Goal: Use online tool/utility

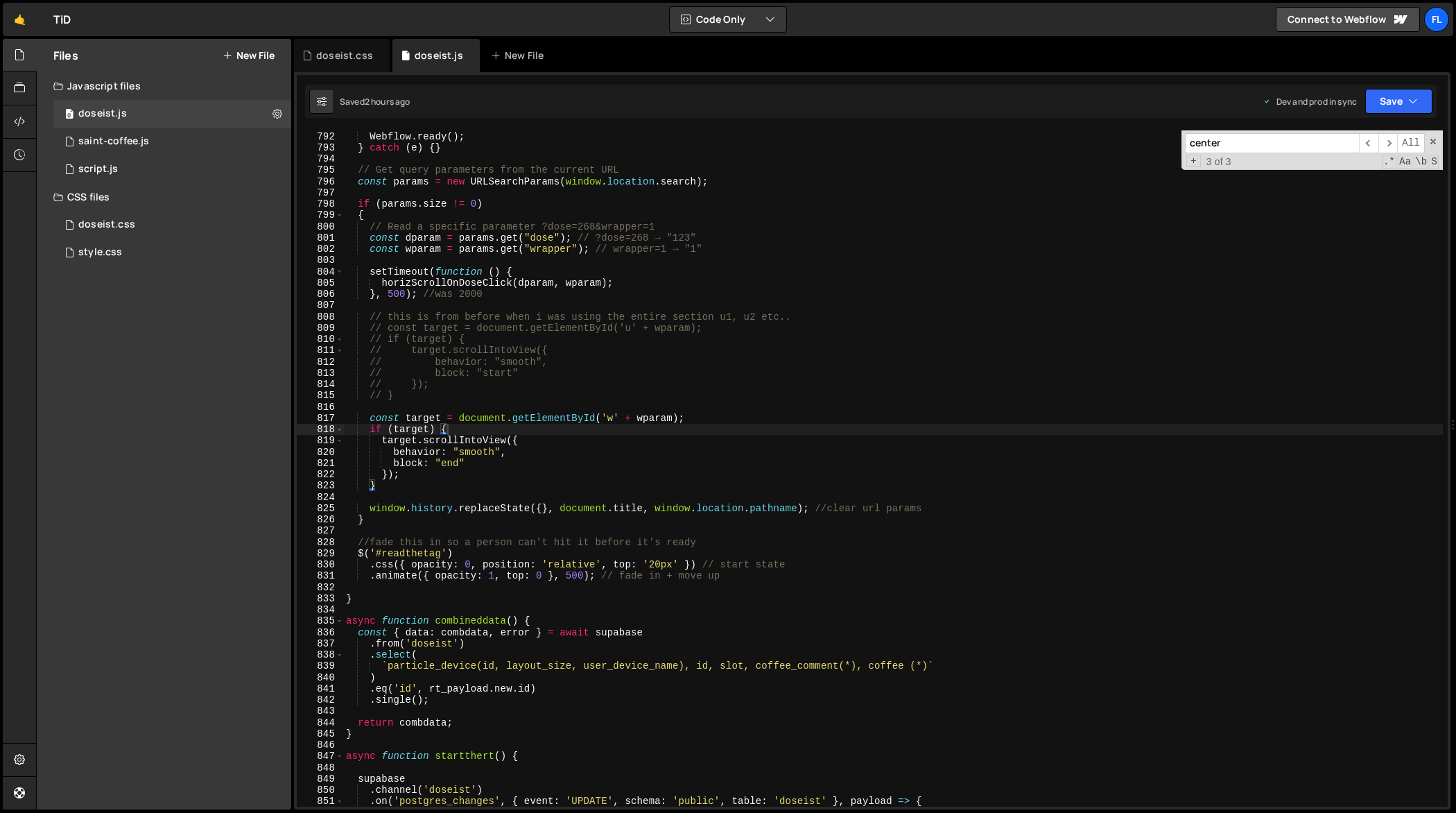
scroll to position [8948, 0]
click at [617, 500] on div "Webflow . destroy ( ) ; Webflow . ready ( ) ; } catch ( e ) { } // Get query pa…" at bounding box center [894, 469] width 1101 height 700
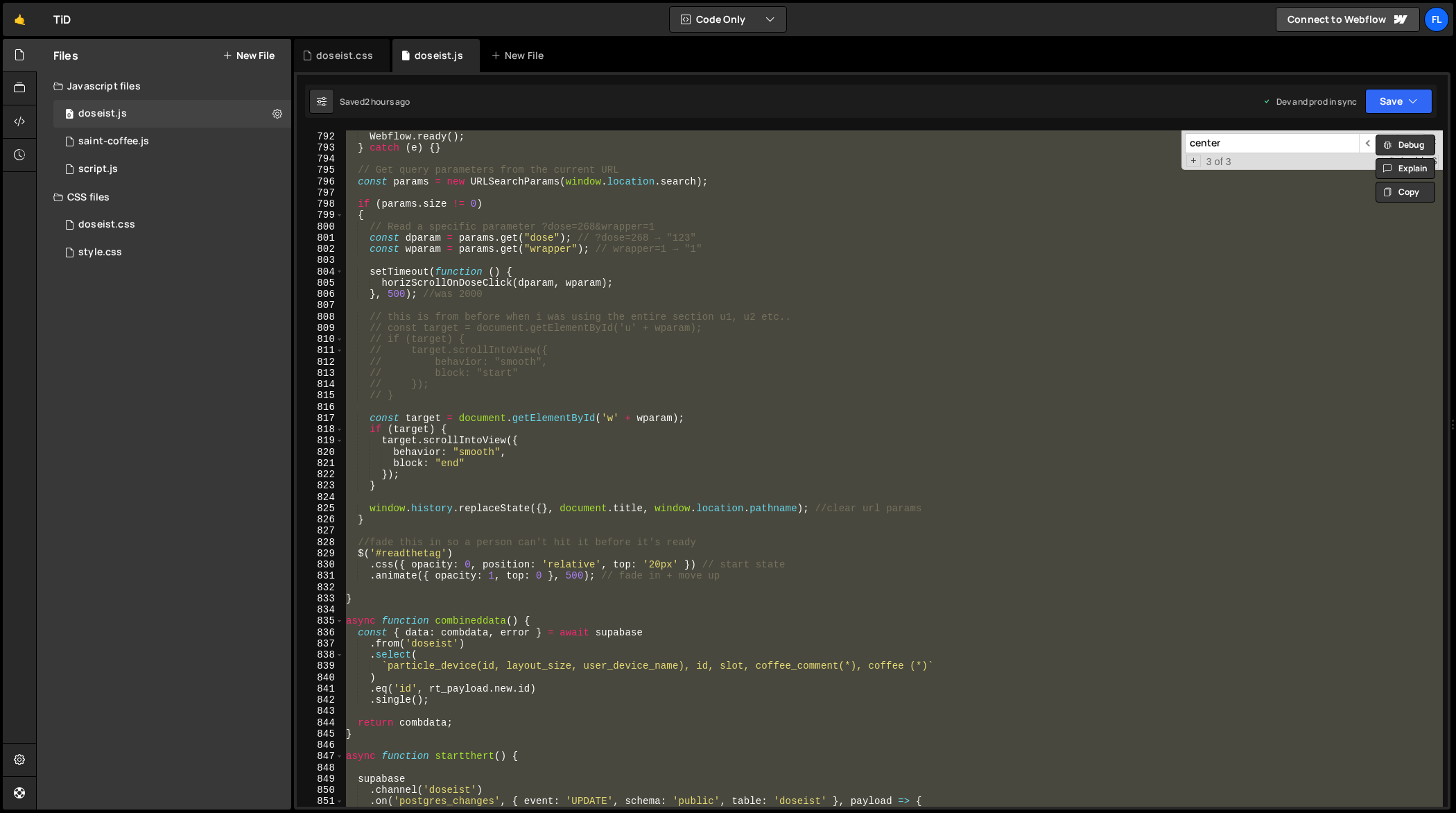
paste textarea
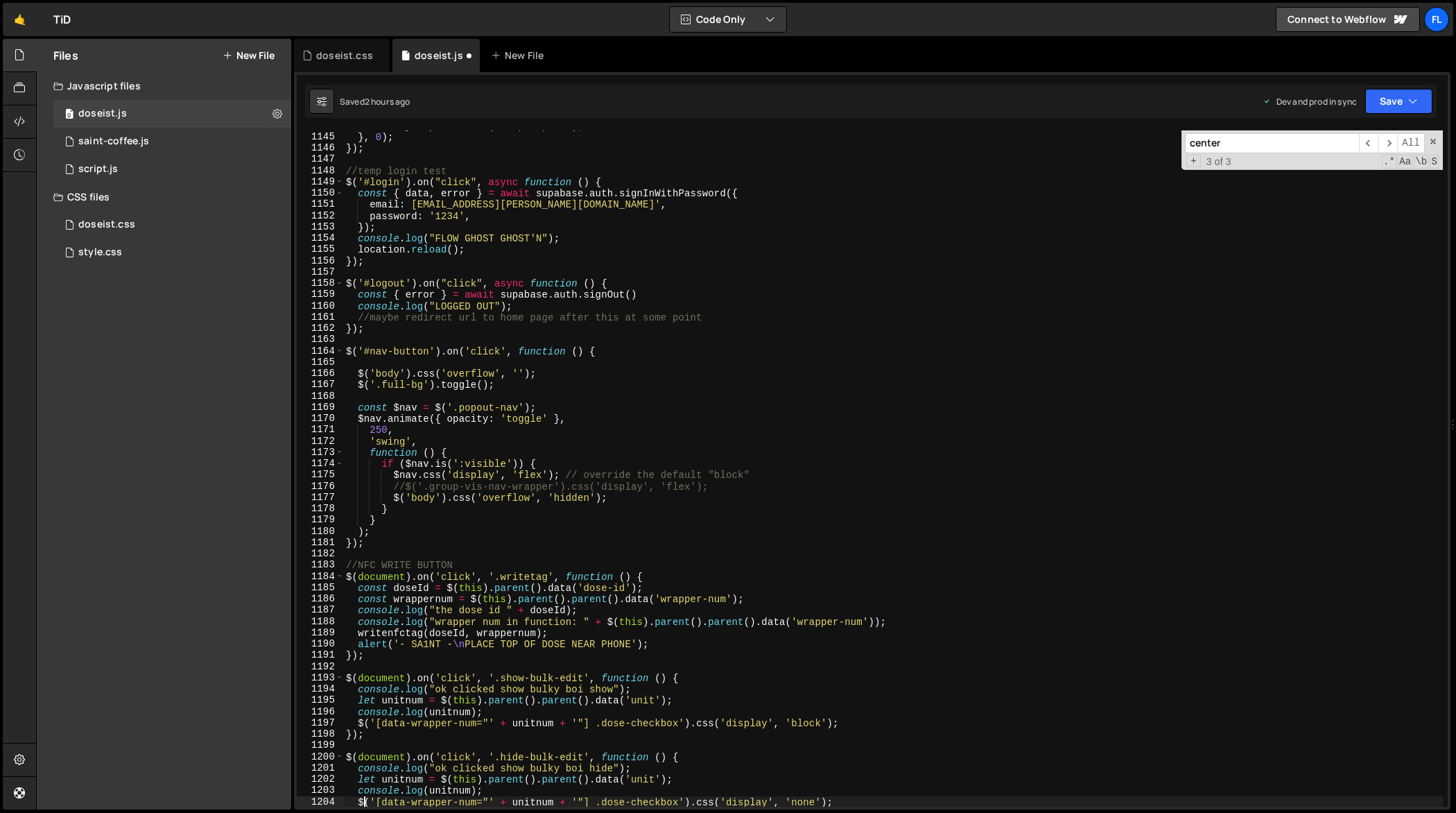
scroll to position [12927, 0]
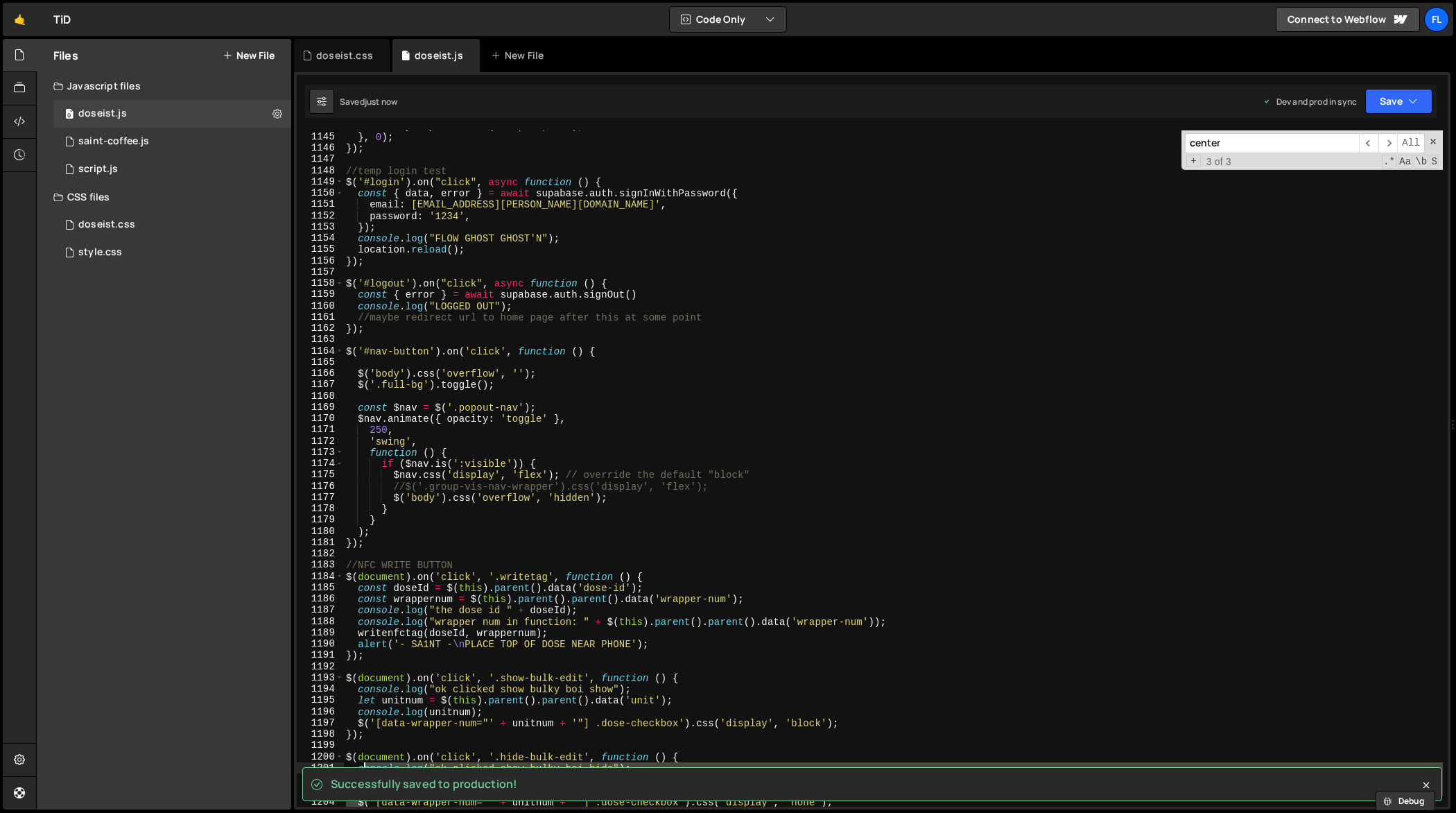
type textarea "/*"
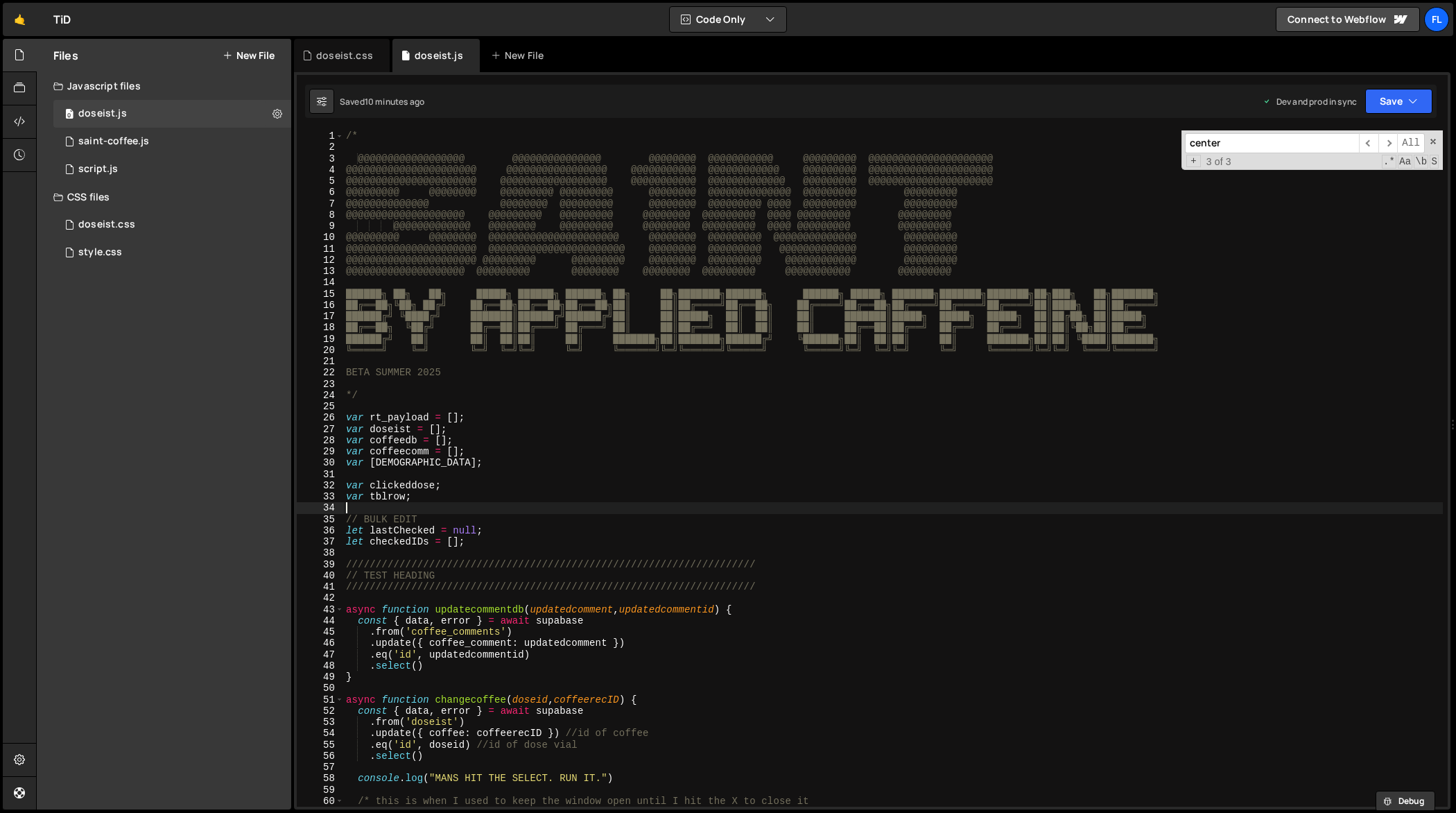
click at [562, 502] on div "/* @@@@@@@@@@@@@@@@@@ @@@@@@@@@@@@@@@ @@@@@@@@ @@@@@@@@@@@ @@@@@@@@@ @@@@@@@@@@…" at bounding box center [894, 480] width 1101 height 700
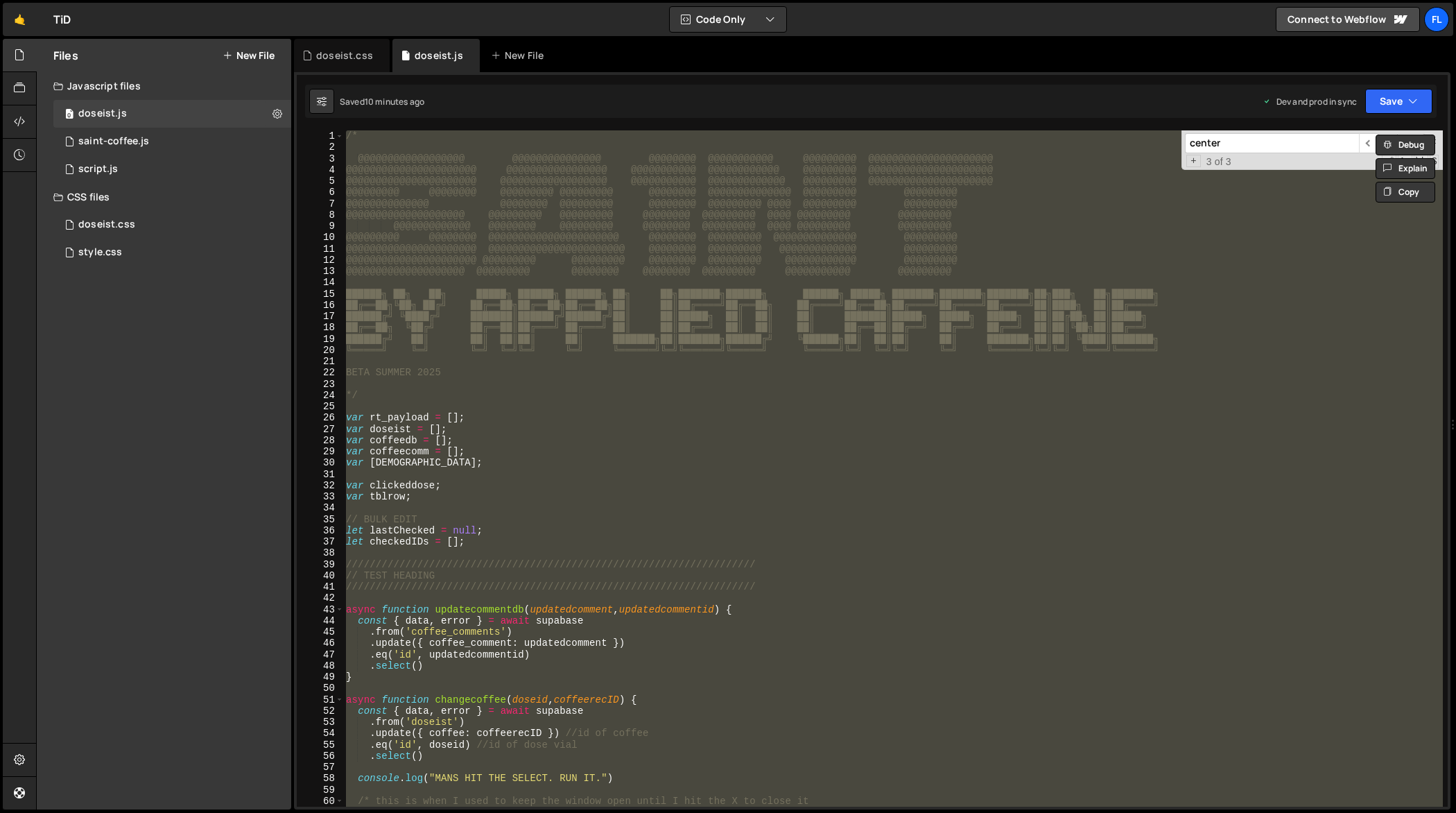
paste textarea
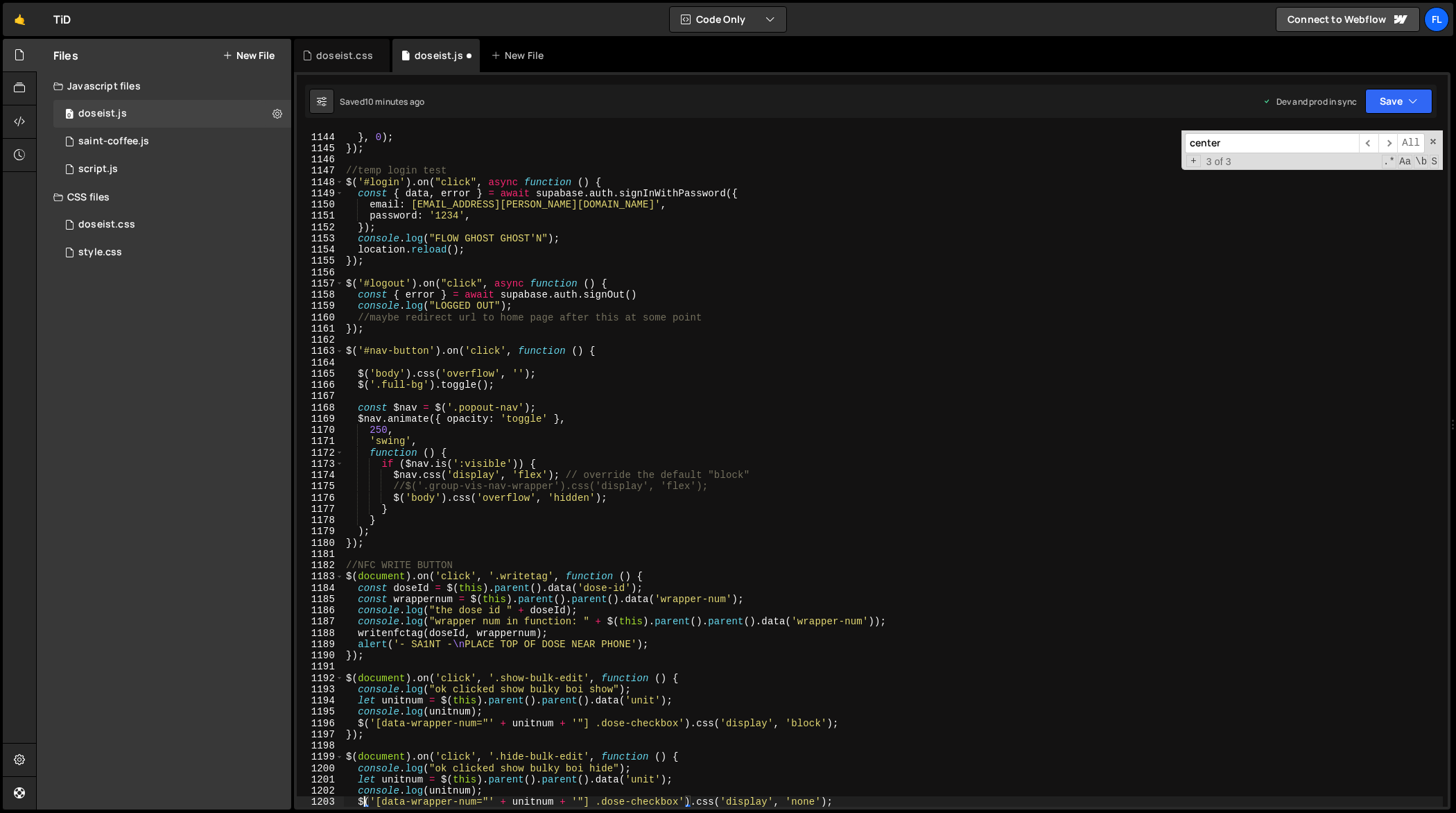
scroll to position [12916, 0]
click at [886, 316] on div "history . replaceState ( null , '' , ' ' ) ; // clears hash } , 0 ) ; }) ; //te…" at bounding box center [894, 470] width 1101 height 700
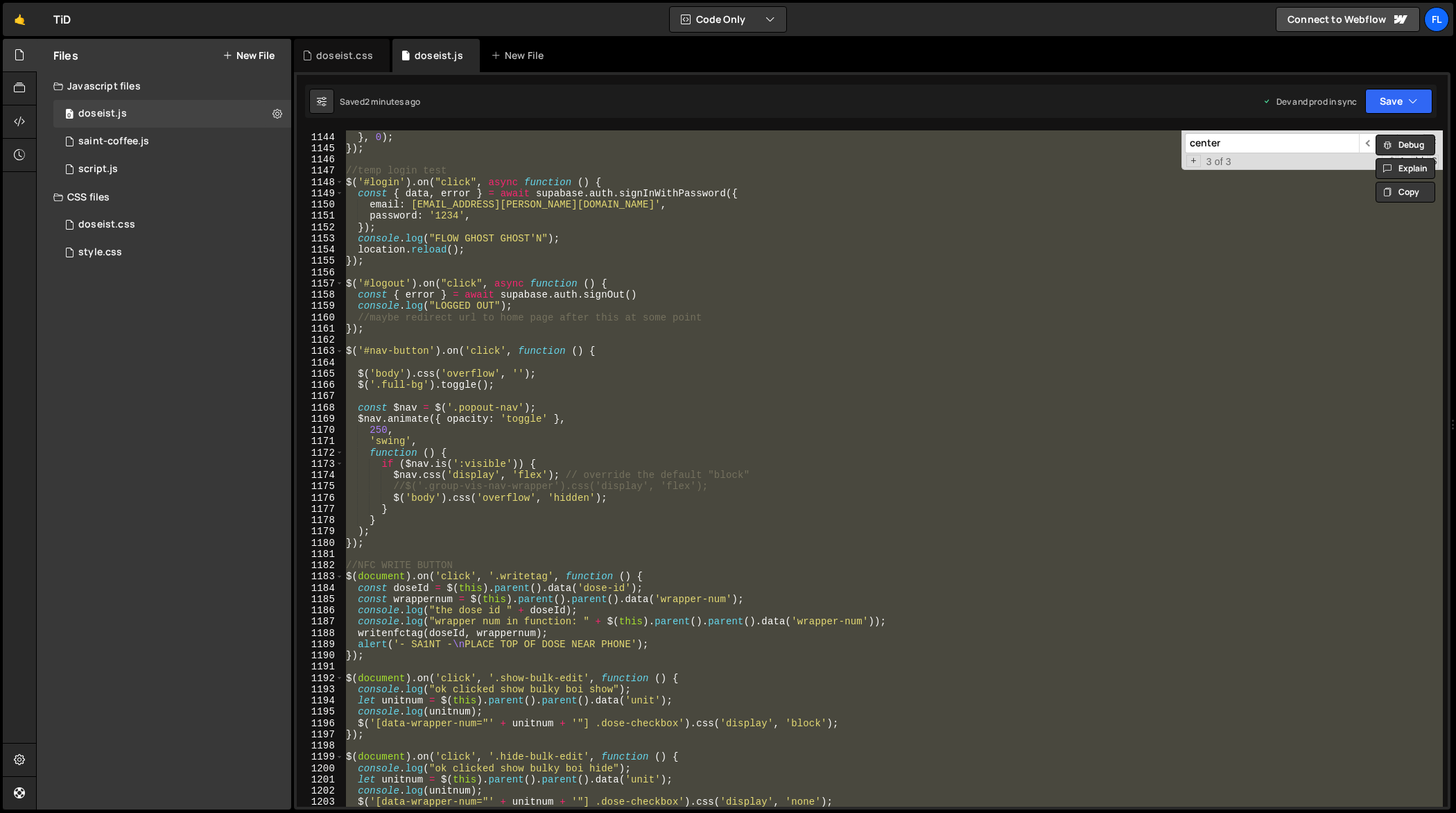
paste textarea
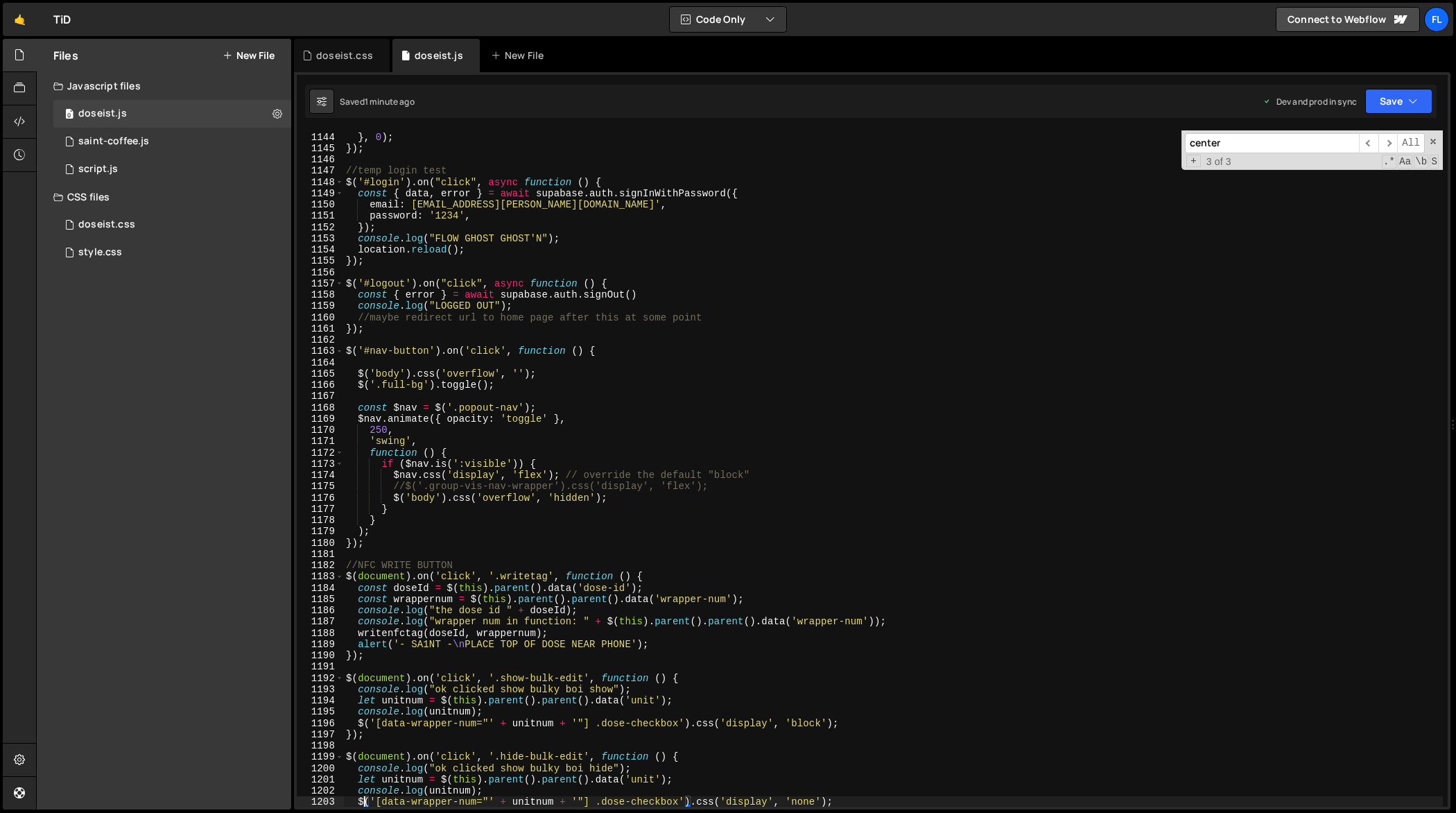
click at [1013, 413] on div "history . replaceState ( null , '' , ' ' ) ; // clears hash } , 0 ) ; }) ; //te…" at bounding box center [894, 470] width 1101 height 700
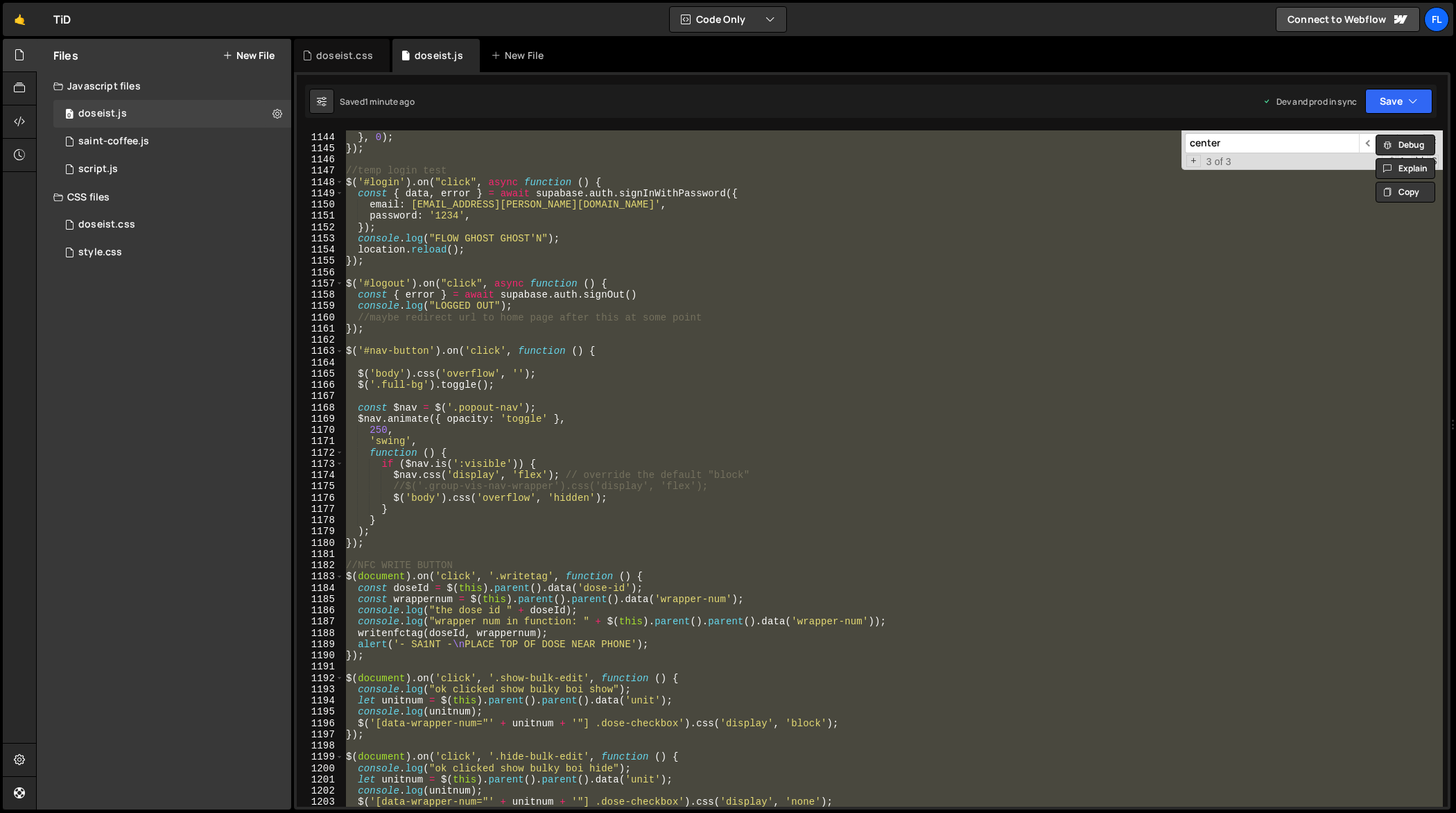
paste textarea
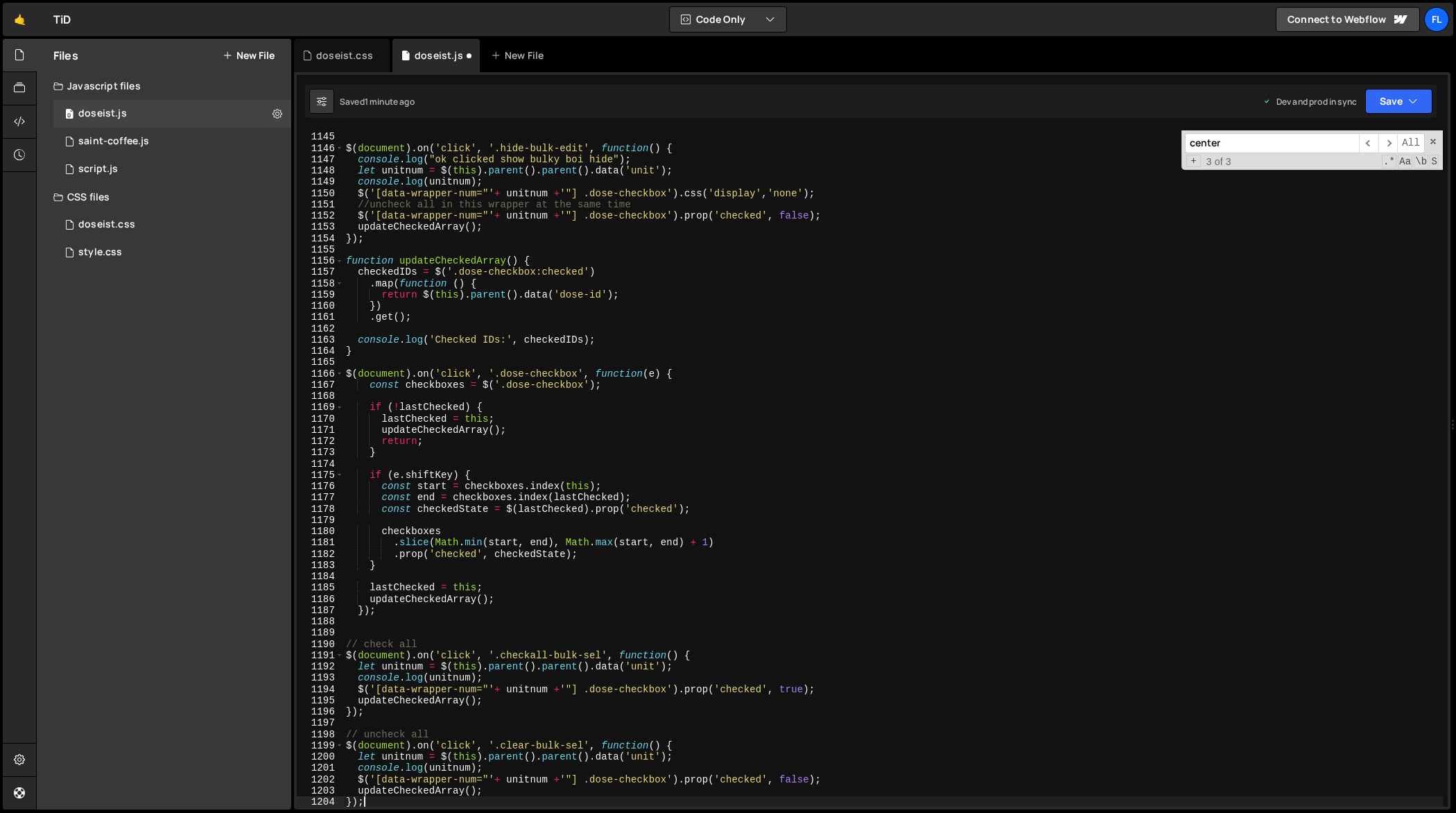
scroll to position [12927, 0]
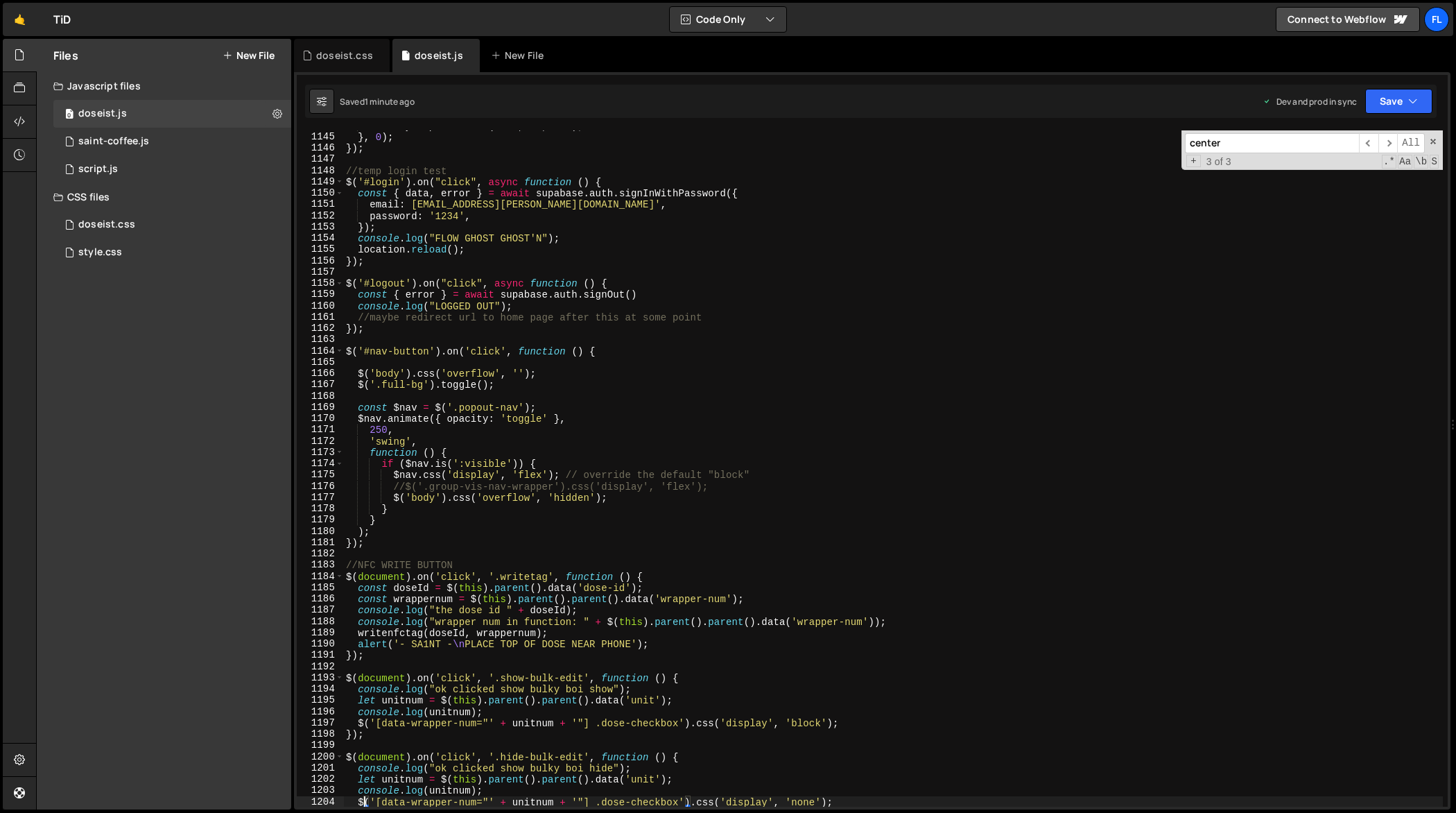
click at [978, 386] on div "history . replaceState ( null , '' , ' ' ) ; // clears hash } , 0 ) ; }) ; //te…" at bounding box center [894, 470] width 1101 height 700
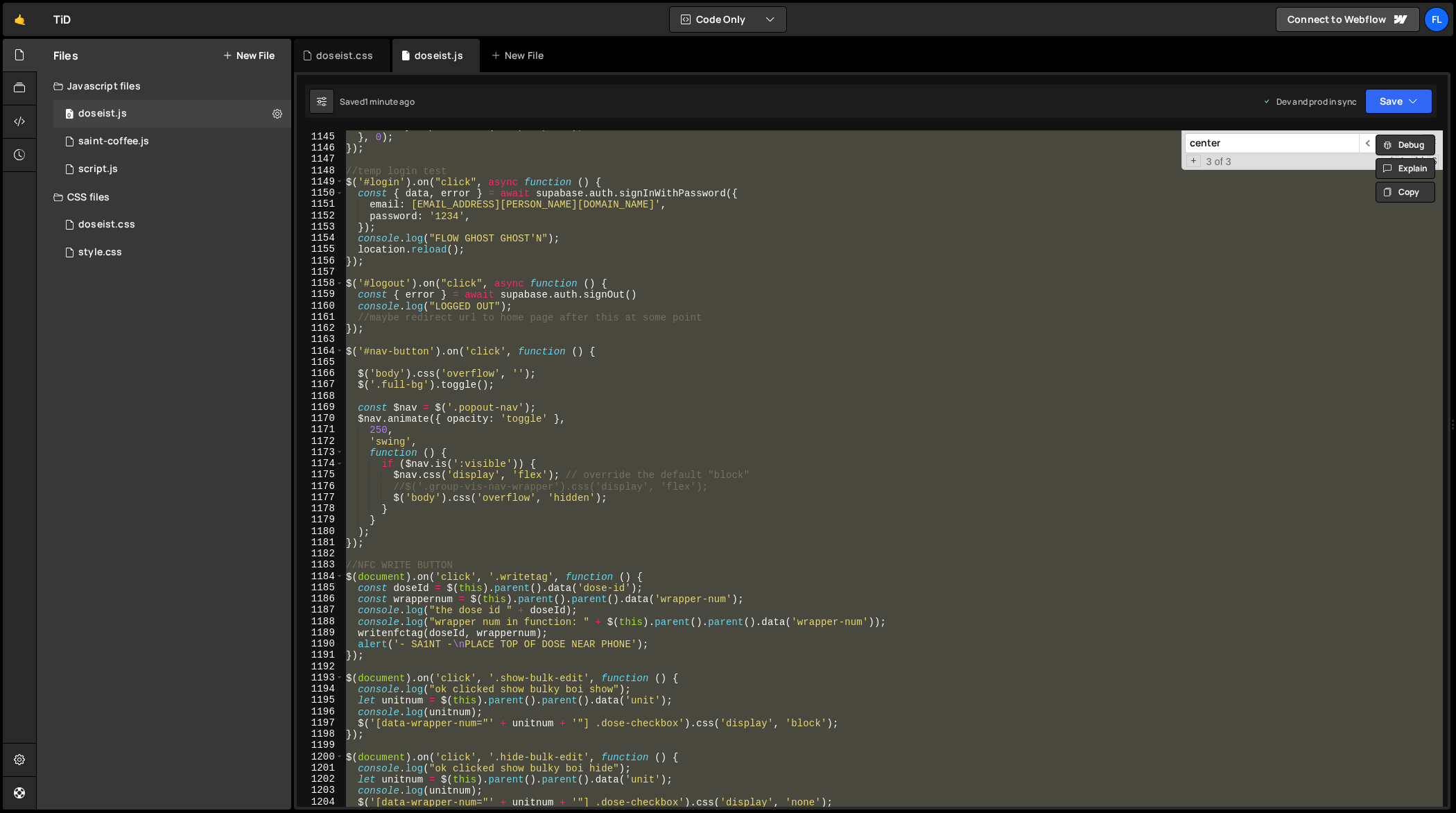
paste textarea
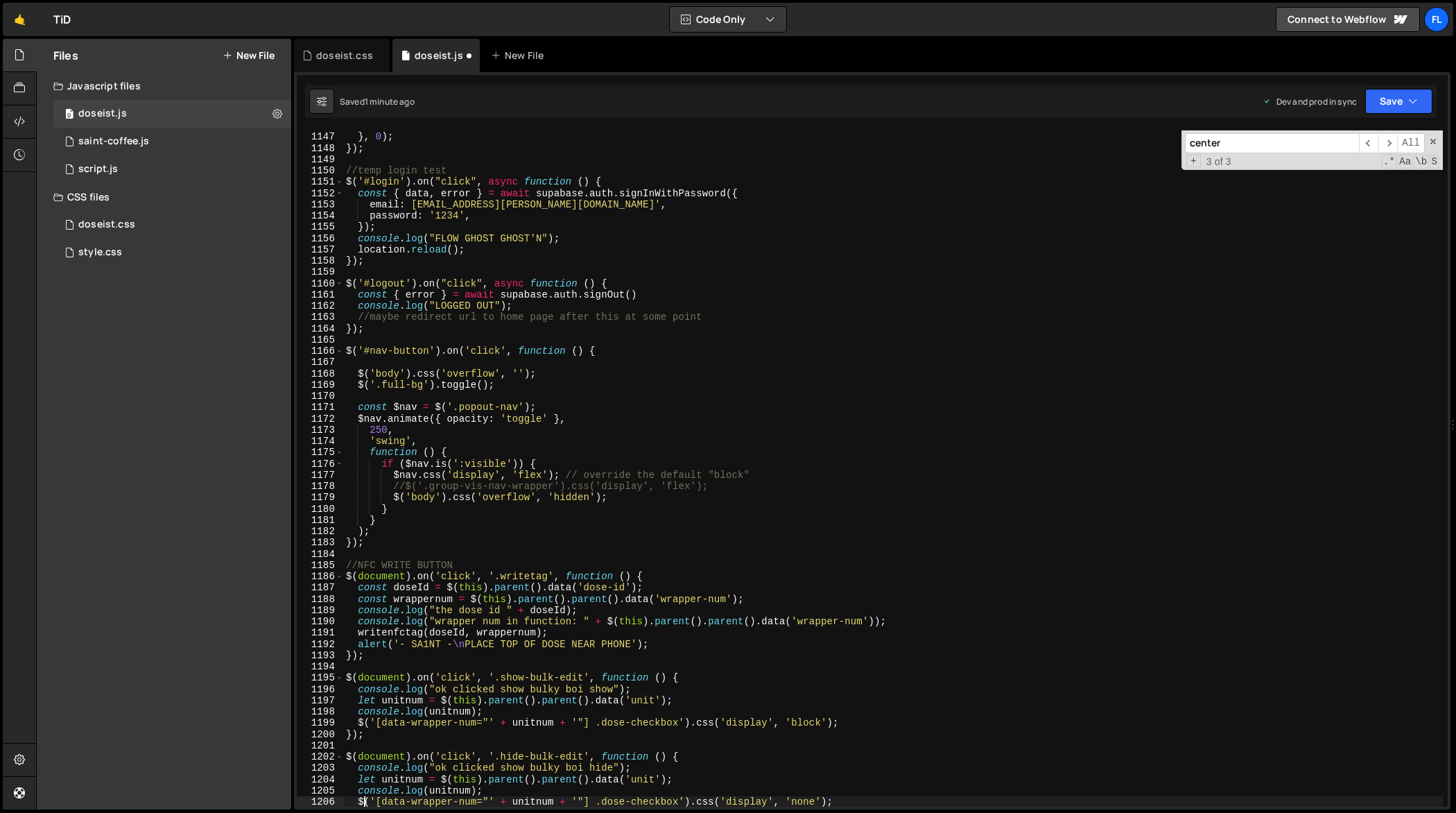
scroll to position [12950, 0]
click at [909, 333] on div "history . replaceState ( null , '' , ' ' ) ; // clears hash } , 0 ) ; }) ; //te…" at bounding box center [894, 470] width 1101 height 700
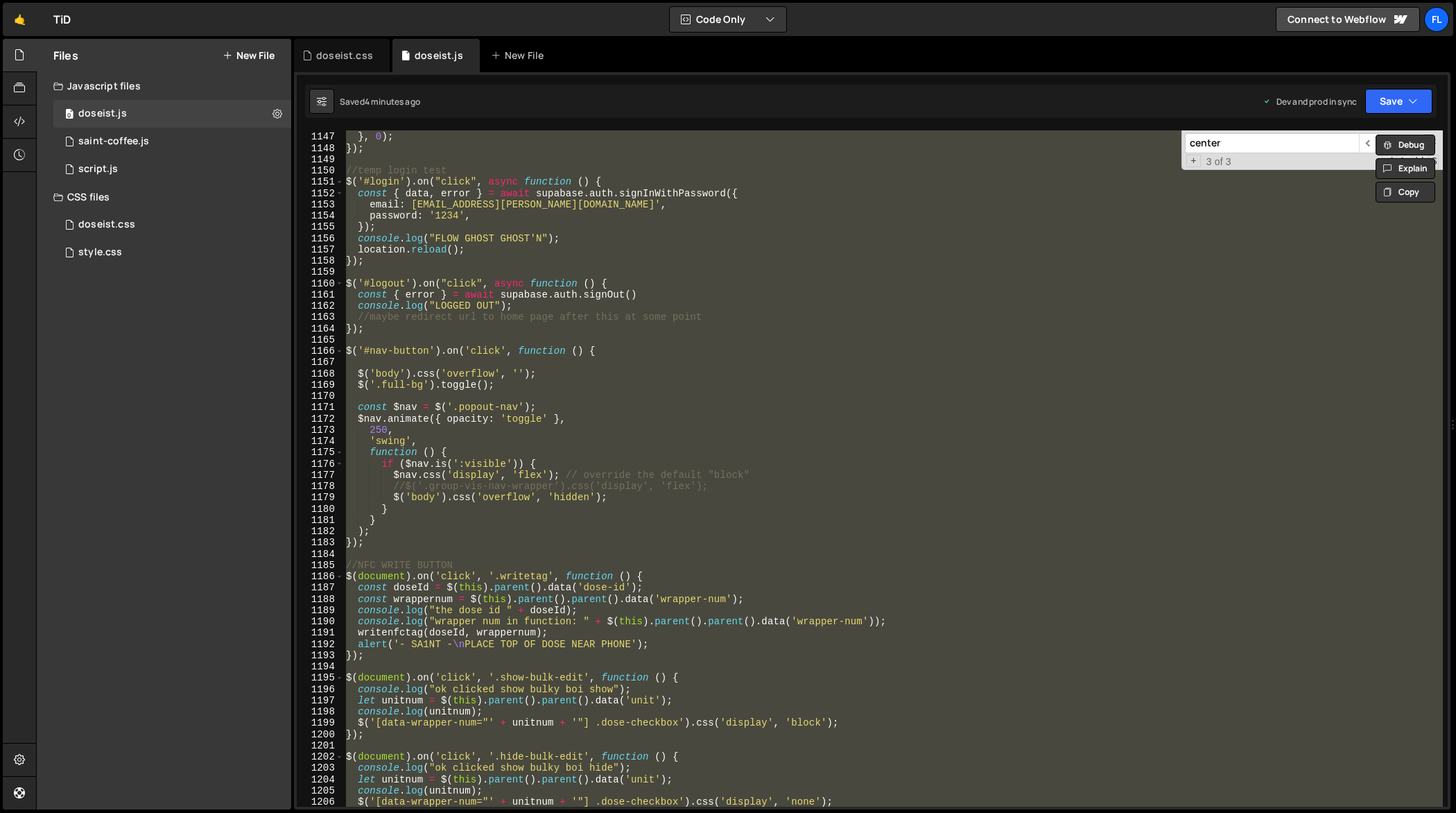
paste textarea
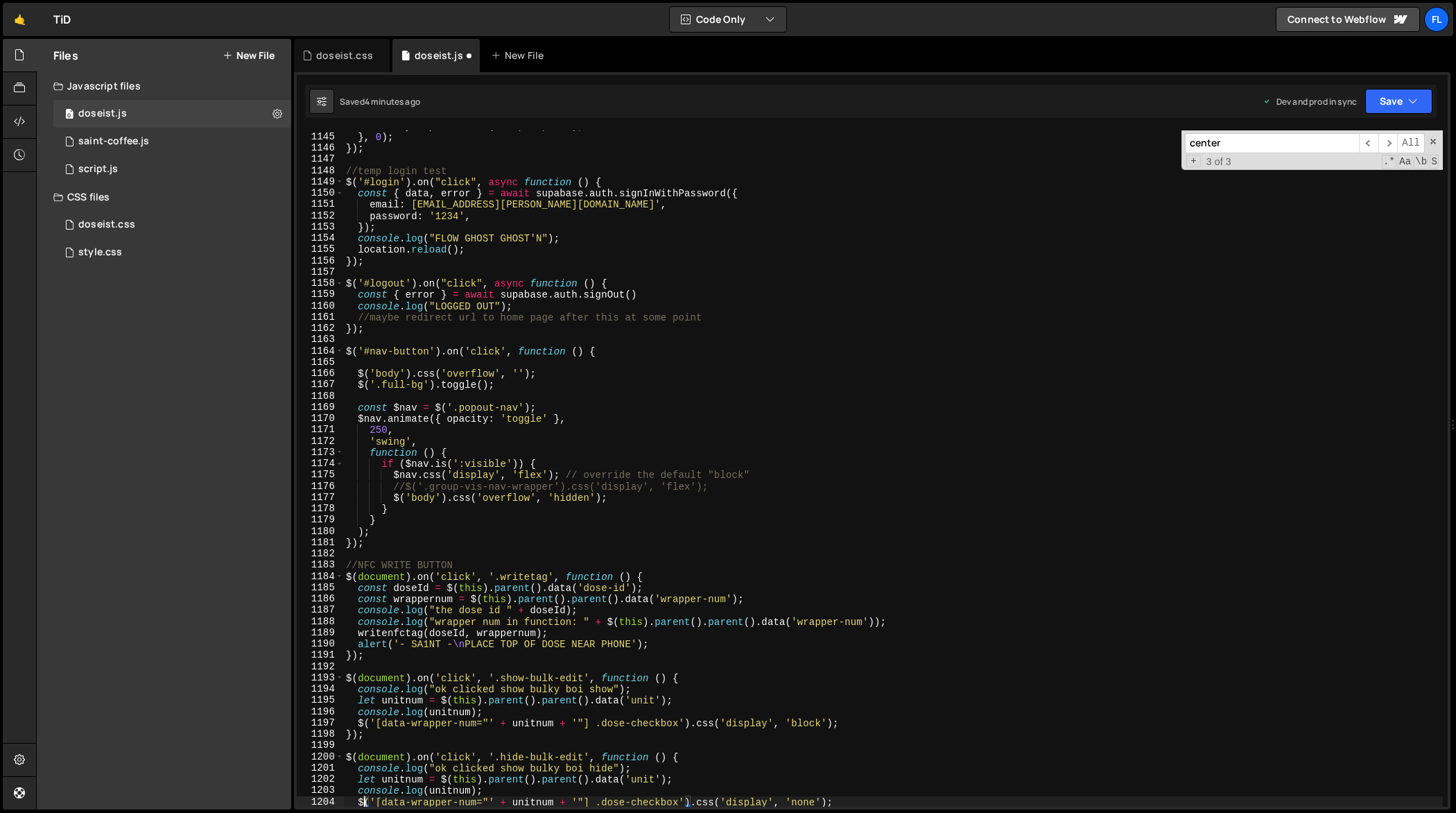
scroll to position [12927, 0]
click at [837, 389] on div "history . replaceState ( null , '' , ' ' ) ; // clears hash } , 0 ) ; }) ; //te…" at bounding box center [894, 470] width 1101 height 700
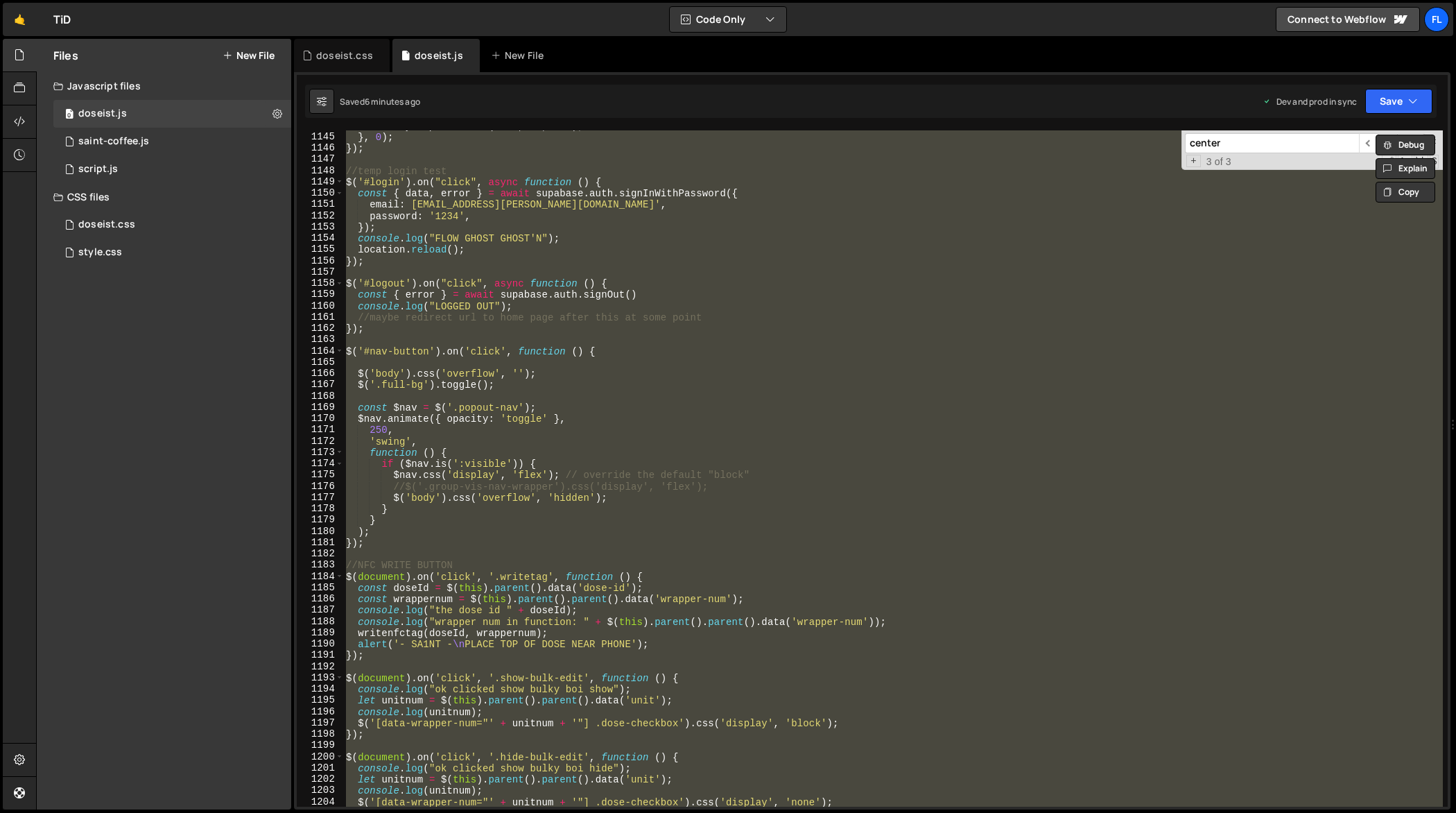
paste textarea
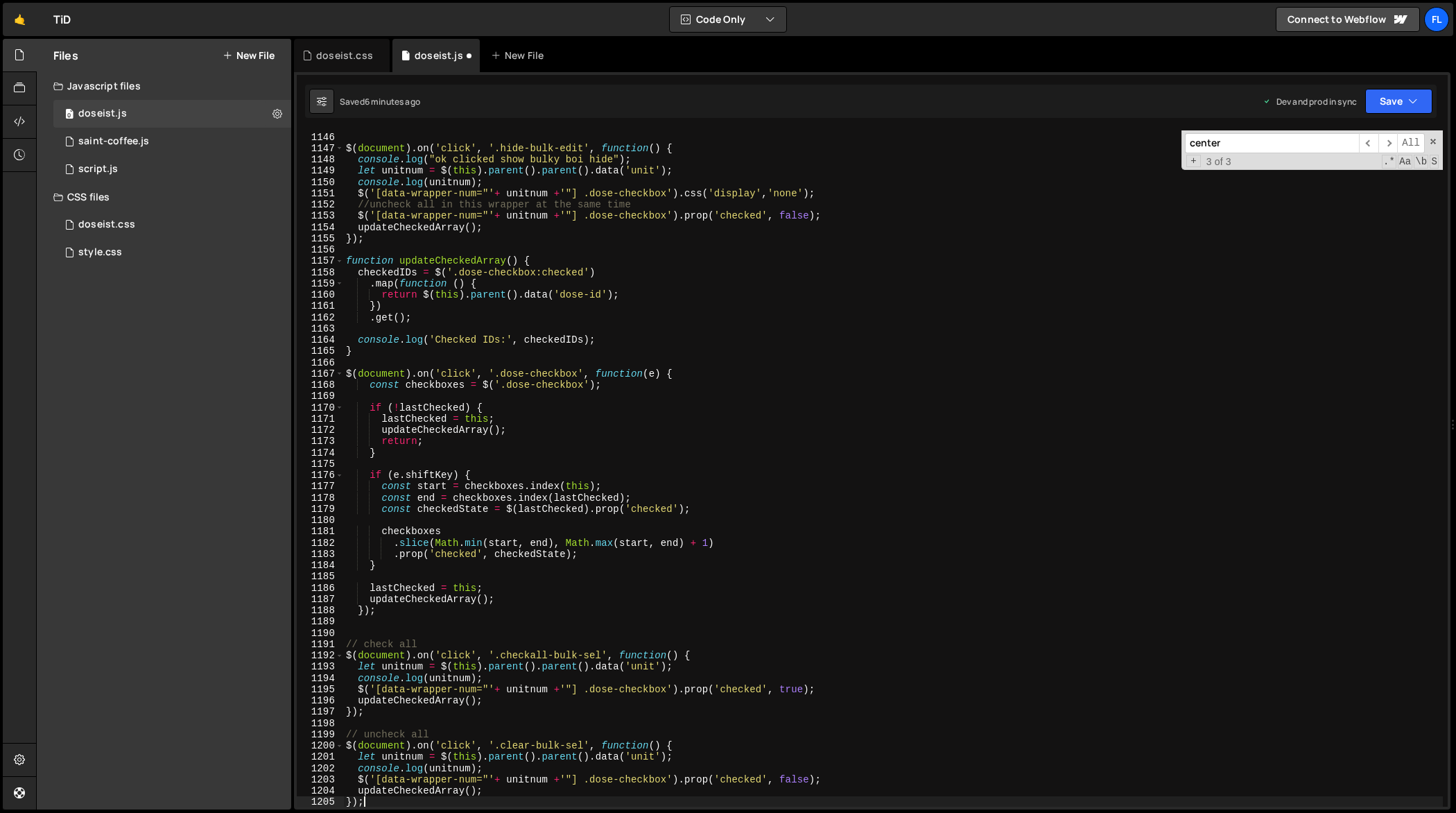
scroll to position [12938, 0]
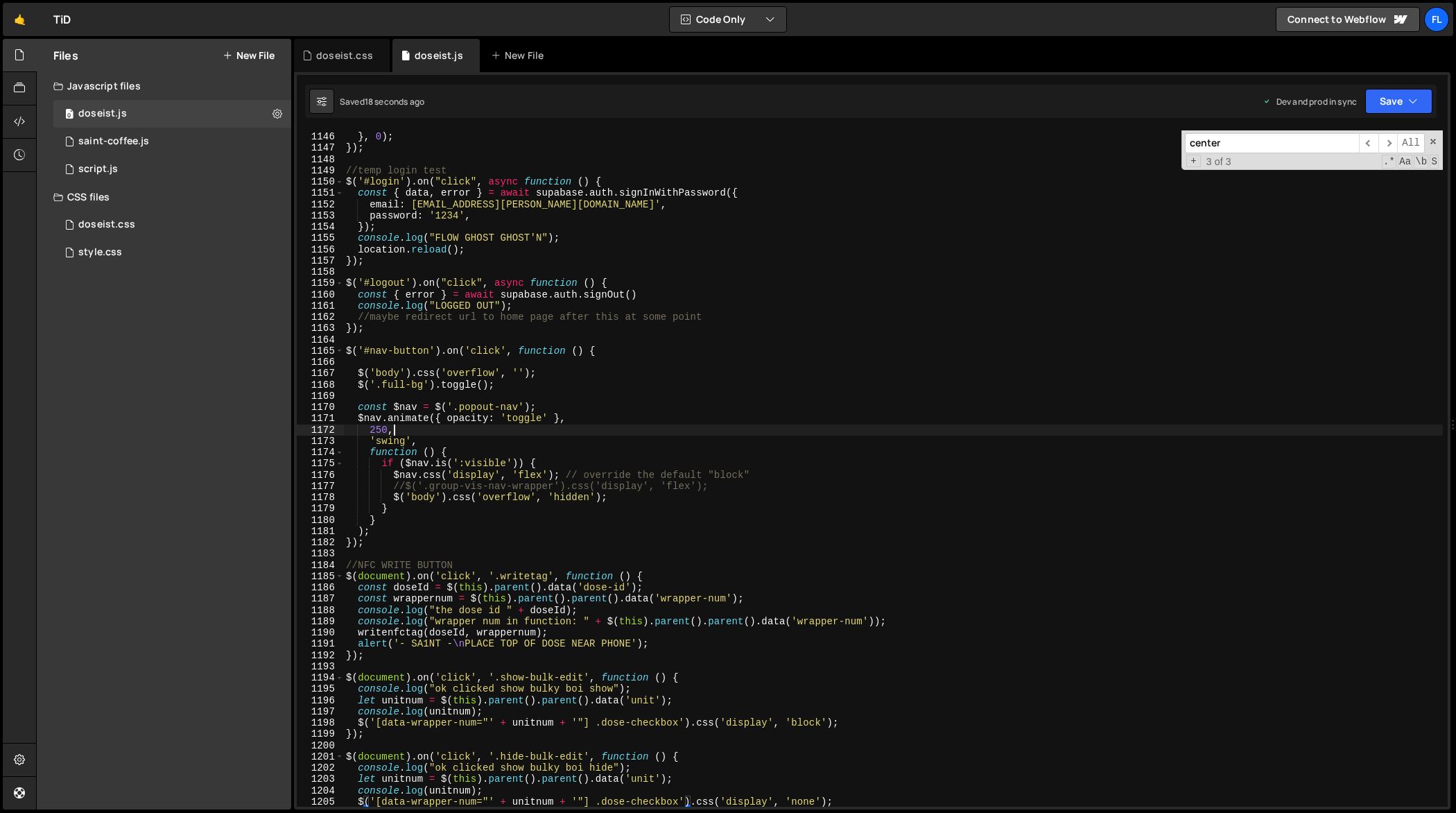
click at [823, 434] on div "history . replaceState ( null , '' , ' ' ) ; // clears hash } , 0 ) ; }) ; //te…" at bounding box center [894, 470] width 1101 height 700
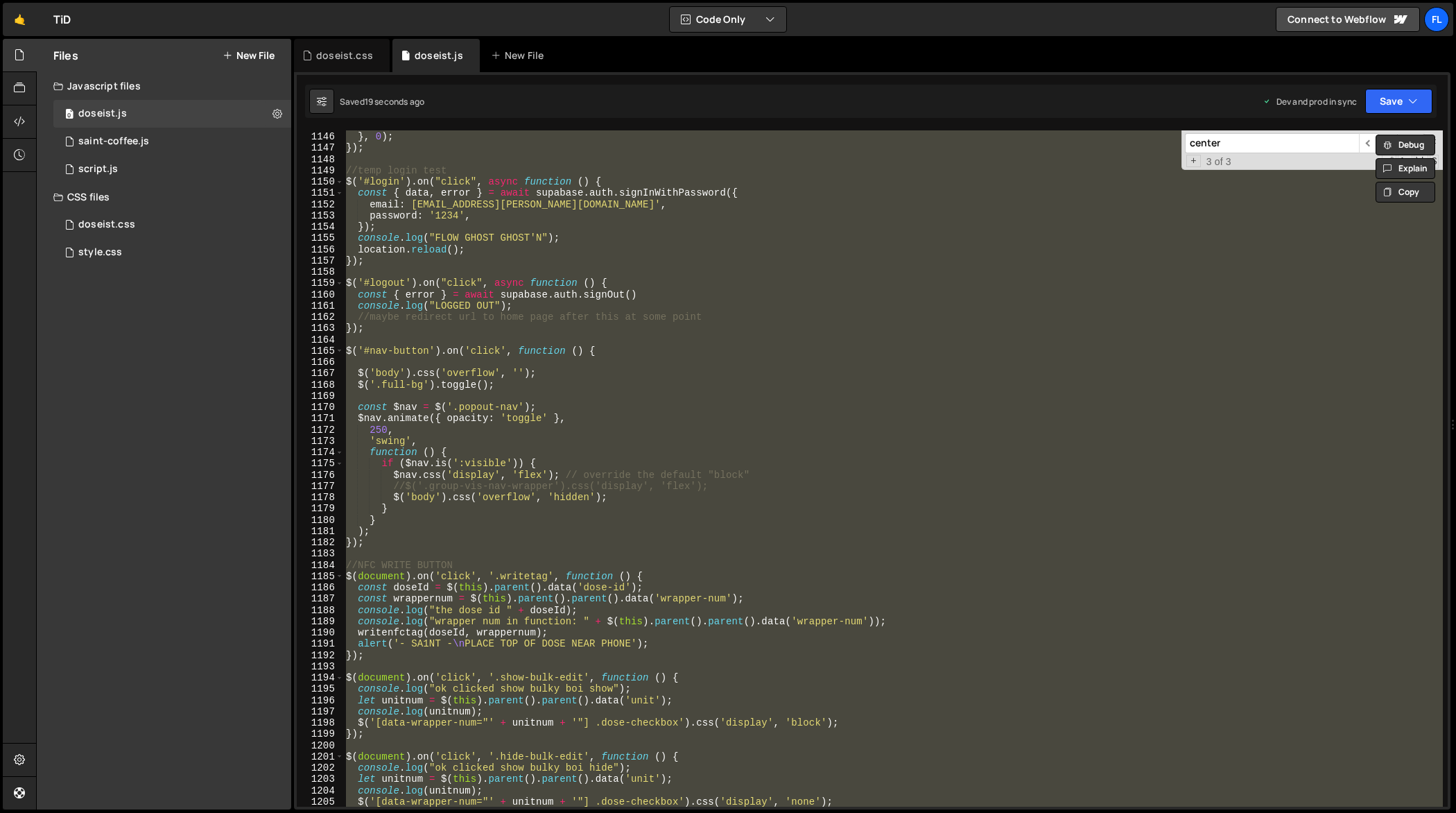
paste textarea
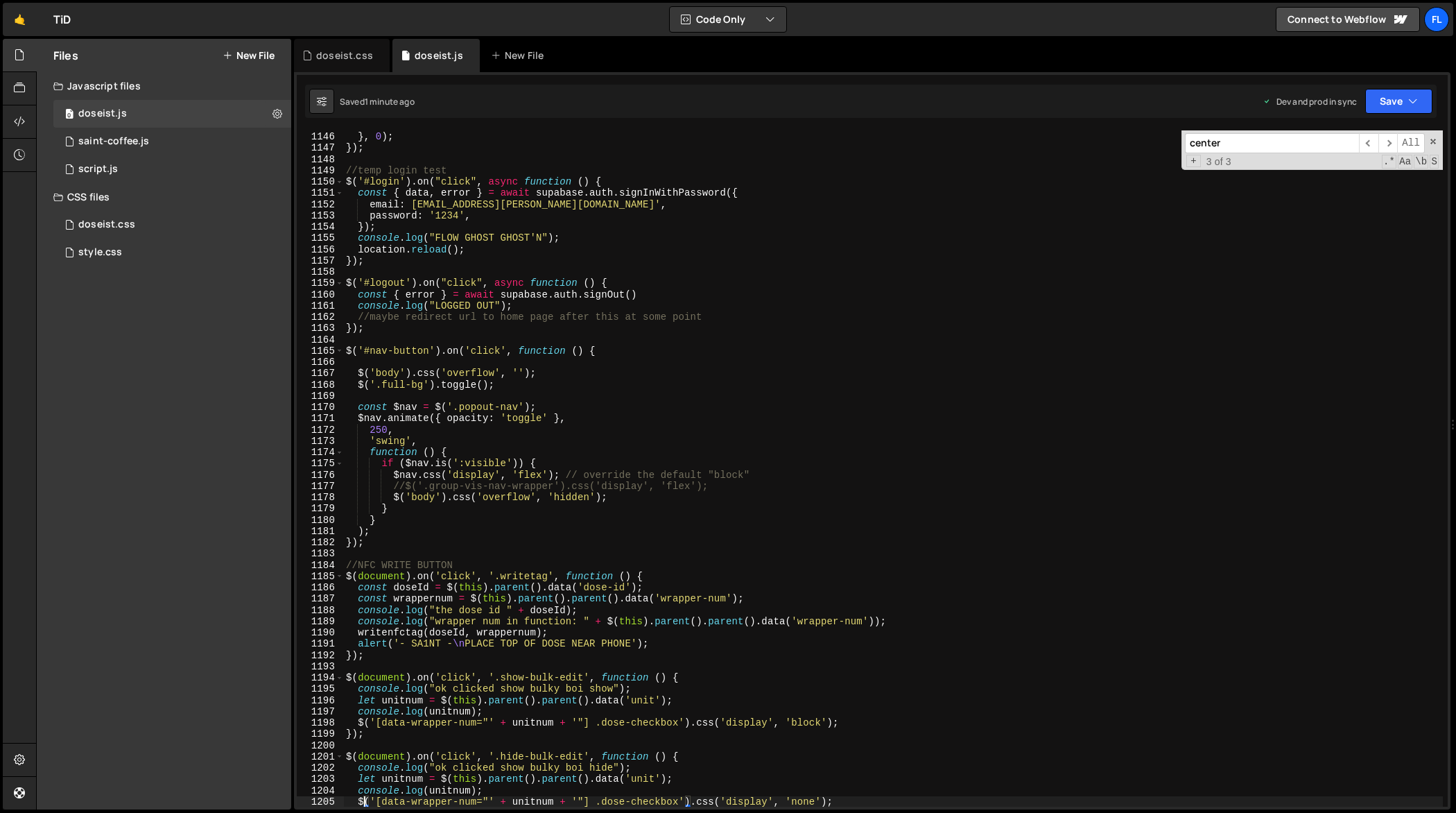
click at [856, 402] on div "history . replaceState ( null , '' , ' ' ) ; // clears hash } , 0 ) ; }) ; //te…" at bounding box center [894, 470] width 1101 height 700
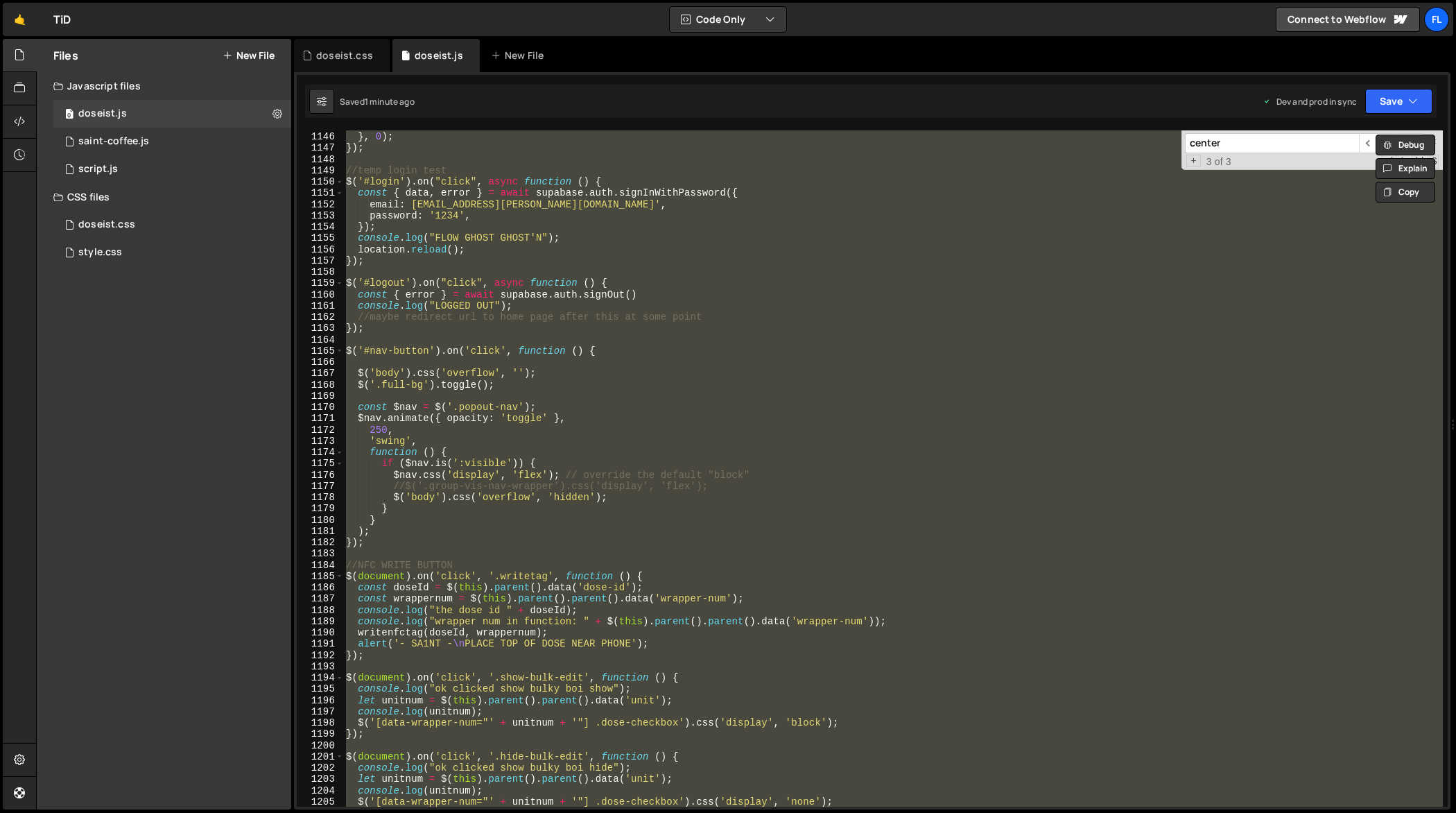
paste textarea
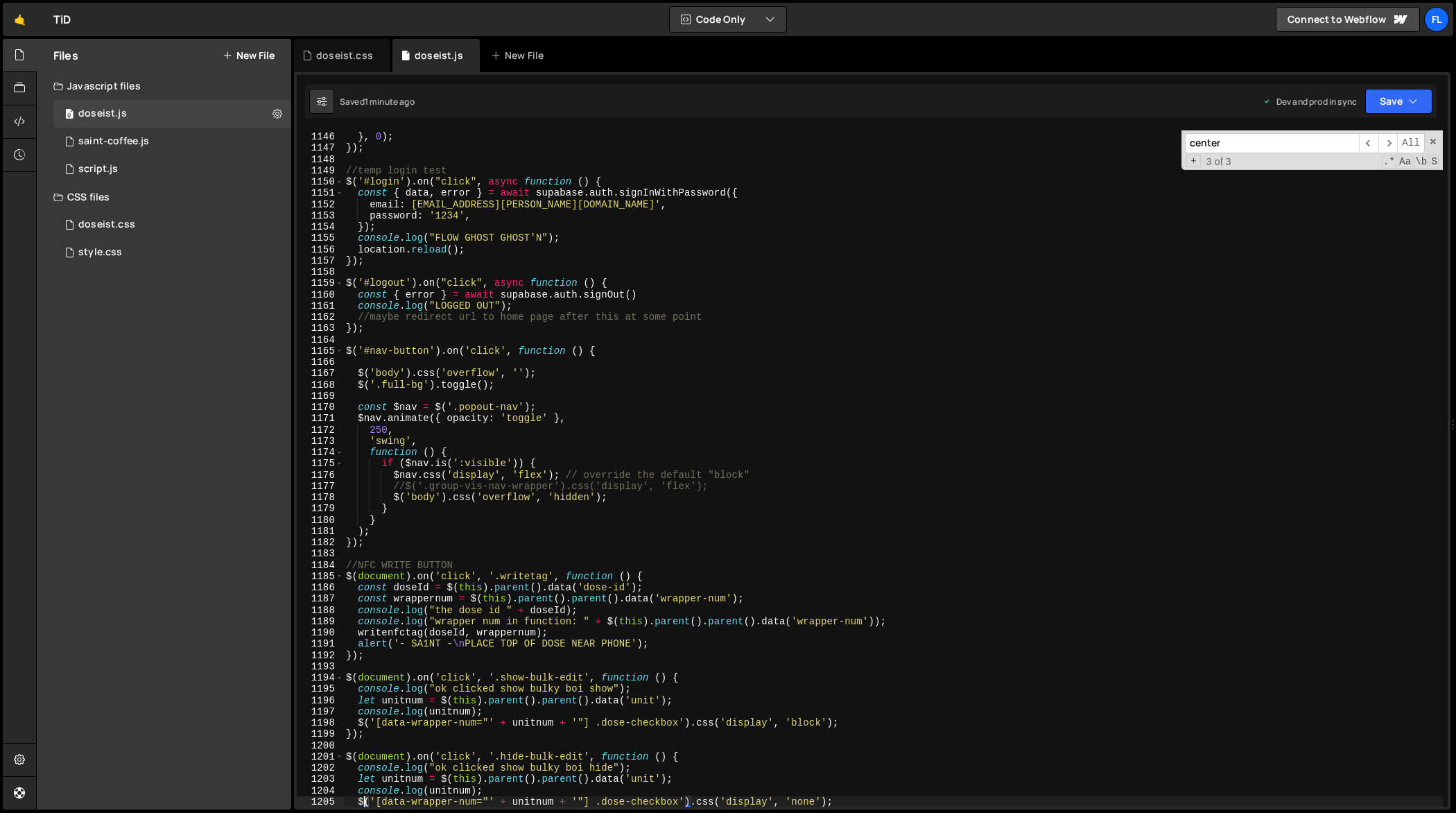
click at [889, 349] on div "history . replaceState ( null , '' , ' ' ) ; // clears hash } , 0 ) ; }) ; //te…" at bounding box center [894, 470] width 1101 height 700
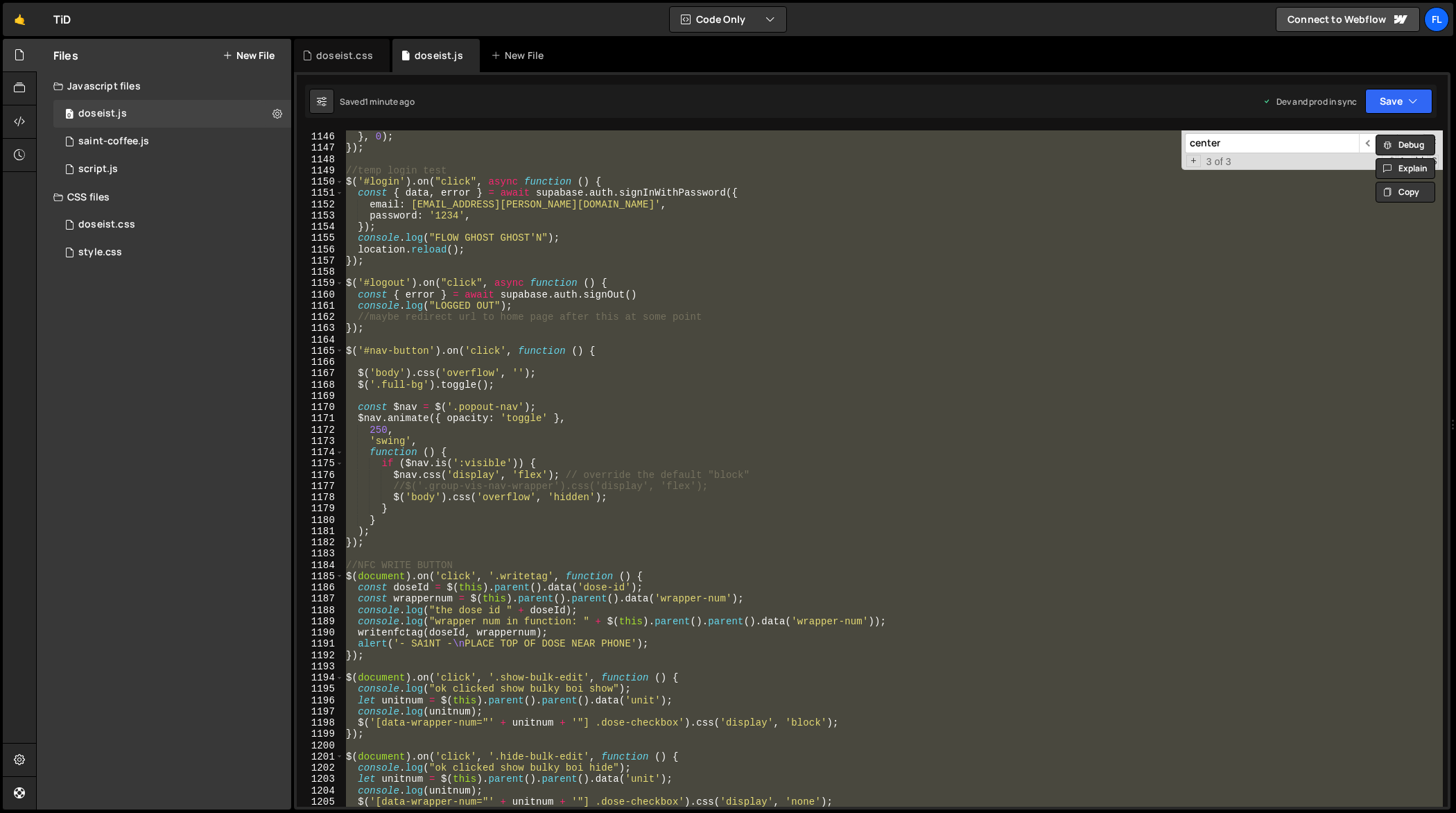
paste textarea
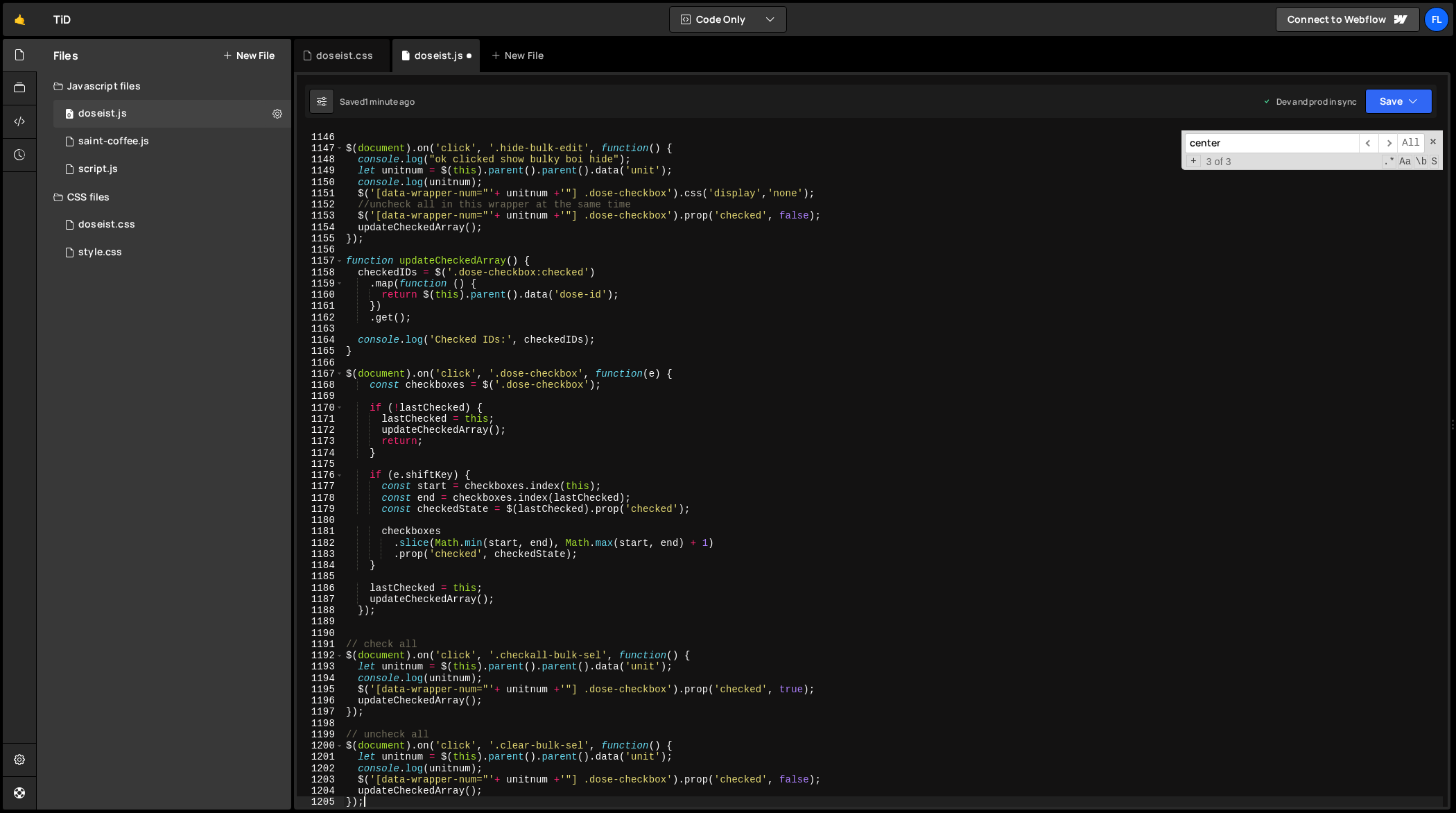
scroll to position [13051, 0]
type textarea "$('[data-wrapper-num="' + unitnum + '"] .dose-checkbox').css('display', 'none');"
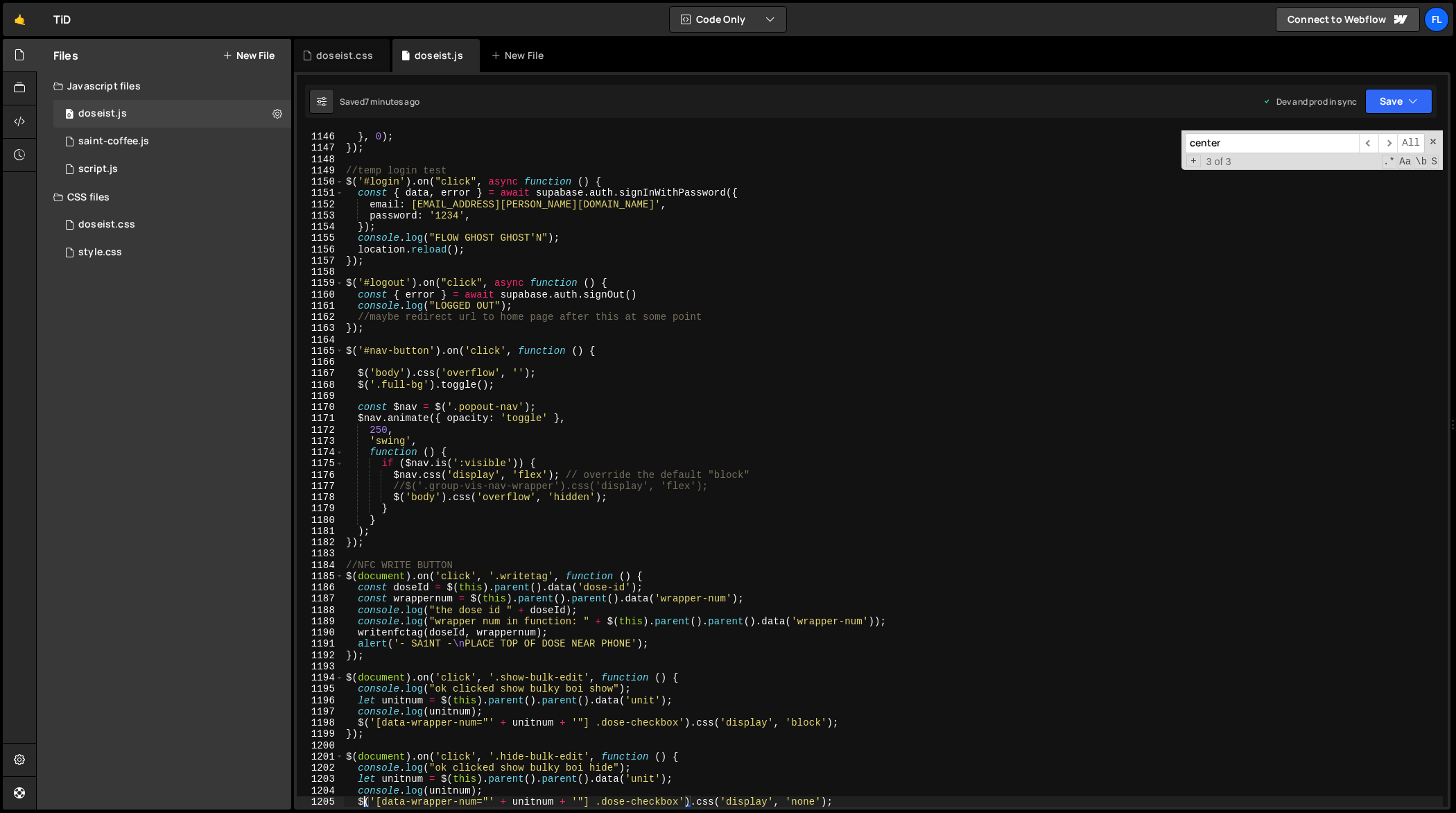
click at [882, 341] on div "history . replaceState ( null , '' , ' ' ) ; // clears hash } , 0 ) ; }) ; //te…" at bounding box center [894, 470] width 1101 height 700
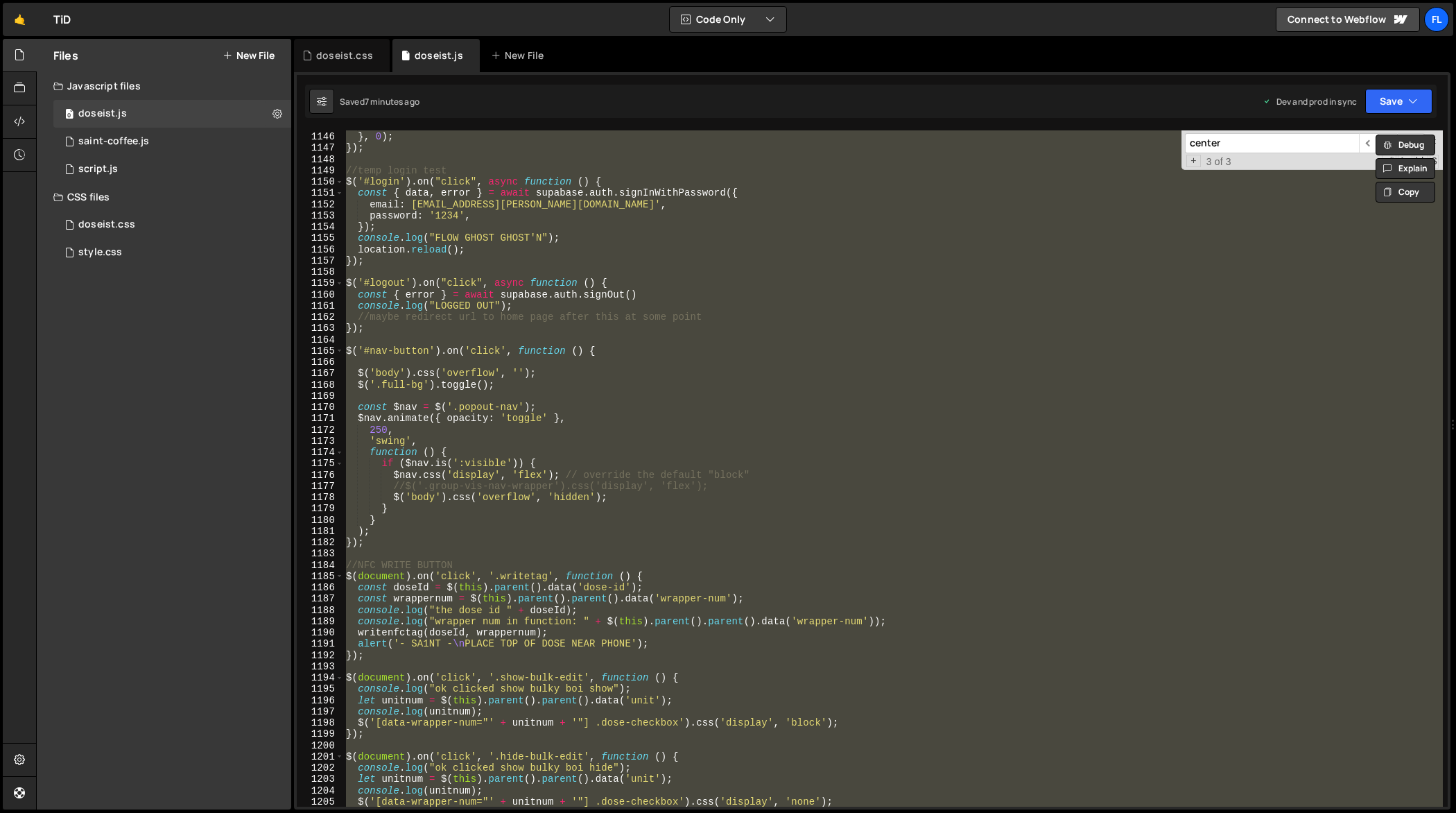
paste textarea
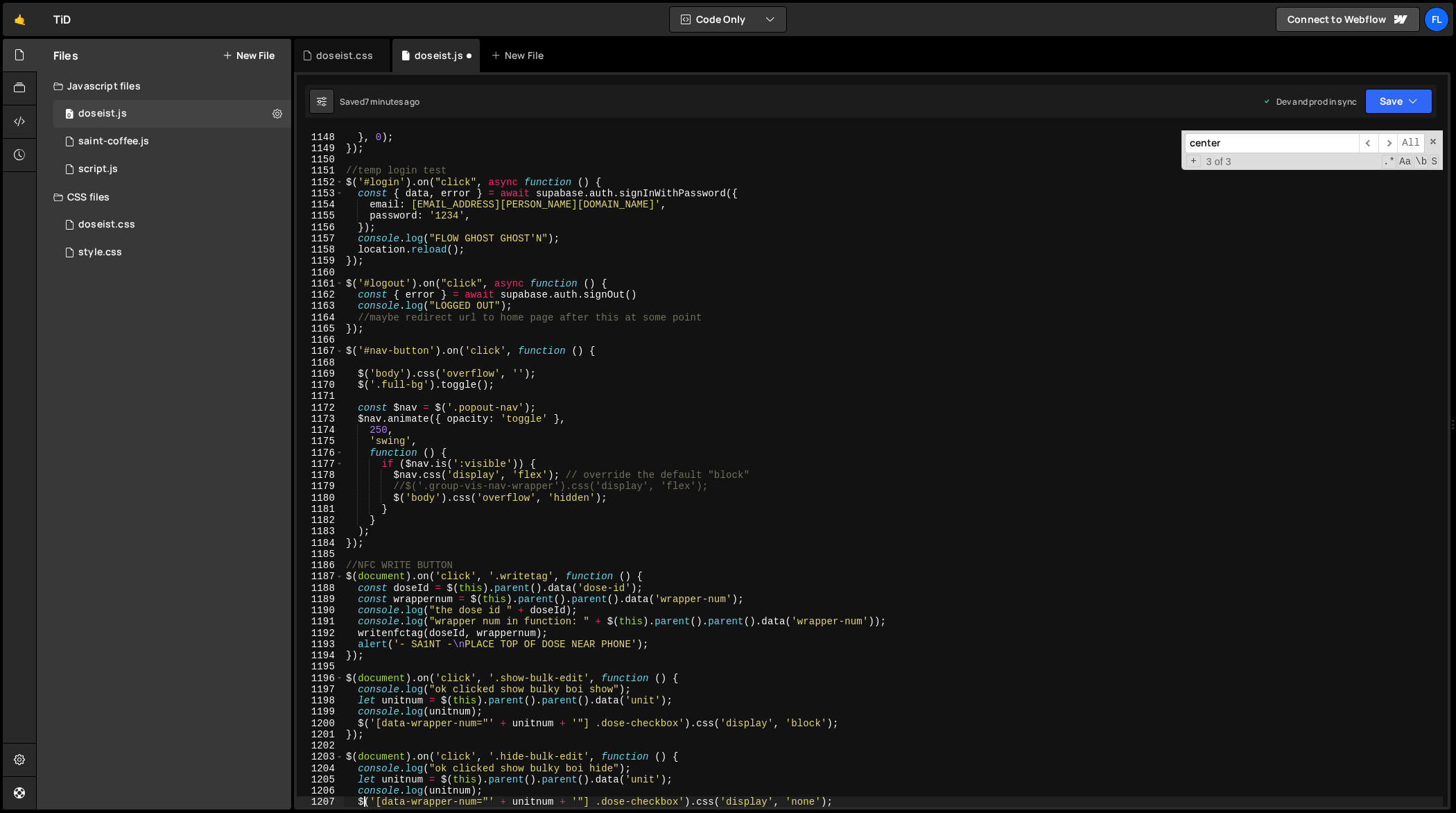
scroll to position [12961, 0]
click at [904, 353] on div "history . replaceState ( null , '' , ' ' ) ; // clears hash } , 0 ) ; }) ; //te…" at bounding box center [894, 470] width 1101 height 700
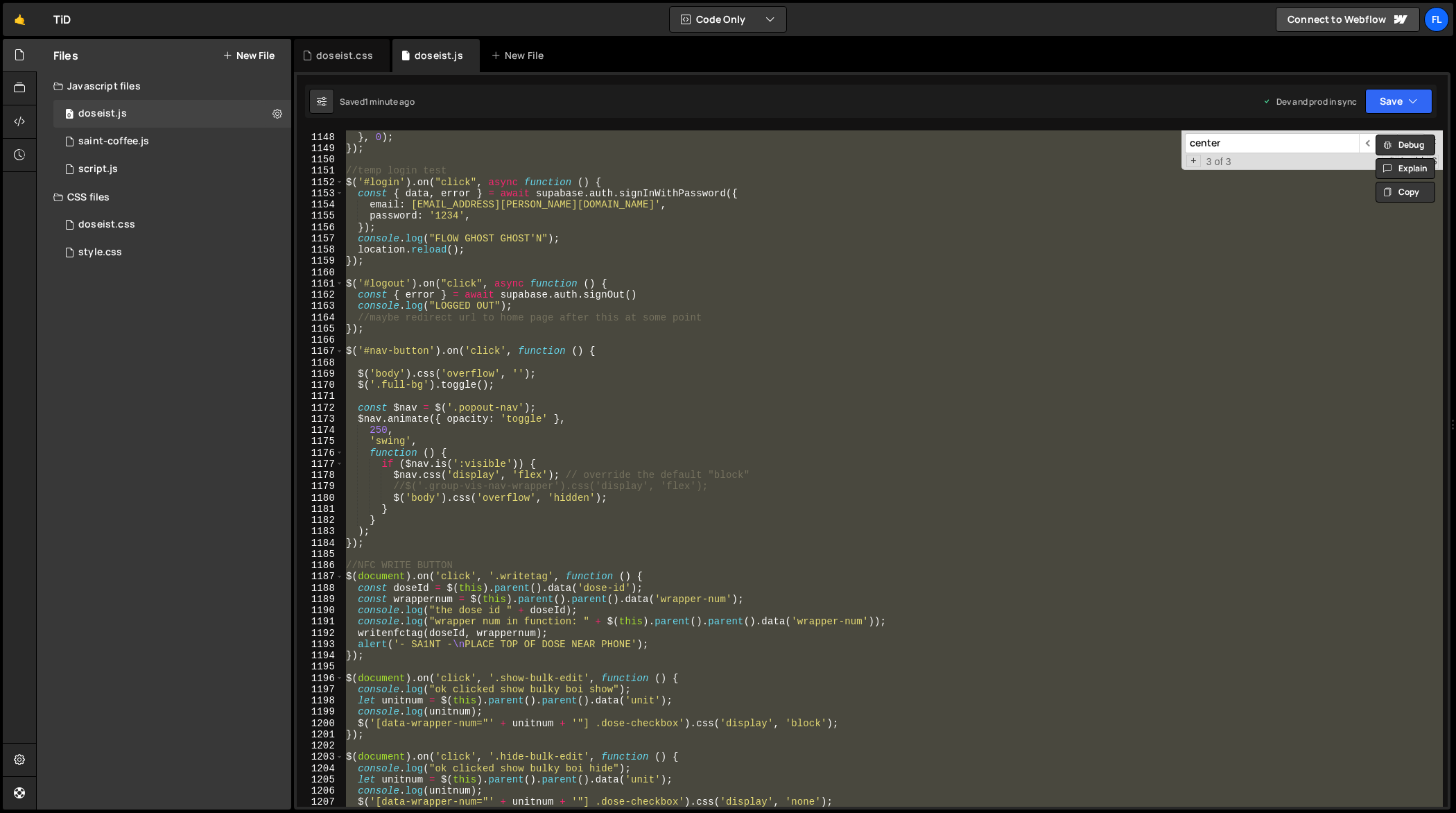
paste textarea
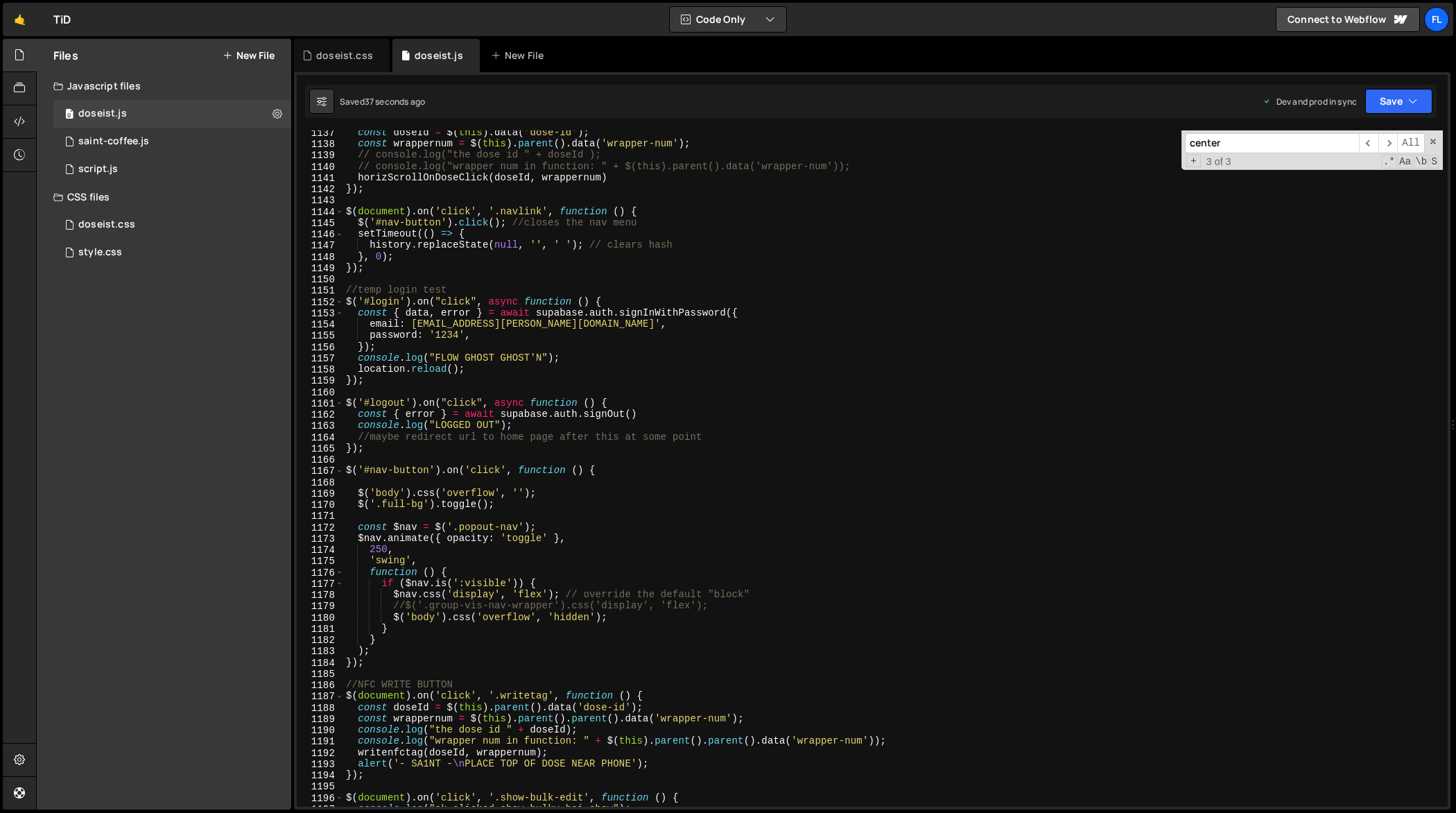
scroll to position [12841, 0]
click at [860, 365] on div "const doseId = $ ( this ) . data ( 'dose-id' ) ; const wrappernum = $ ( this ) …" at bounding box center [894, 477] width 1101 height 700
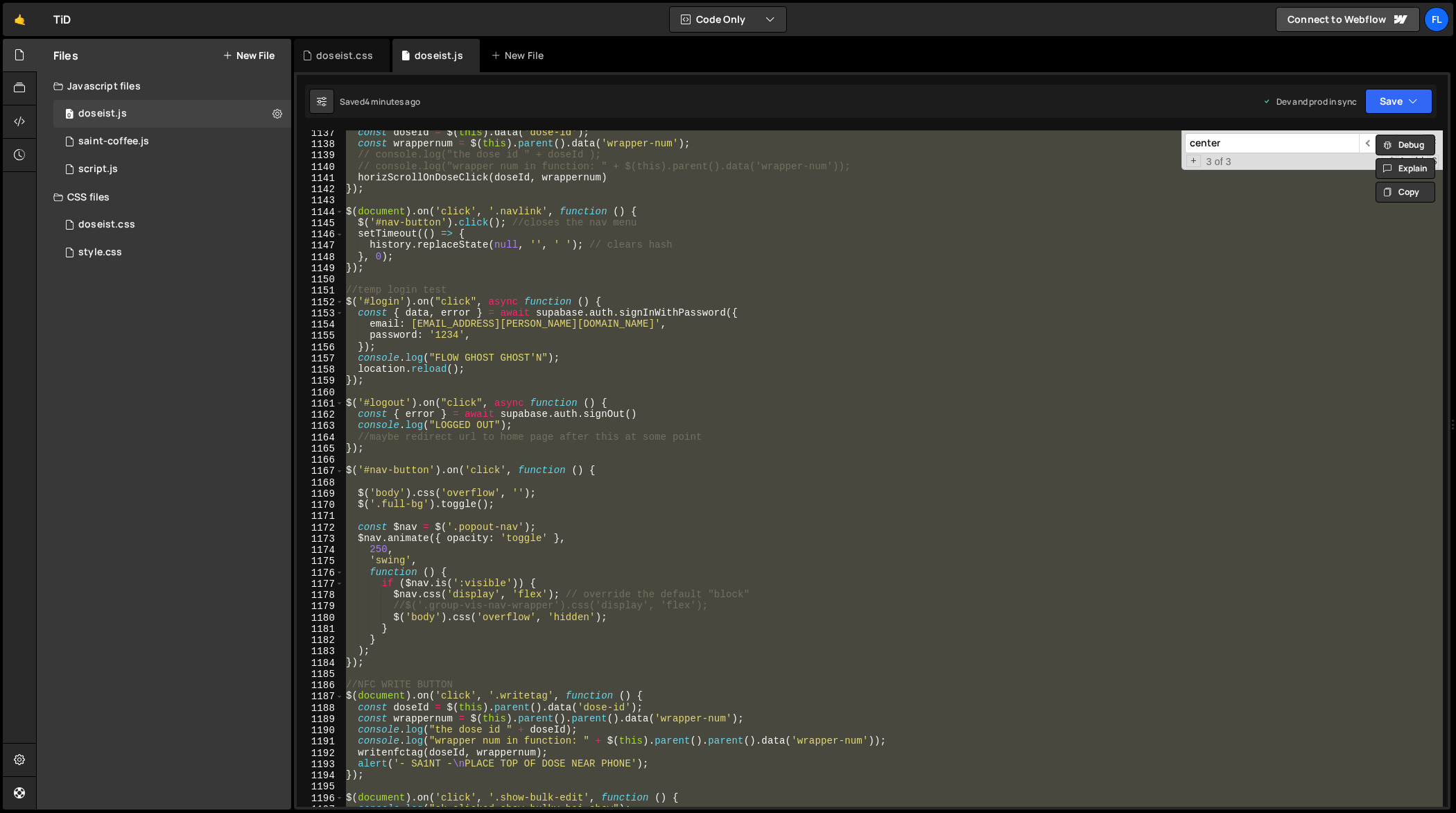
paste textarea
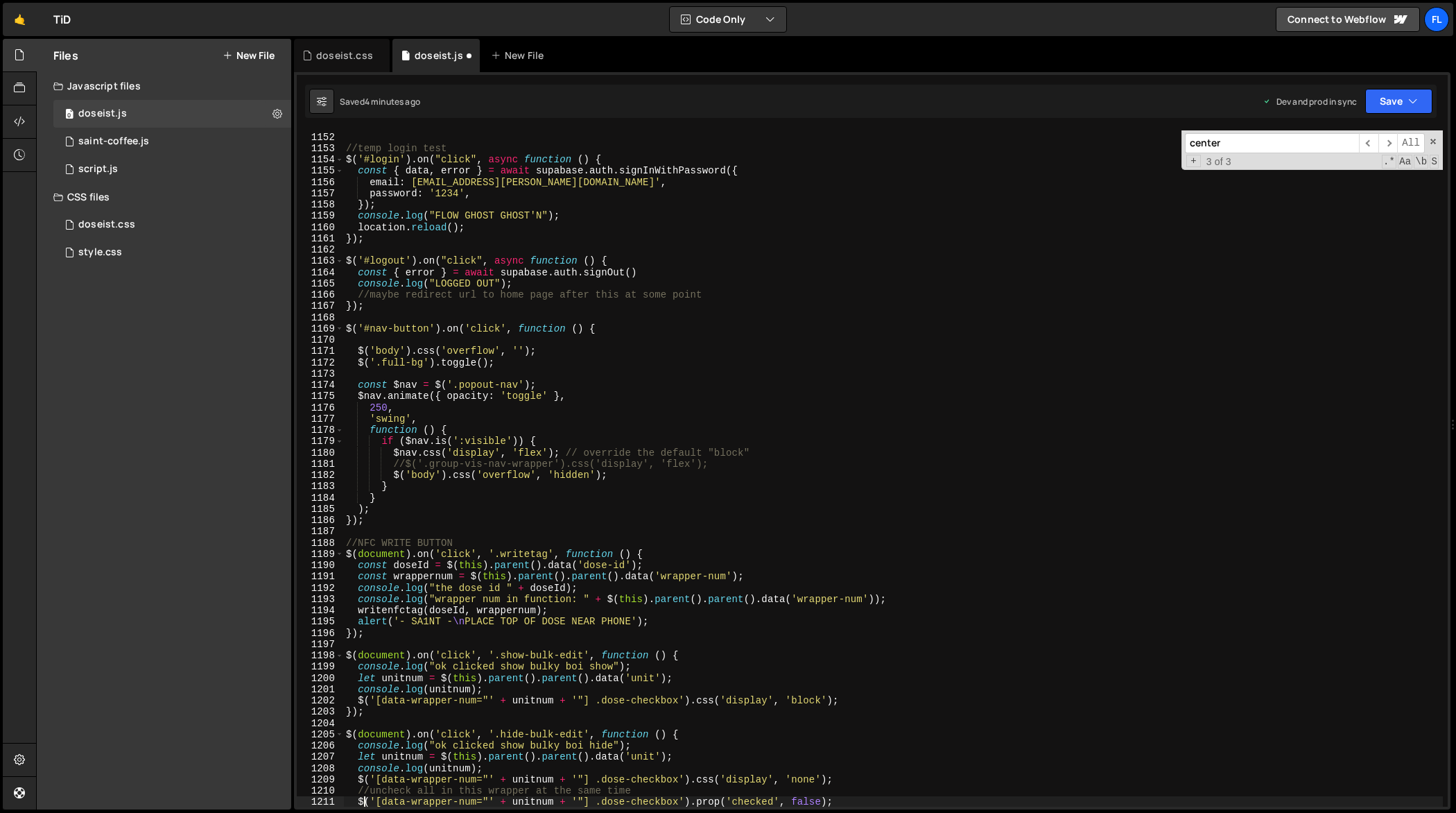
scroll to position [13006, 0]
click at [834, 358] on div "}) ; //temp login test $ ( '#login' ) . on ( "click" , async function ( ) { con…" at bounding box center [894, 470] width 1101 height 700
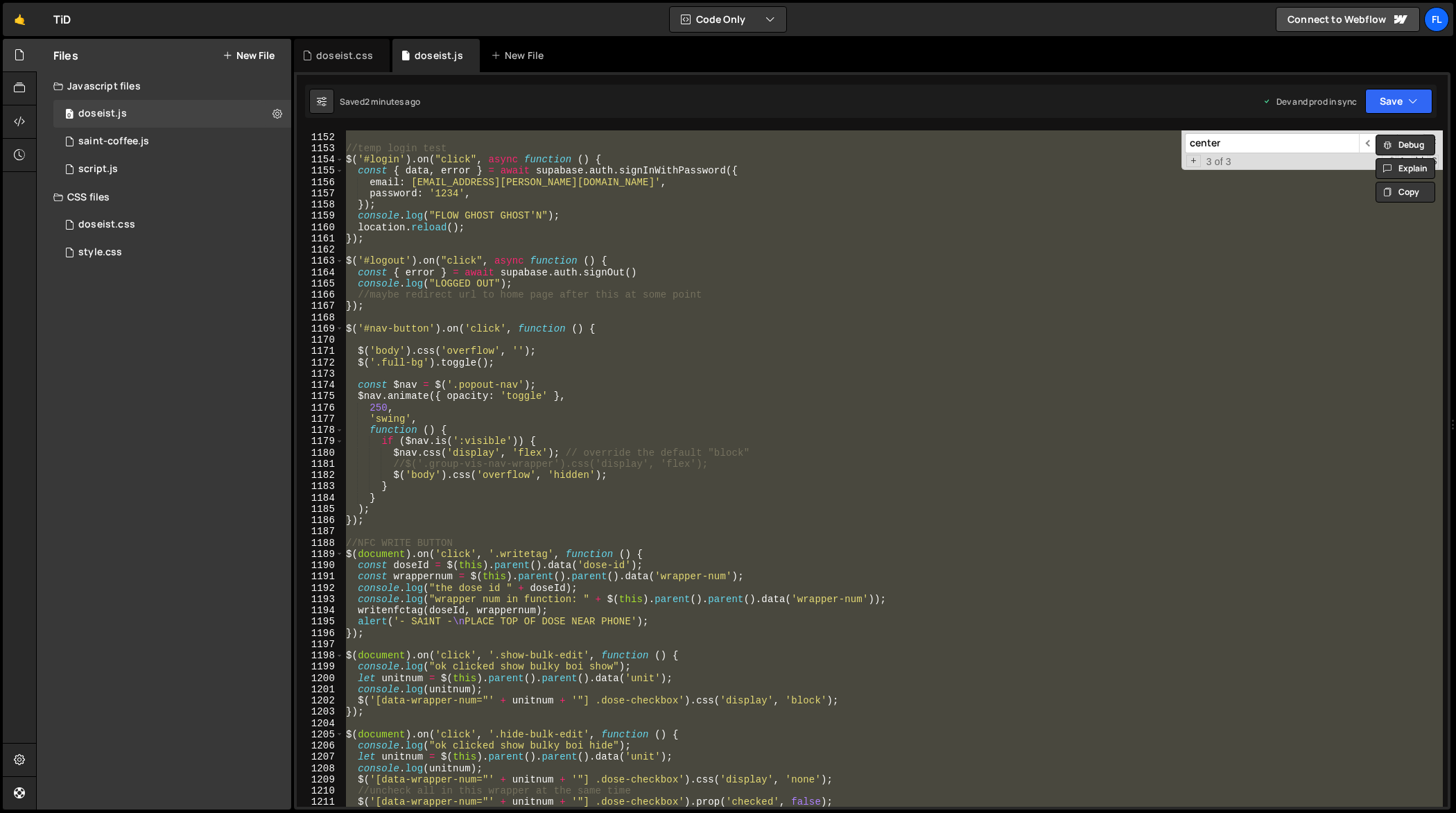
paste textarea
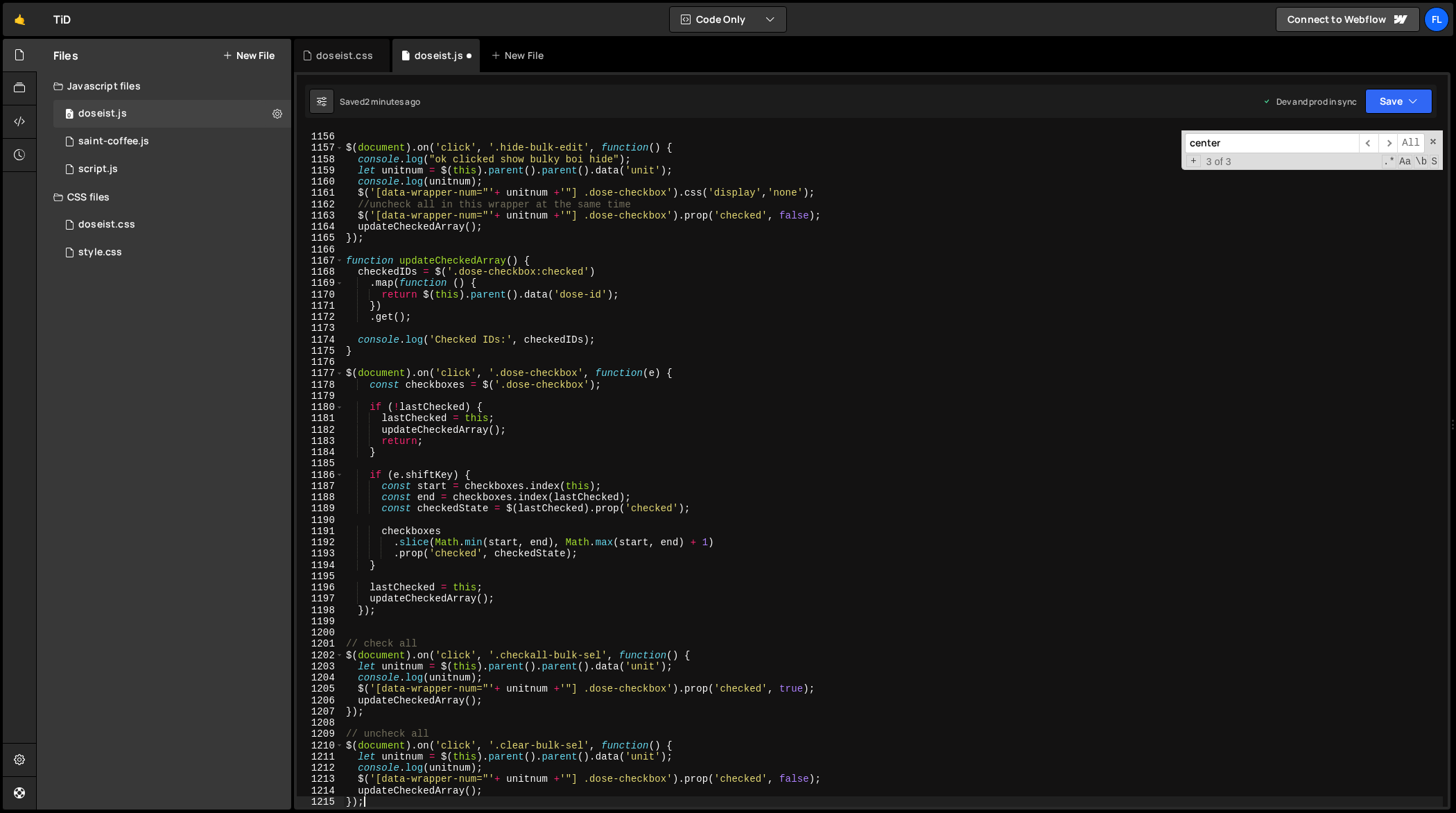
scroll to position [13051, 0]
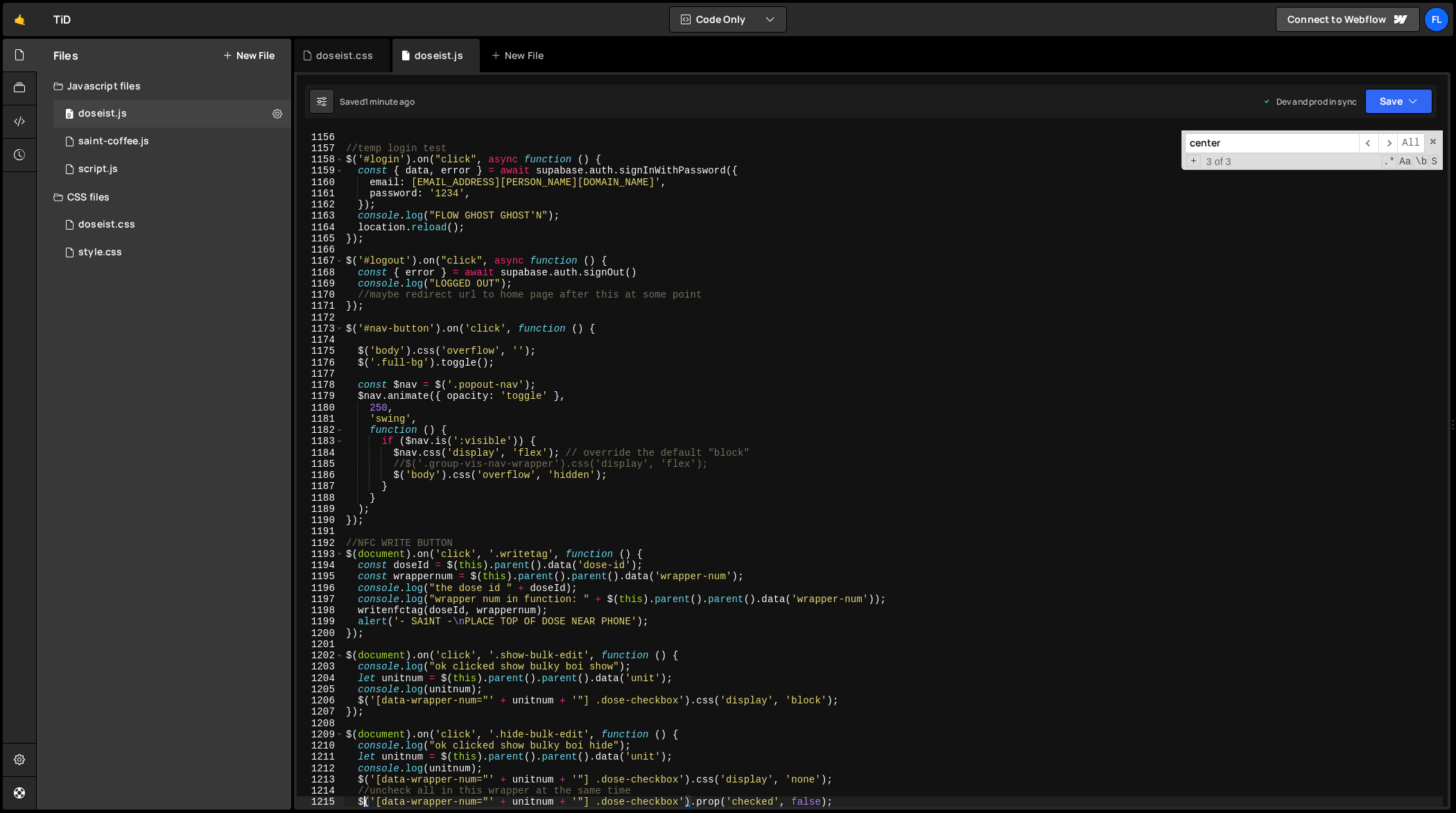
click at [630, 471] on div "}) ; //temp login test $ ( '#login' ) . on ( "click" , async function ( ) { con…" at bounding box center [894, 470] width 1101 height 700
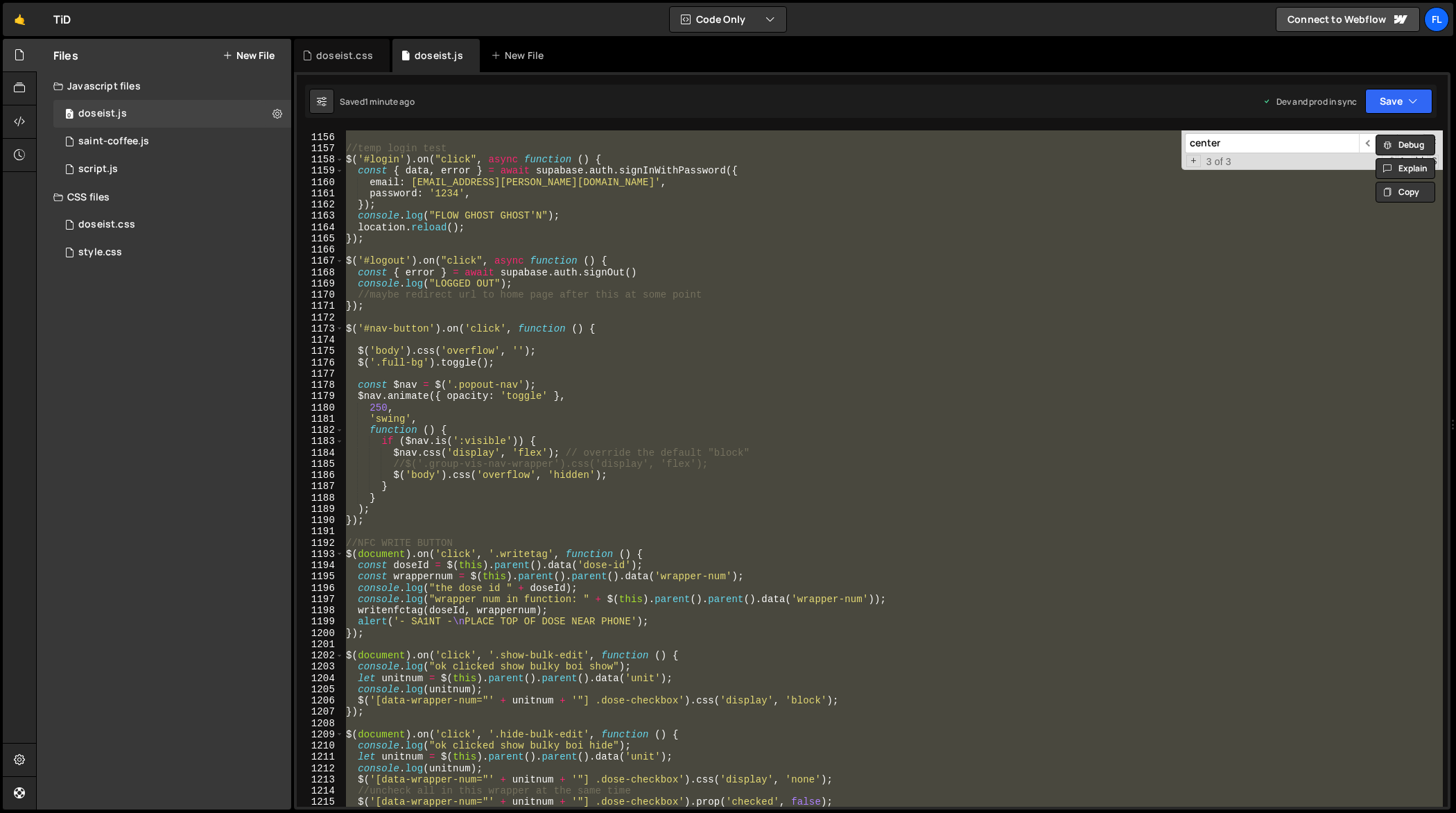
paste textarea
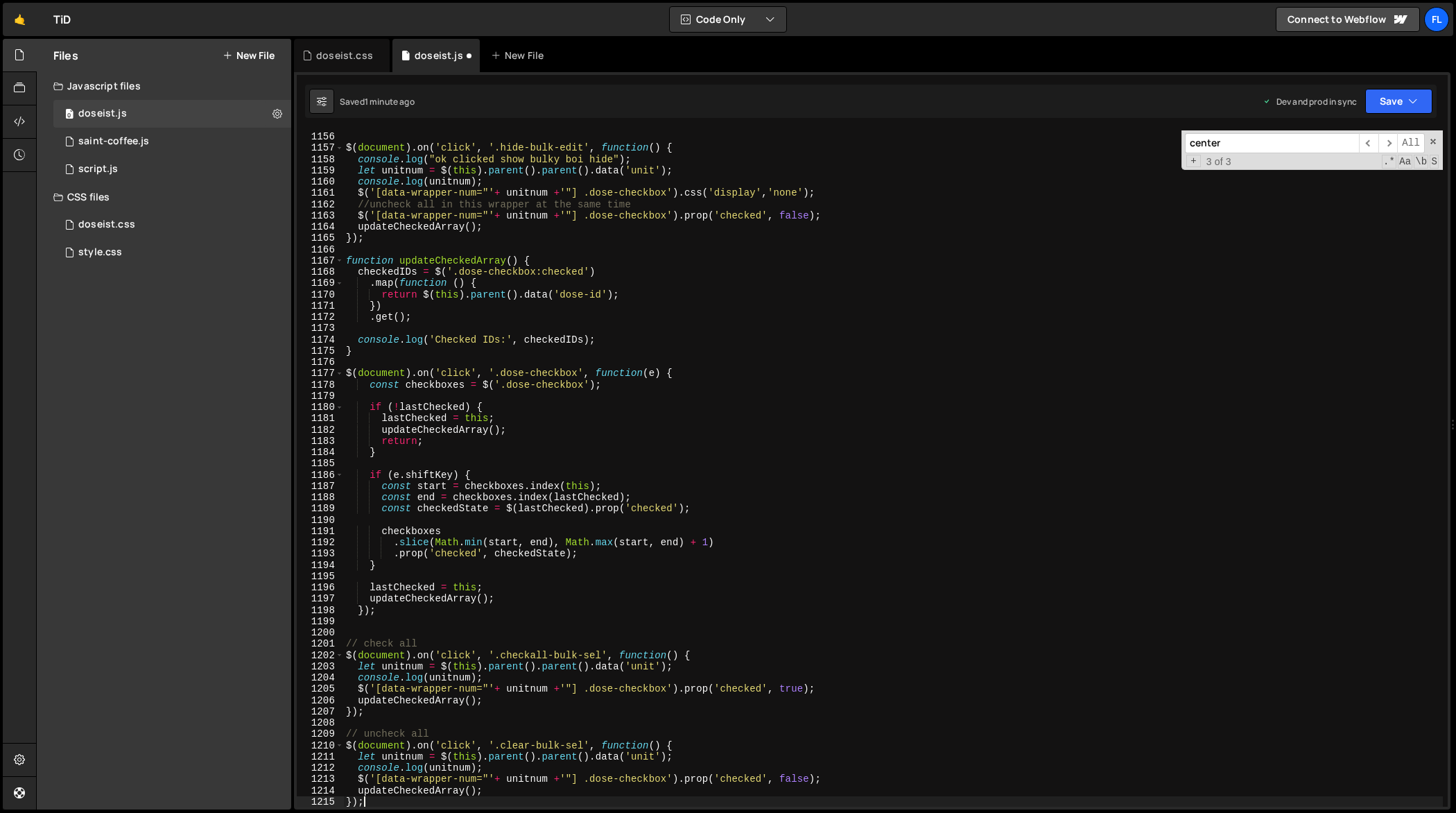
type textarea "$('[data-wrapper-num="' + unitnum + '"] .dose-checkbox').prop('checked', false);"
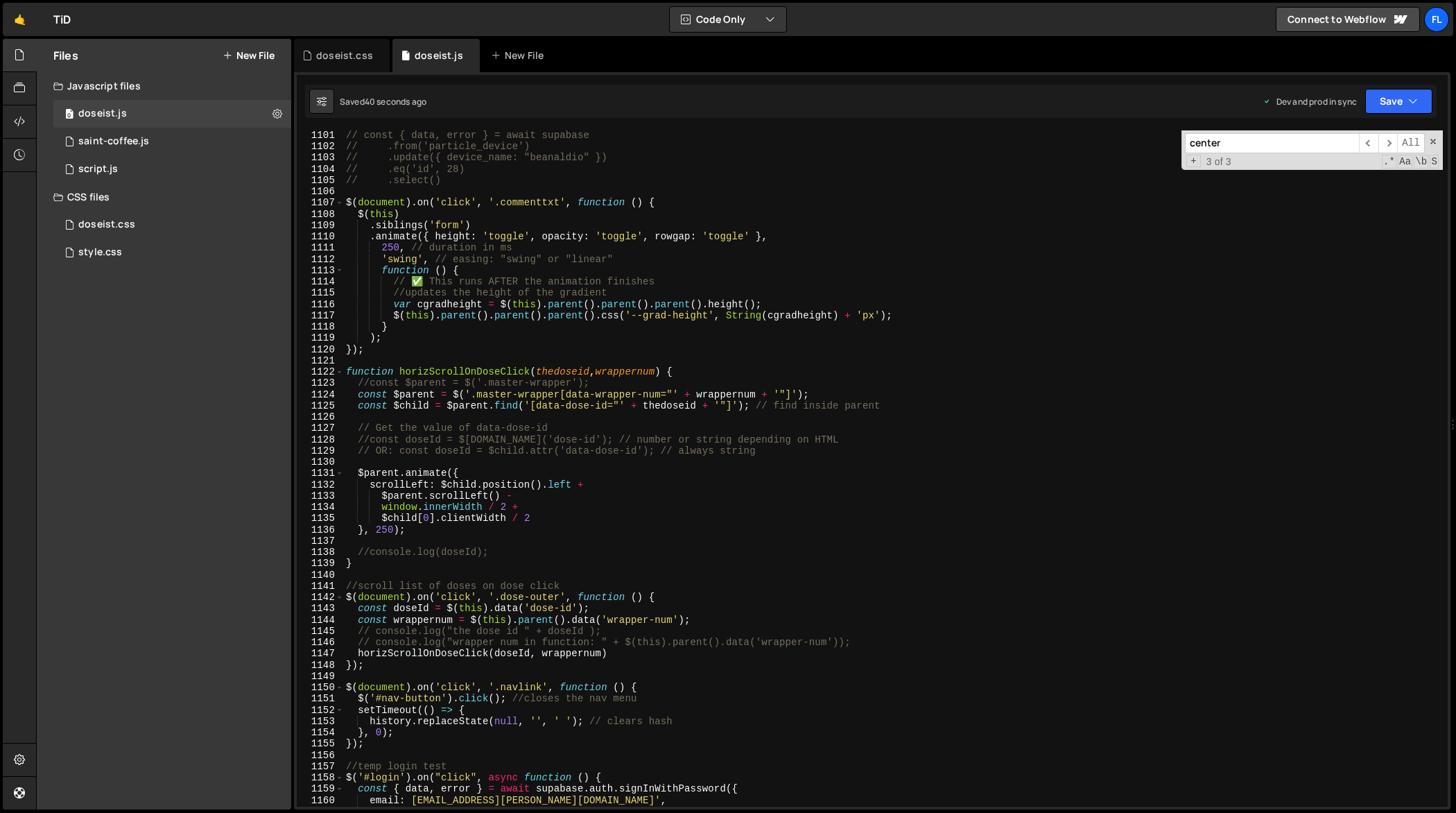
scroll to position [12433, 0]
click at [927, 365] on div "// const { data, error } = await supabase // .from('particle_device') // .updat…" at bounding box center [894, 479] width 1101 height 700
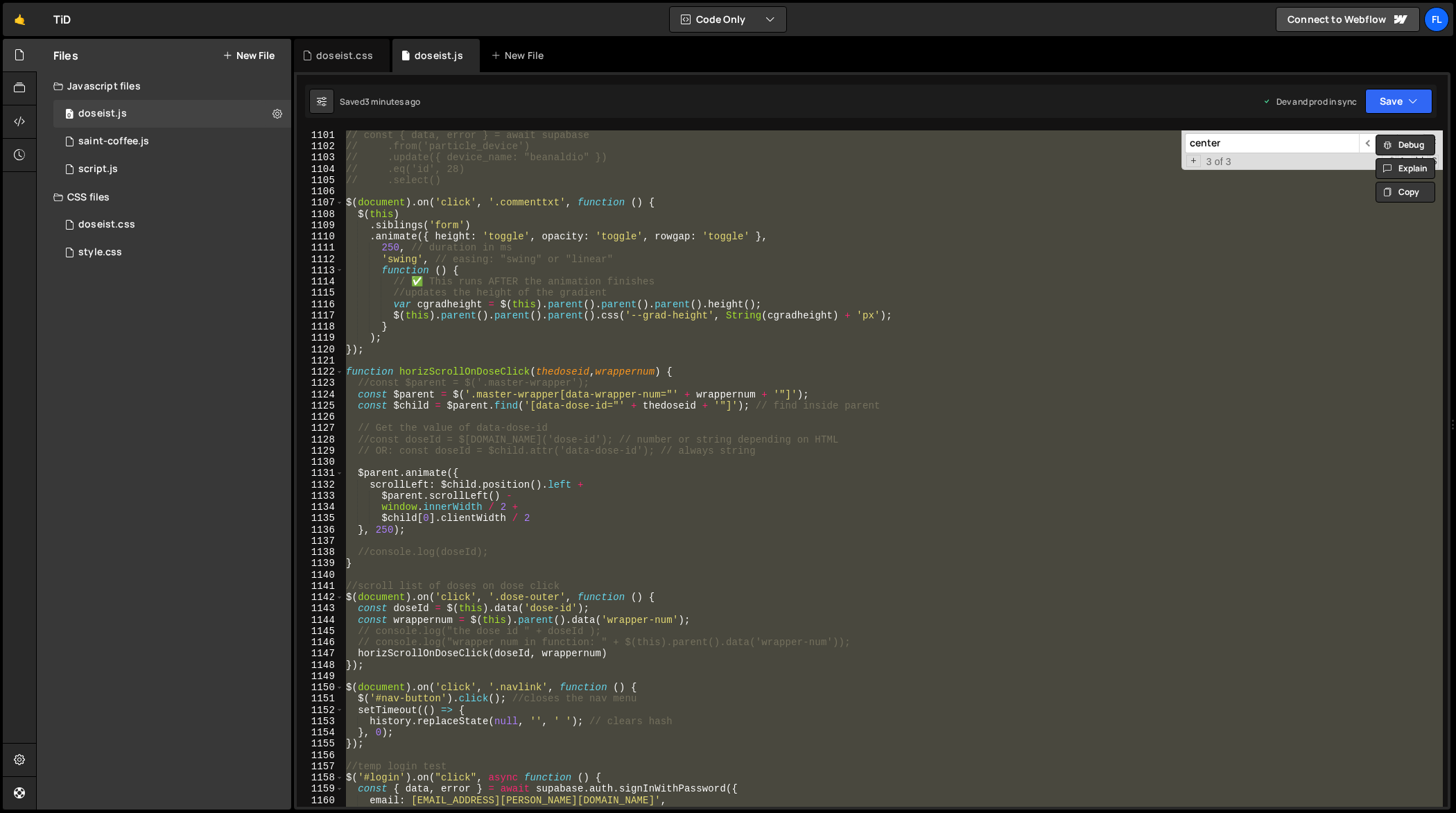
paste textarea
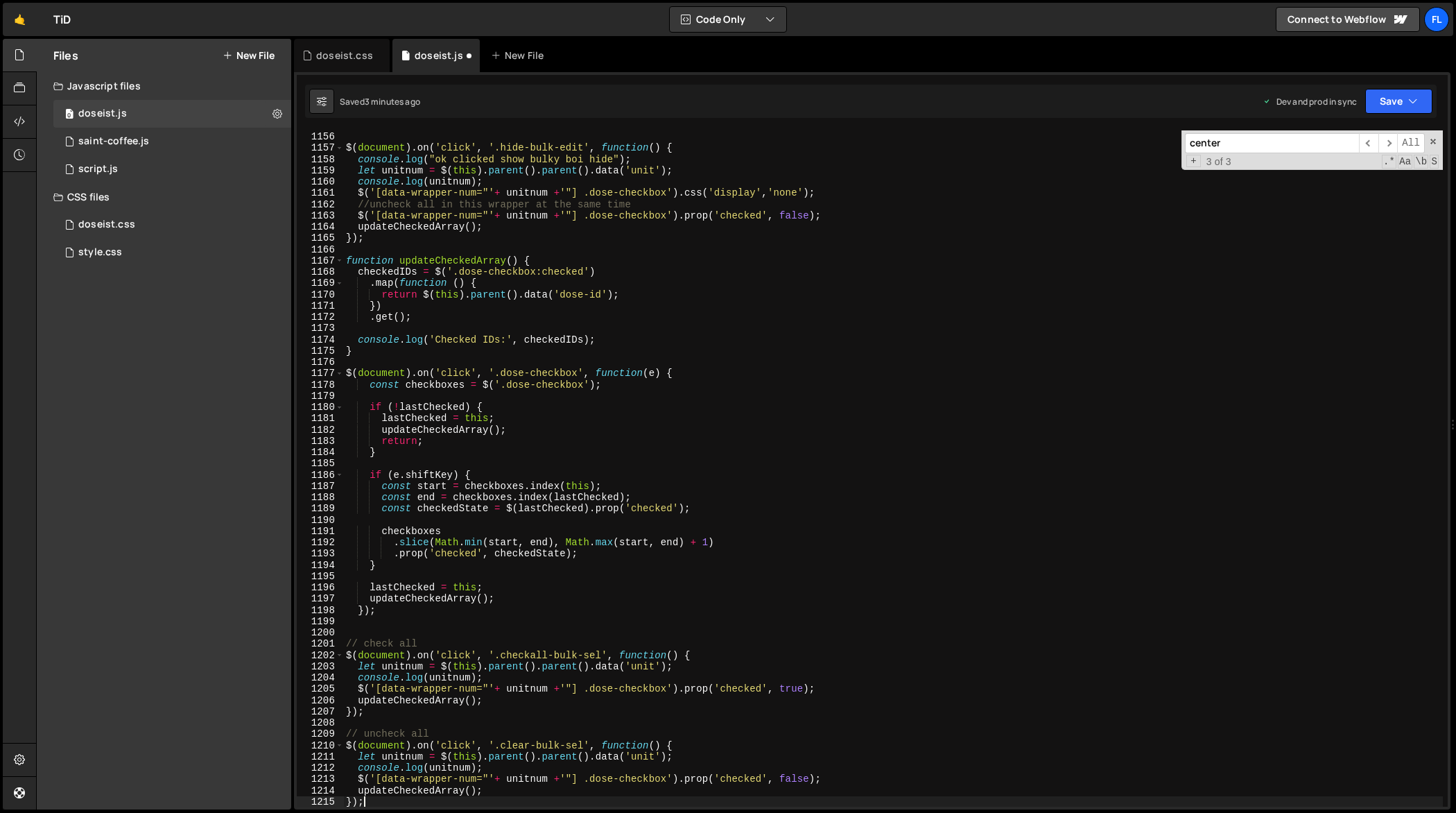
scroll to position [13051, 0]
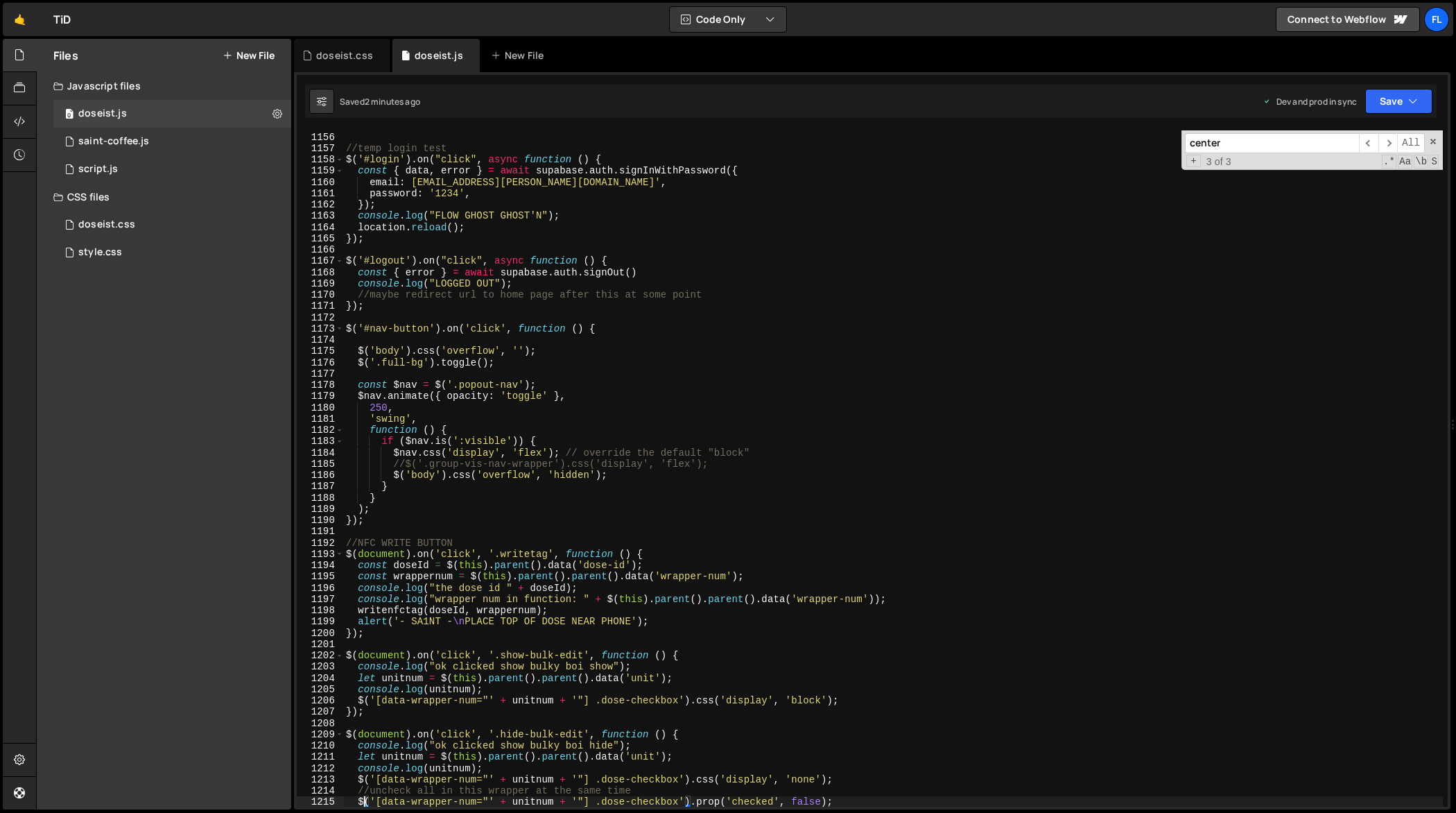
click at [928, 447] on div "}) ; //temp login test $ ( '#login' ) . on ( "click" , async function ( ) { con…" at bounding box center [894, 470] width 1101 height 700
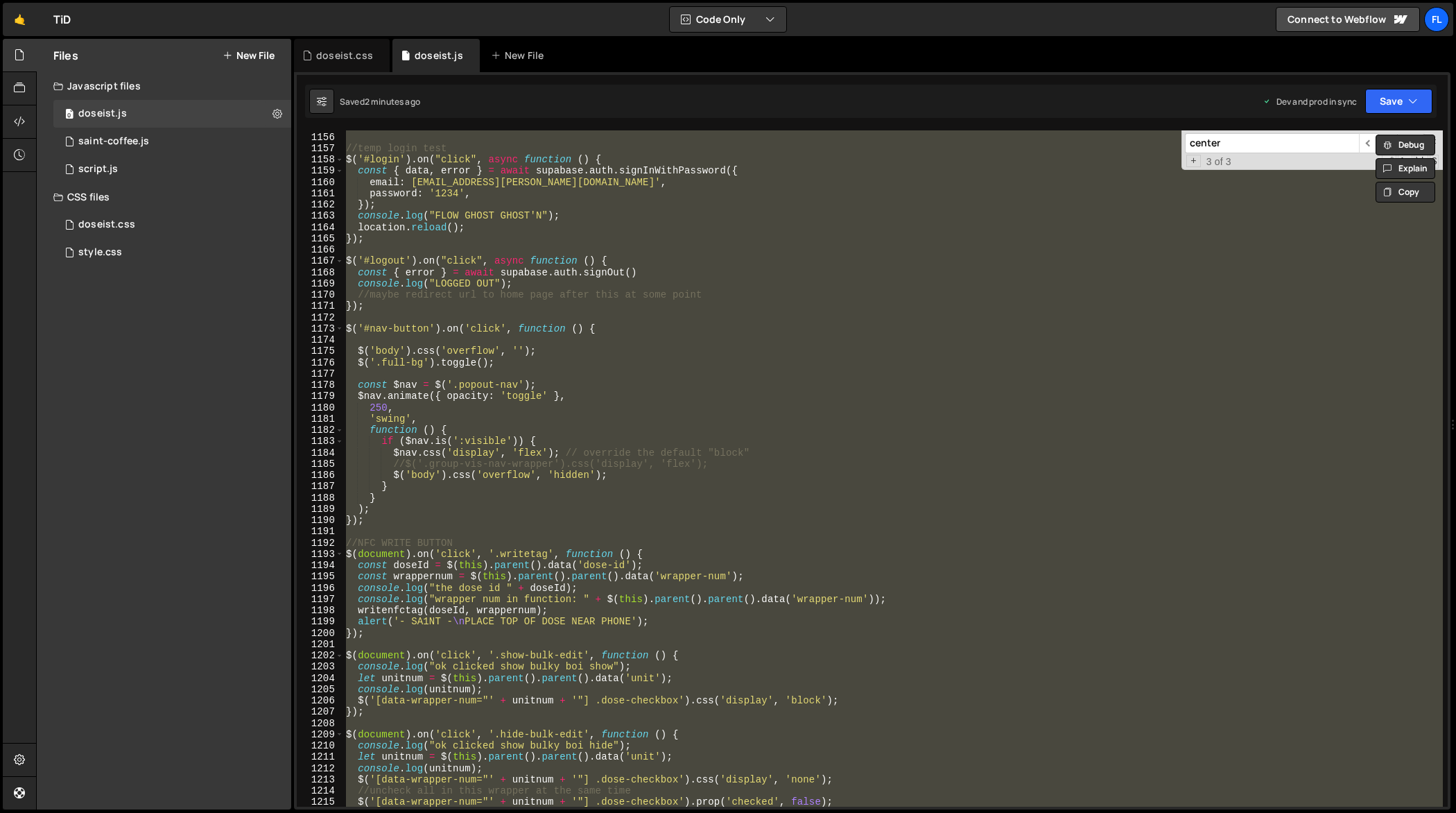
paste textarea
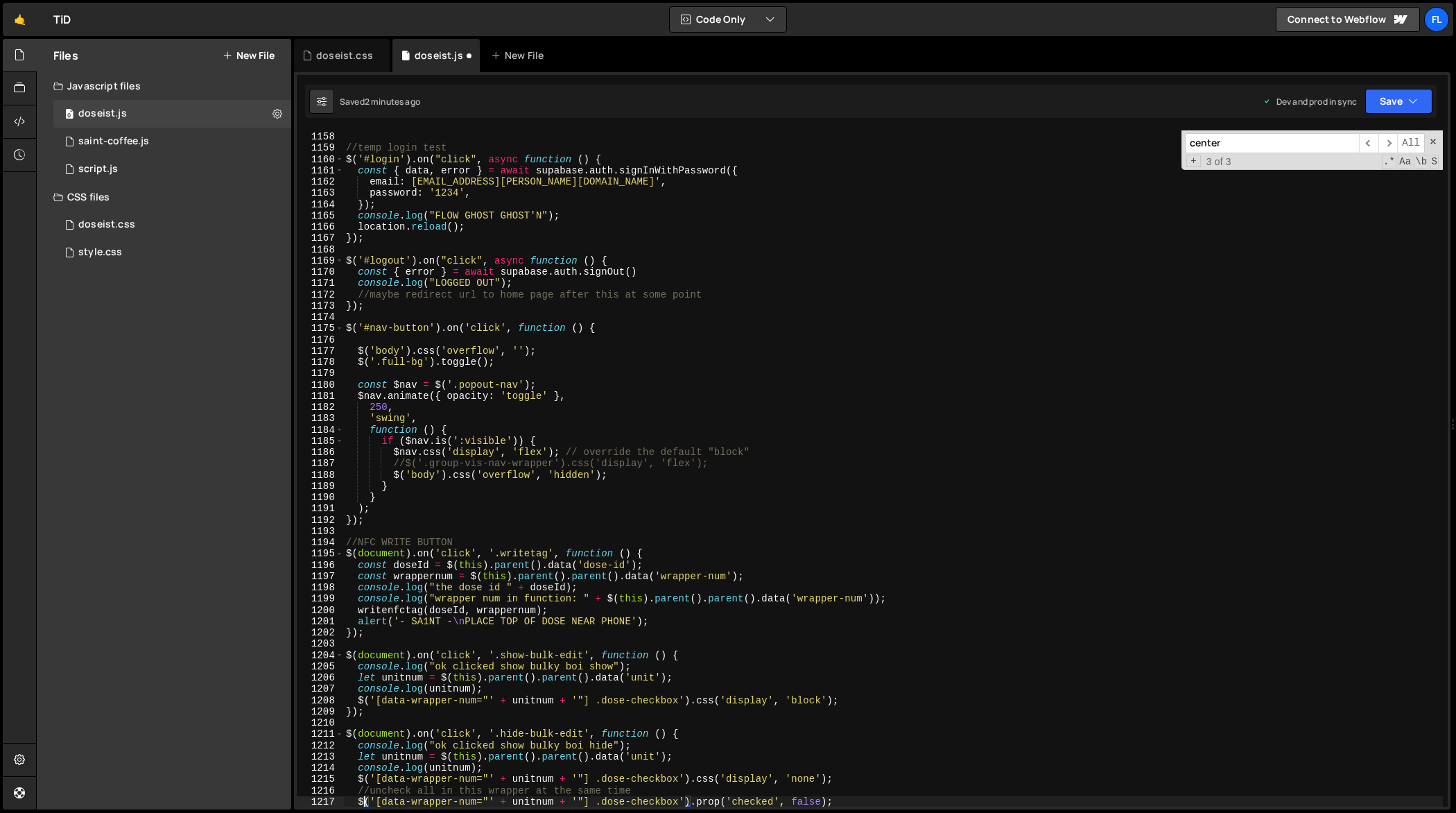
scroll to position [13073, 0]
click at [880, 414] on div "}) ; //temp login test $ ( '#login' ) . on ( "click" , async function ( ) { con…" at bounding box center [894, 470] width 1101 height 700
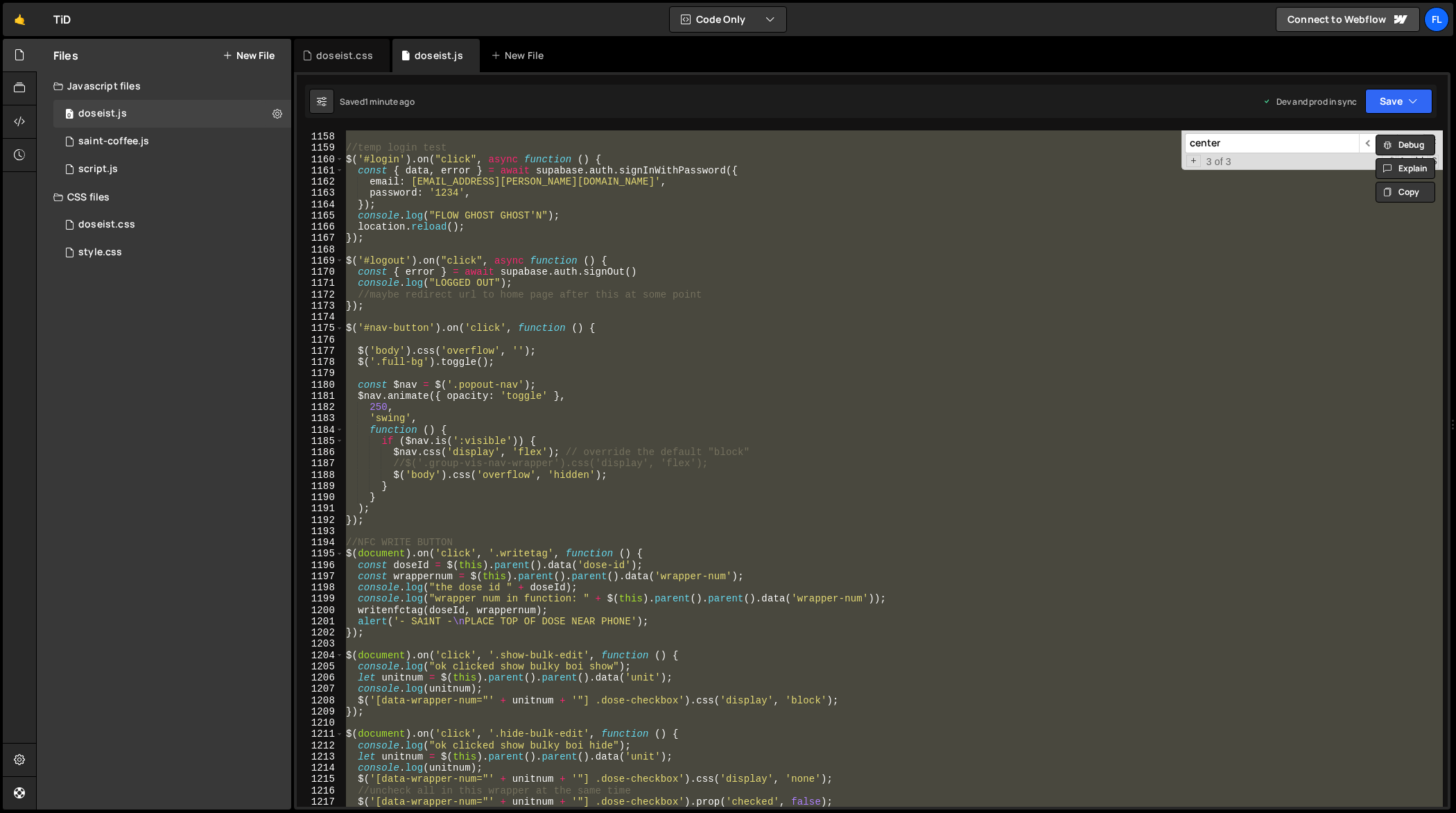
paste textarea
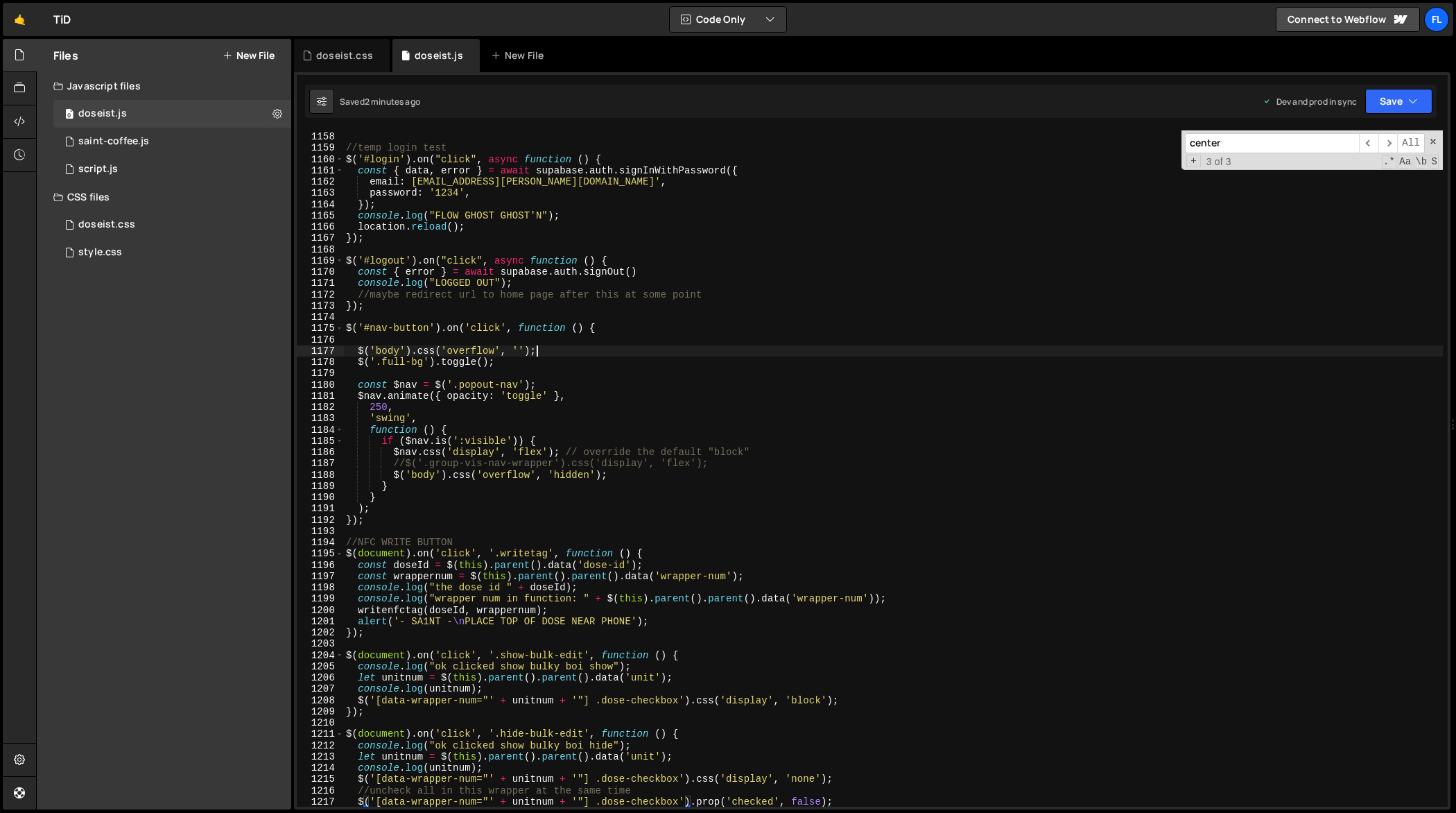
click at [883, 353] on div "}) ; //temp login test $ ( '#login' ) . on ( "click" , async function ( ) { con…" at bounding box center [894, 470] width 1101 height 700
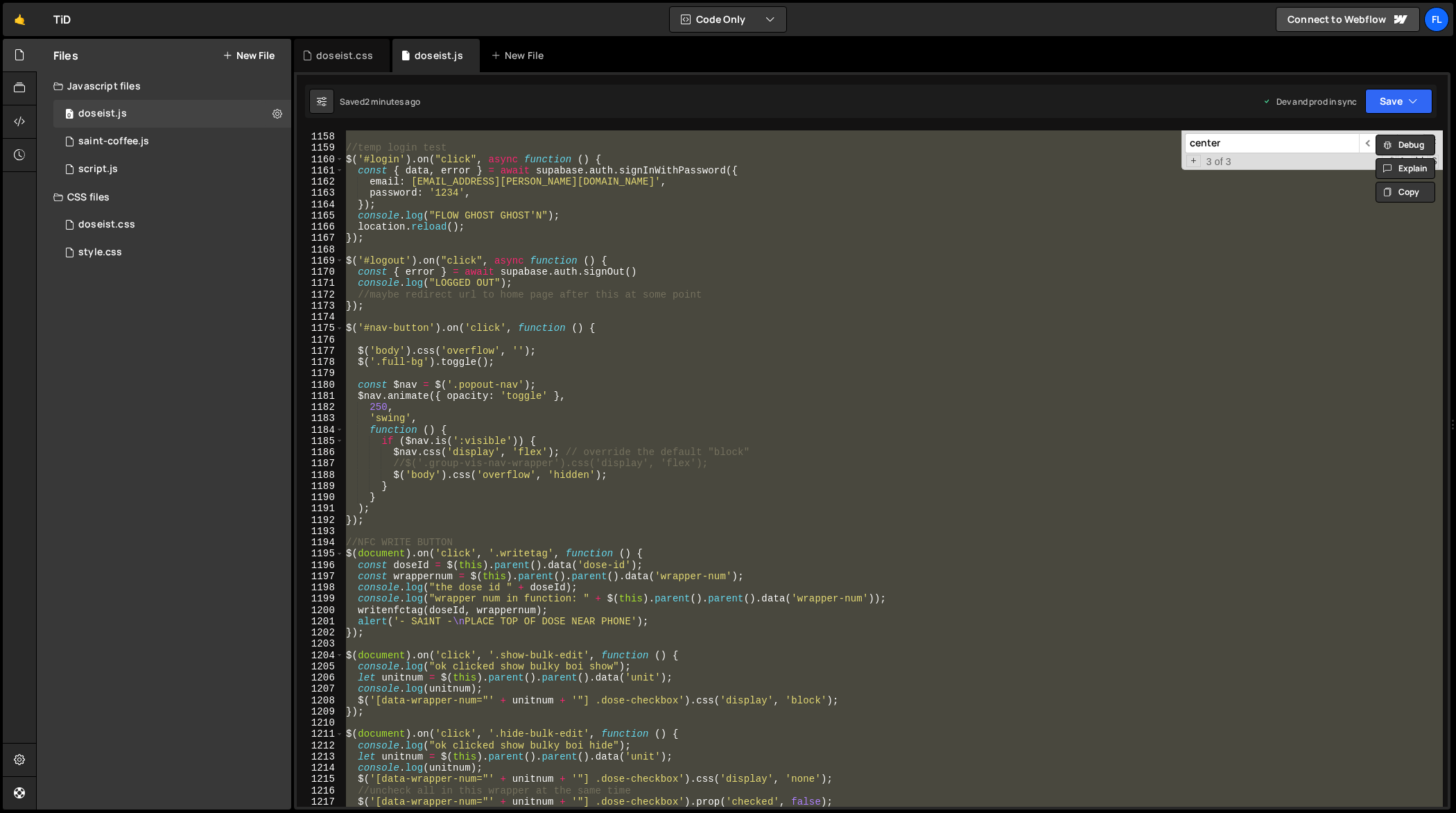
paste textarea
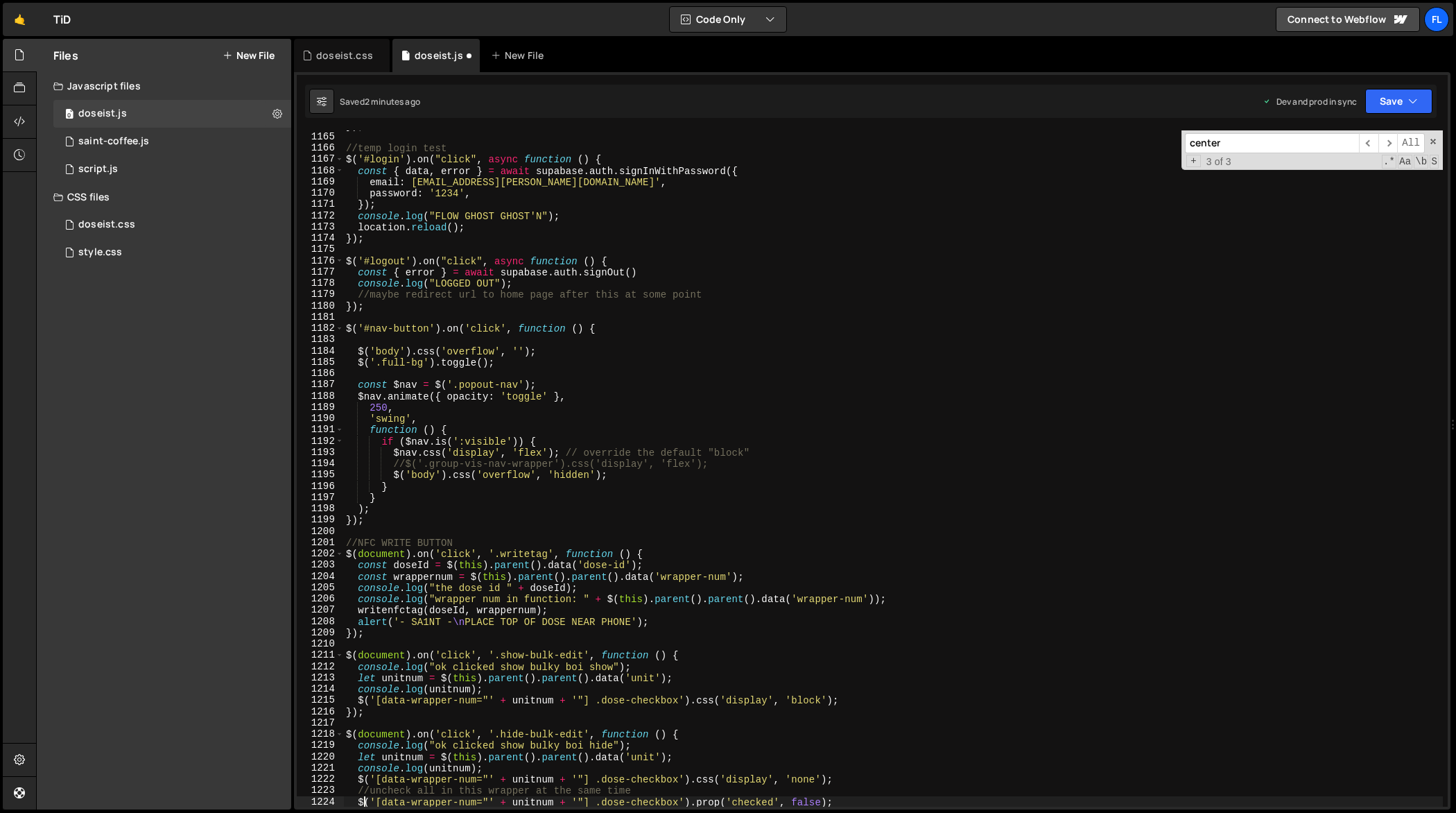
scroll to position [13152, 0]
click at [943, 355] on div "}) ; //temp login test $ ( '#login' ) . on ( "click" , async function ( ) { con…" at bounding box center [894, 470] width 1101 height 700
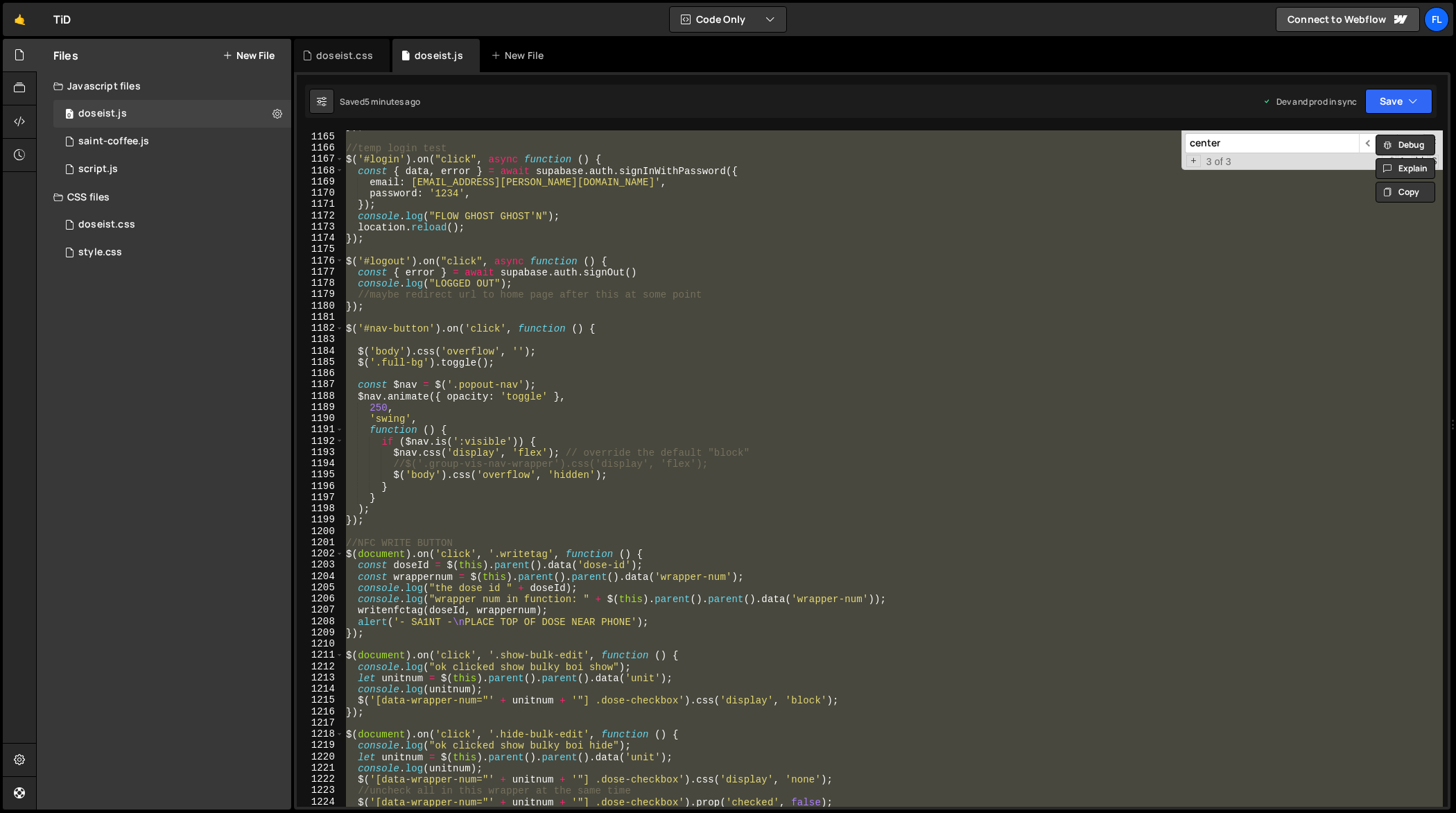
paste textarea
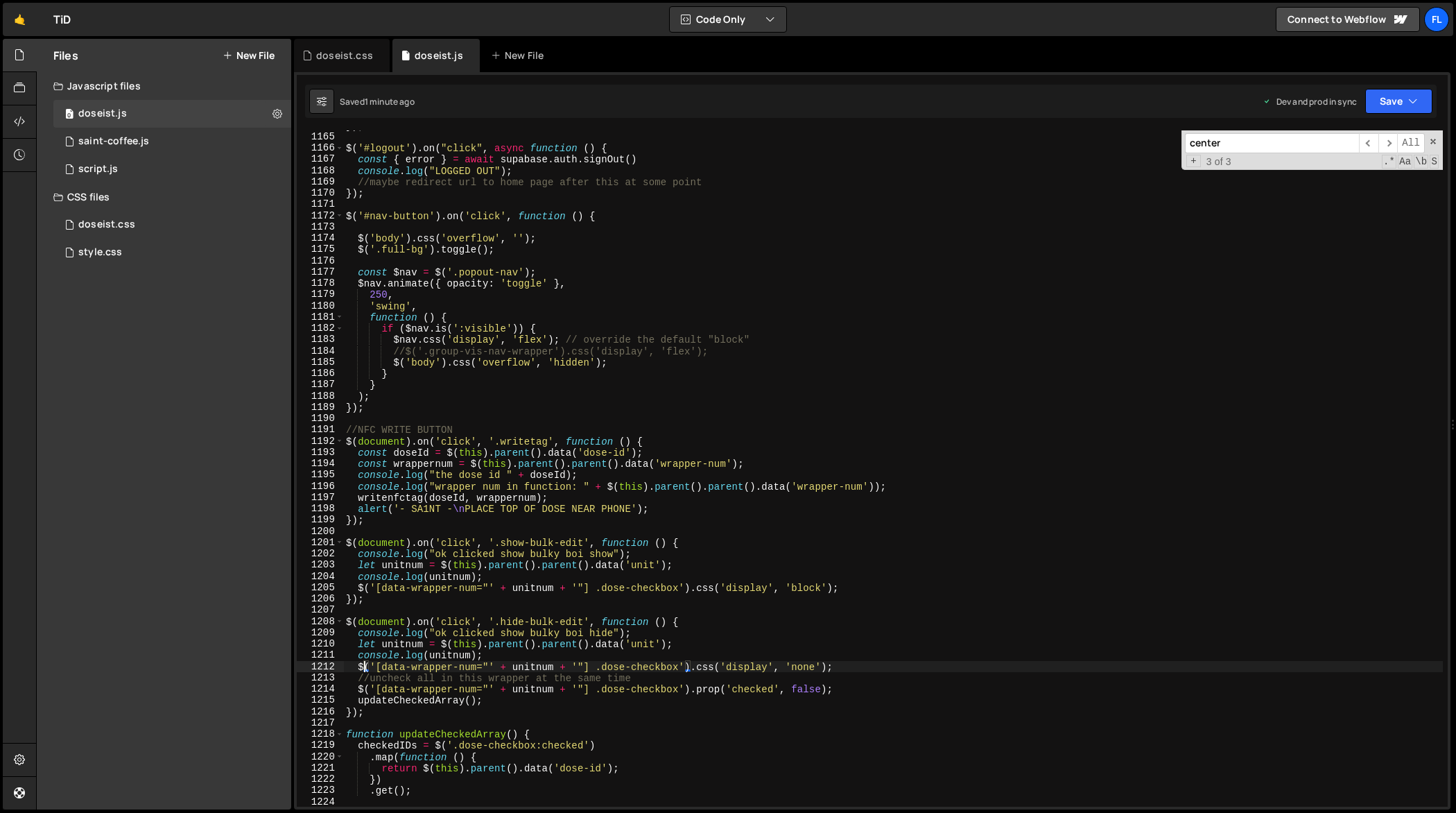
click at [879, 389] on div "}) ; $ ( '#logout' ) . on ( "click" , async function ( ) { const { error } = aw…" at bounding box center [894, 470] width 1101 height 700
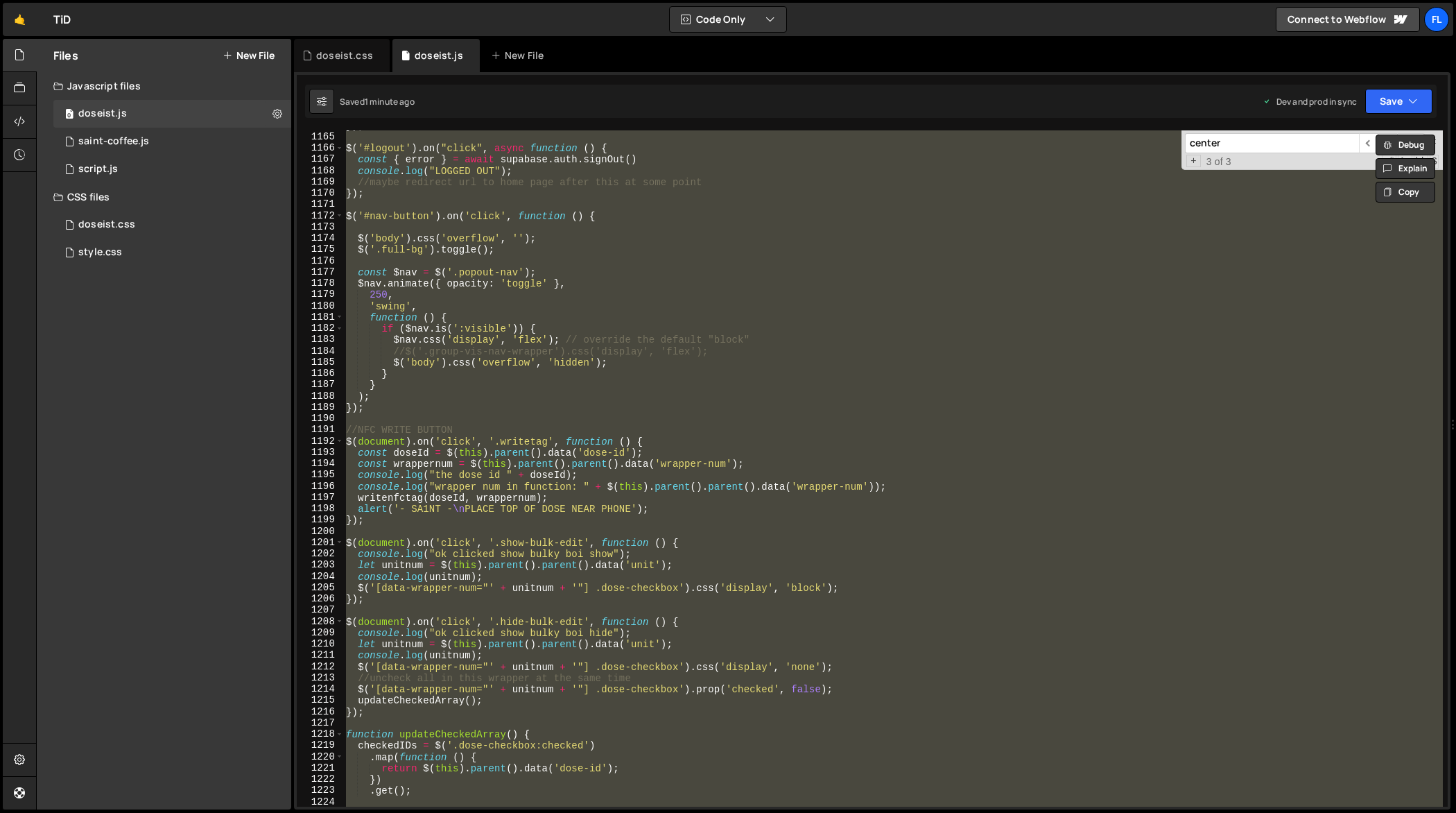
paste textarea
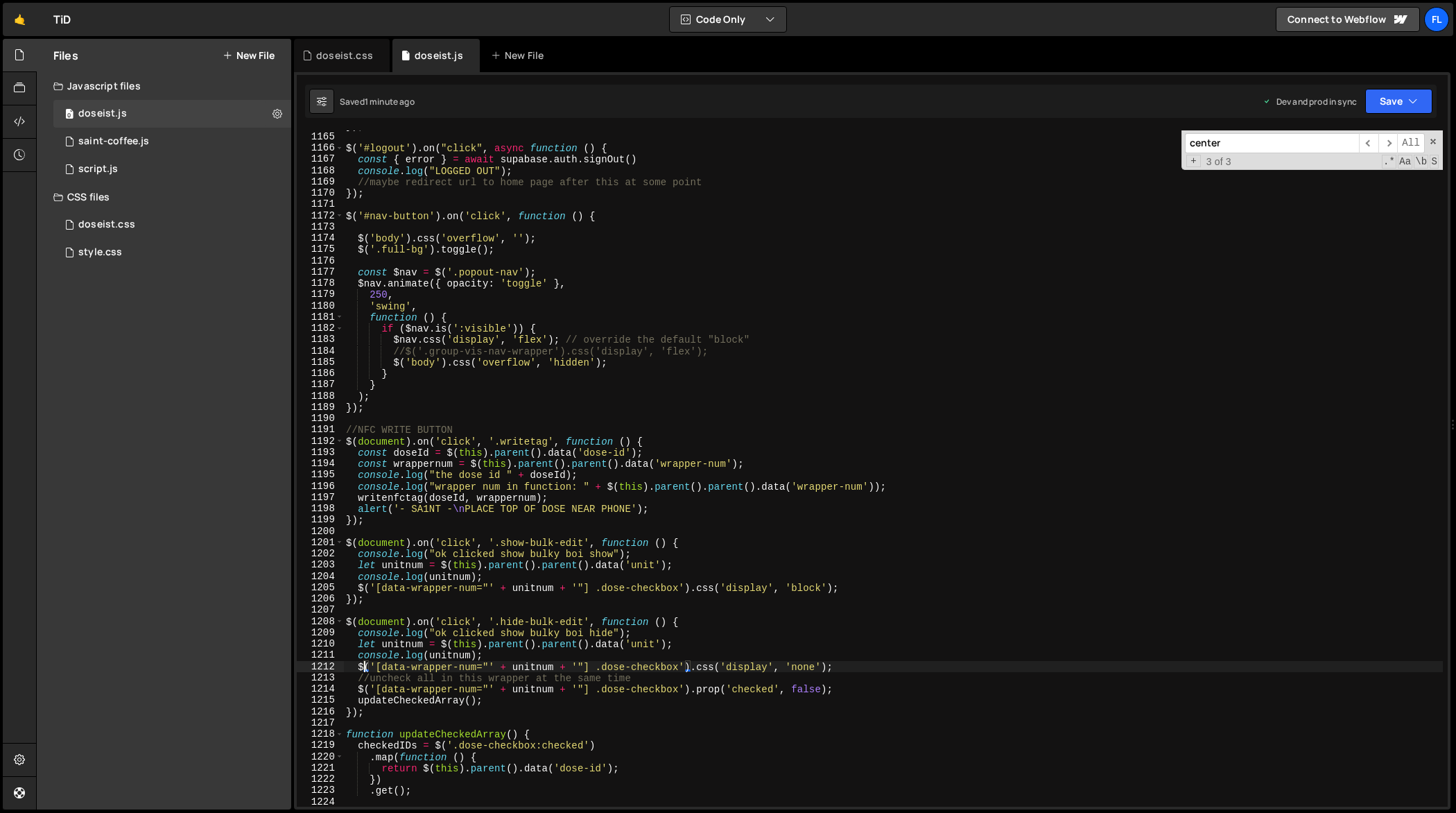
click at [925, 370] on div "}) ; $ ( '#logout' ) . on ( "click" , async function ( ) { const { error } = aw…" at bounding box center [894, 470] width 1101 height 700
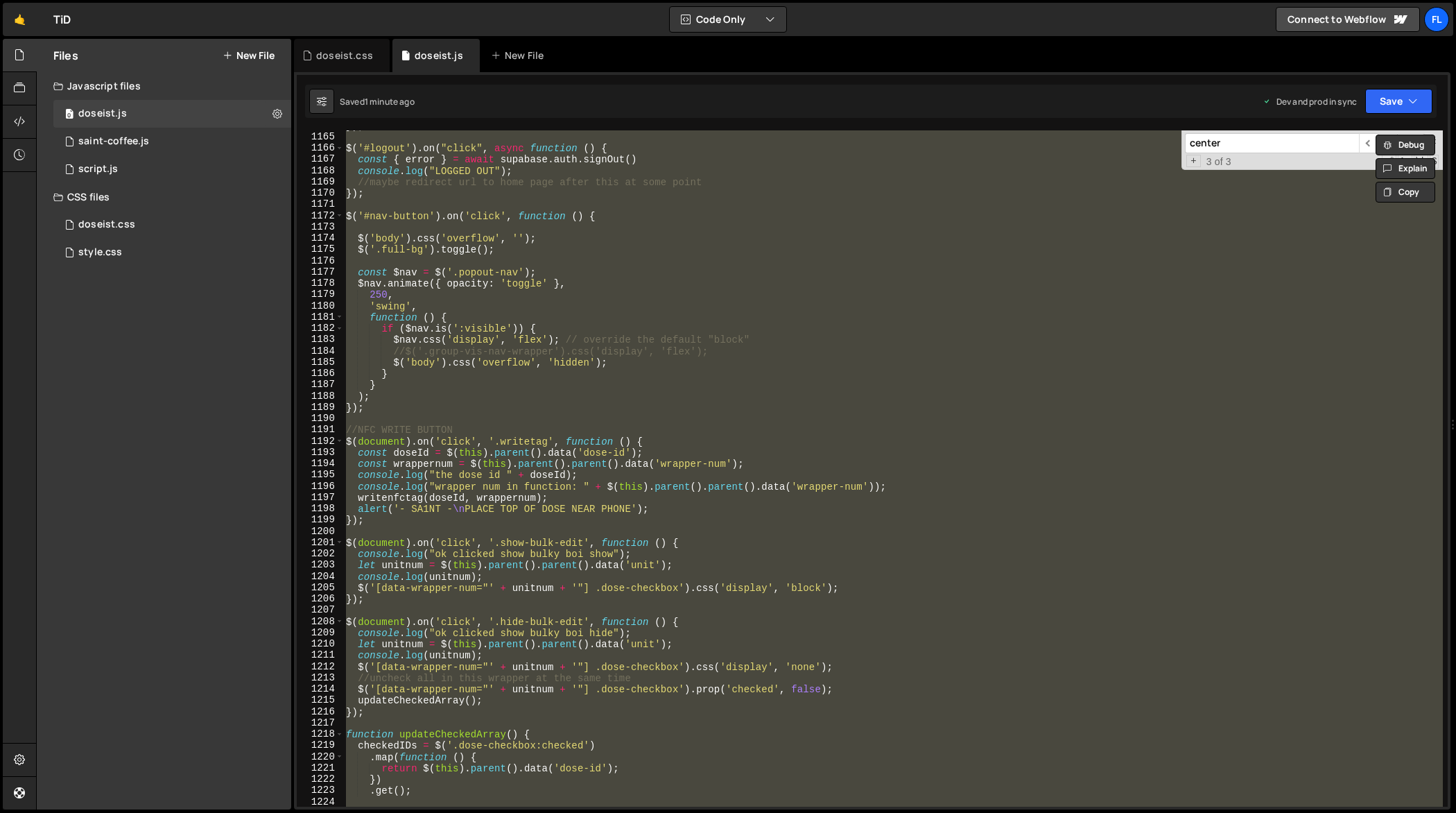
paste textarea
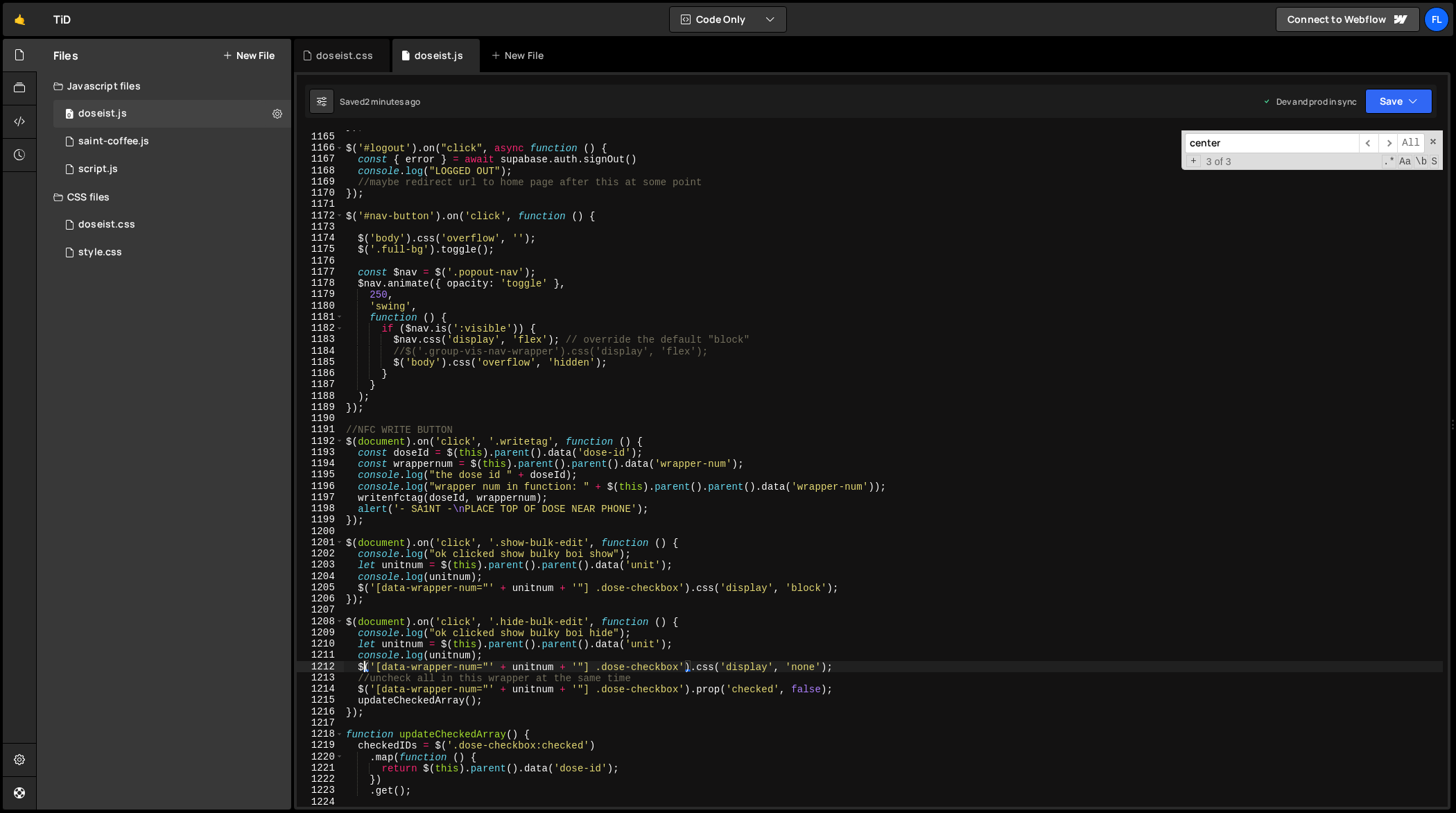
click at [622, 479] on div "}) ; $ ( '#logout' ) . on ( "click" , async function ( ) { const { error } = aw…" at bounding box center [894, 470] width 1101 height 700
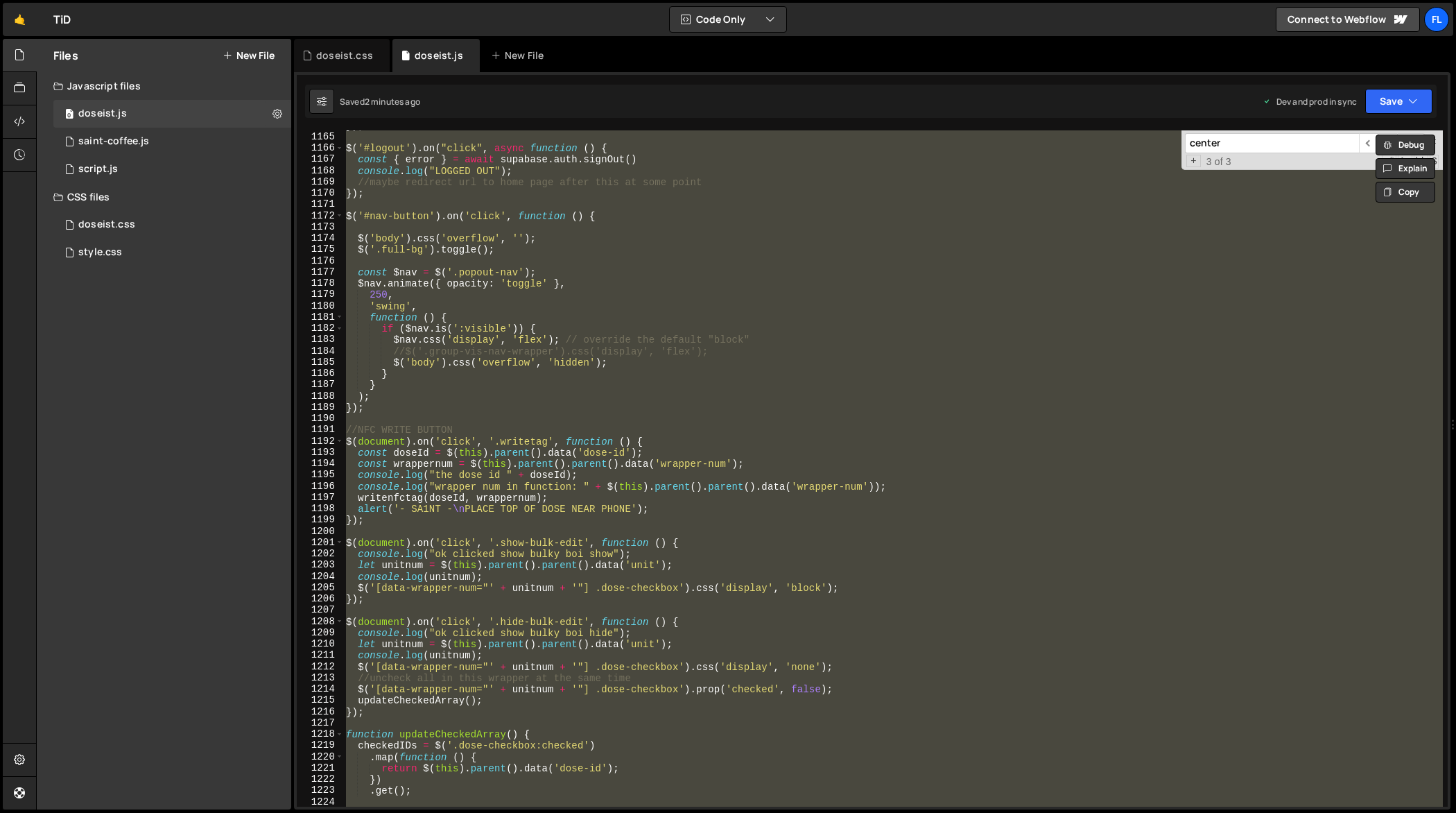
paste textarea
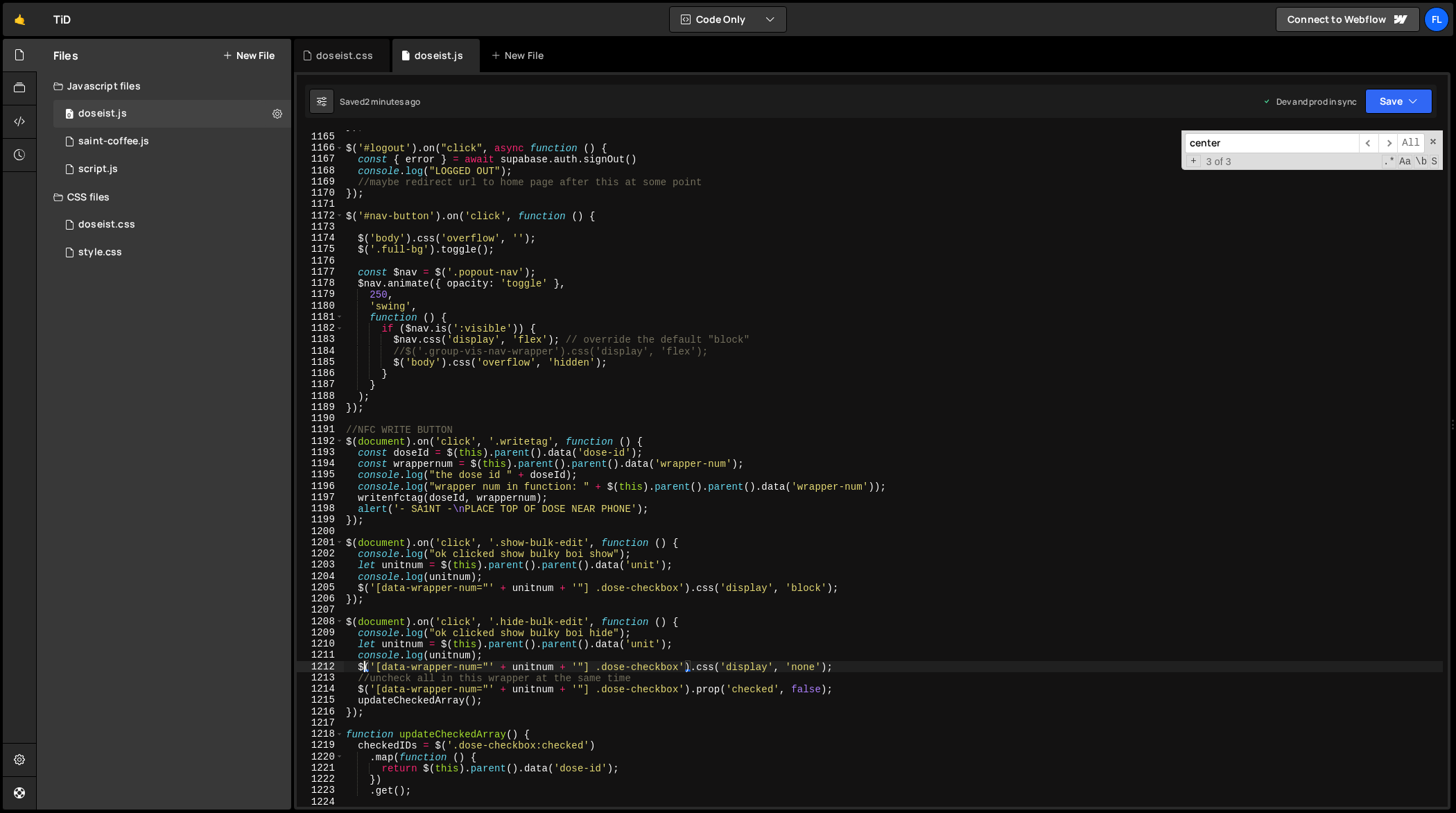
click at [627, 294] on div "}) ; $ ( '#logout' ) . on ( "click" , async function ( ) { const { error } = aw…" at bounding box center [894, 470] width 1101 height 700
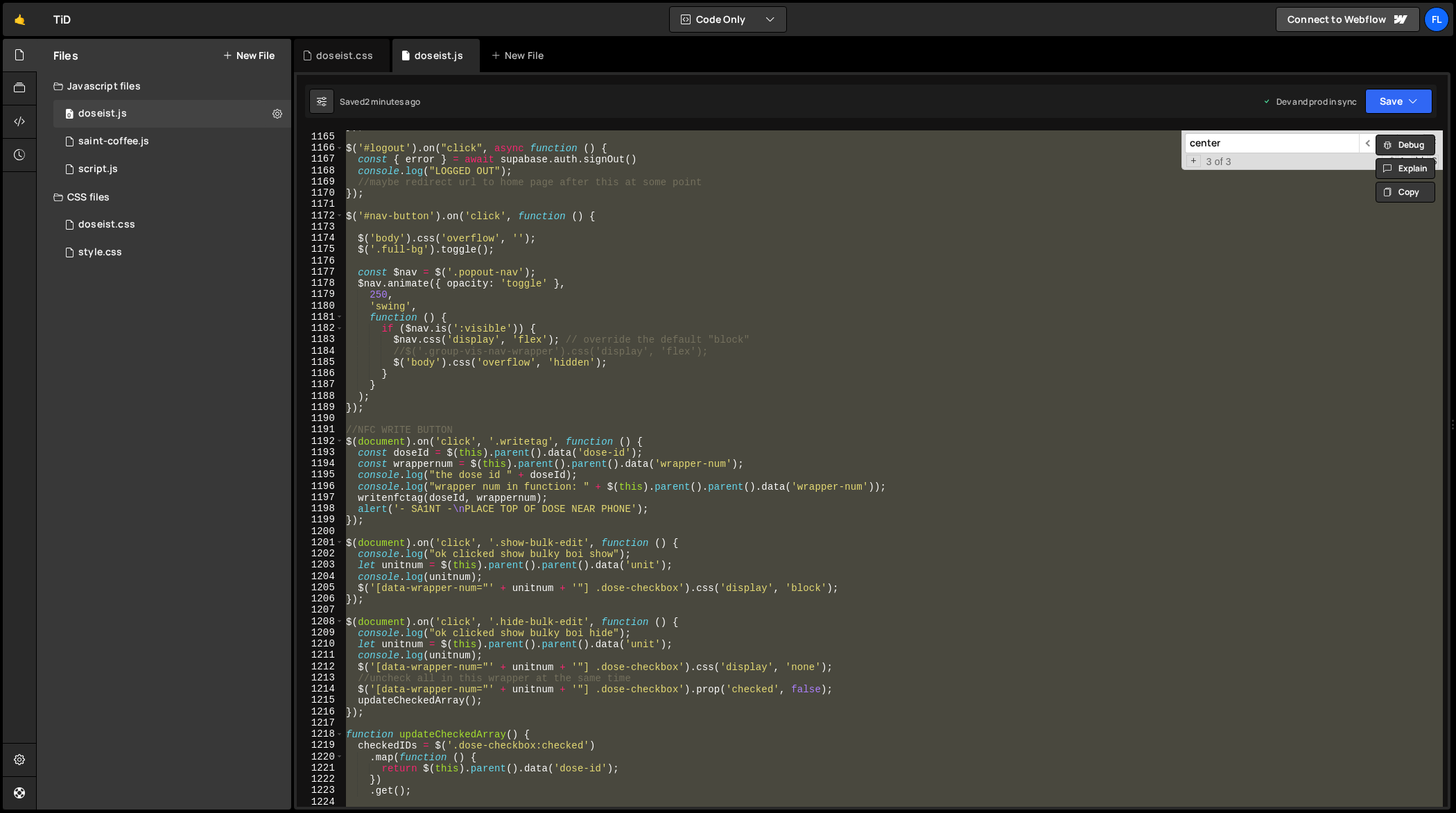
paste textarea
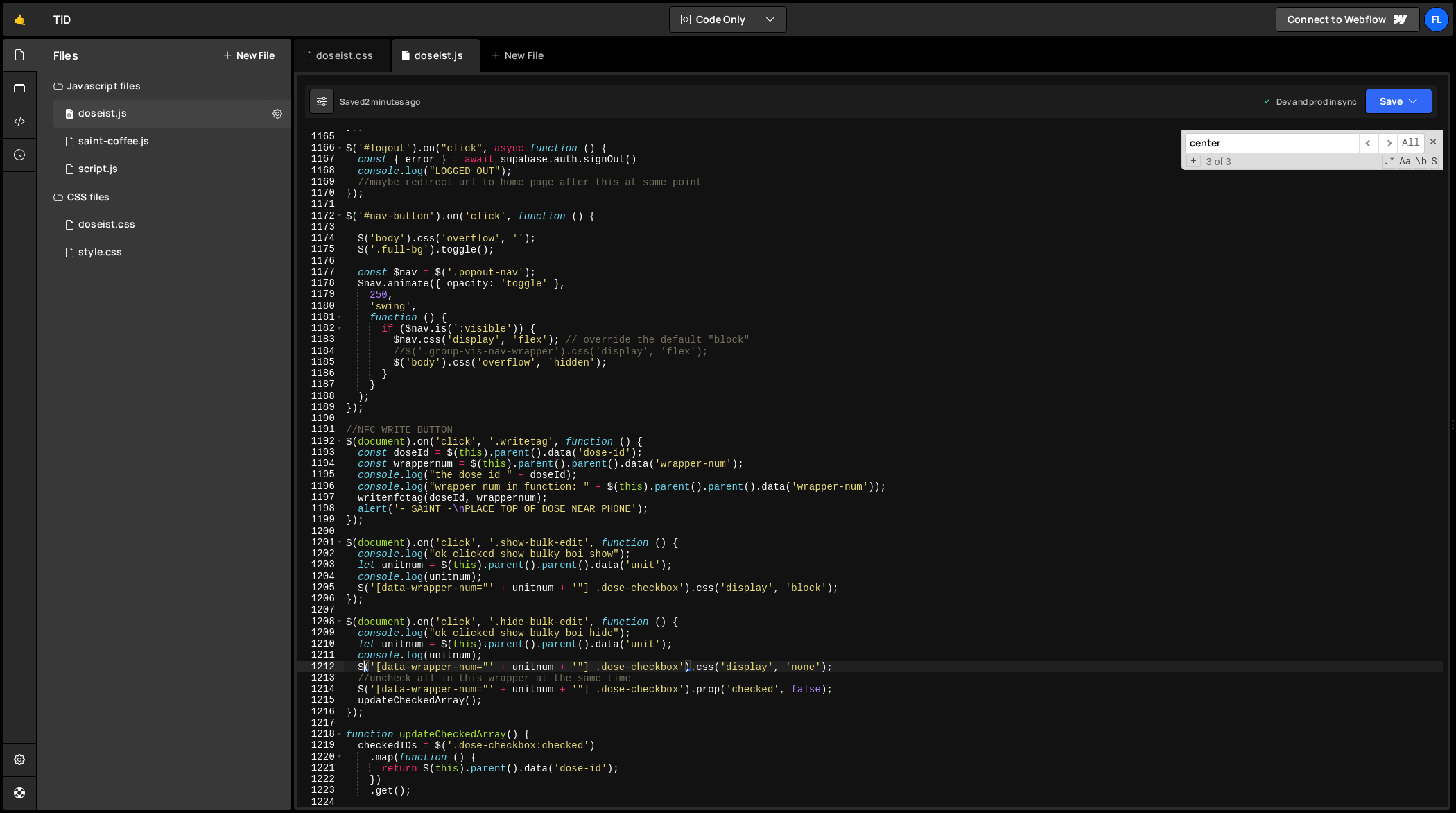
click at [528, 484] on div "}) ; $ ( '#logout' ) . on ( "click" , async function ( ) { const { error } = aw…" at bounding box center [894, 470] width 1101 height 700
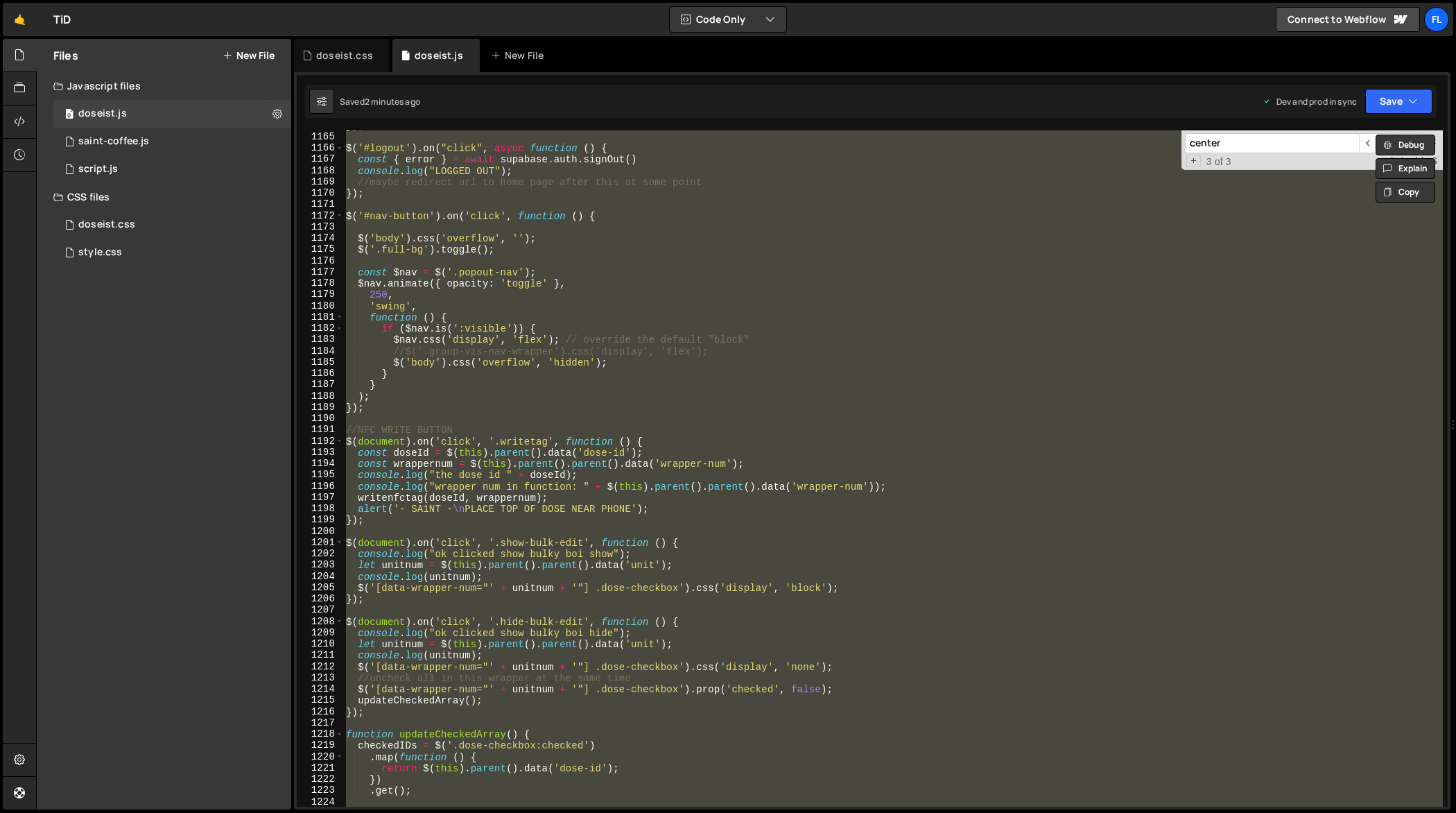
paste textarea
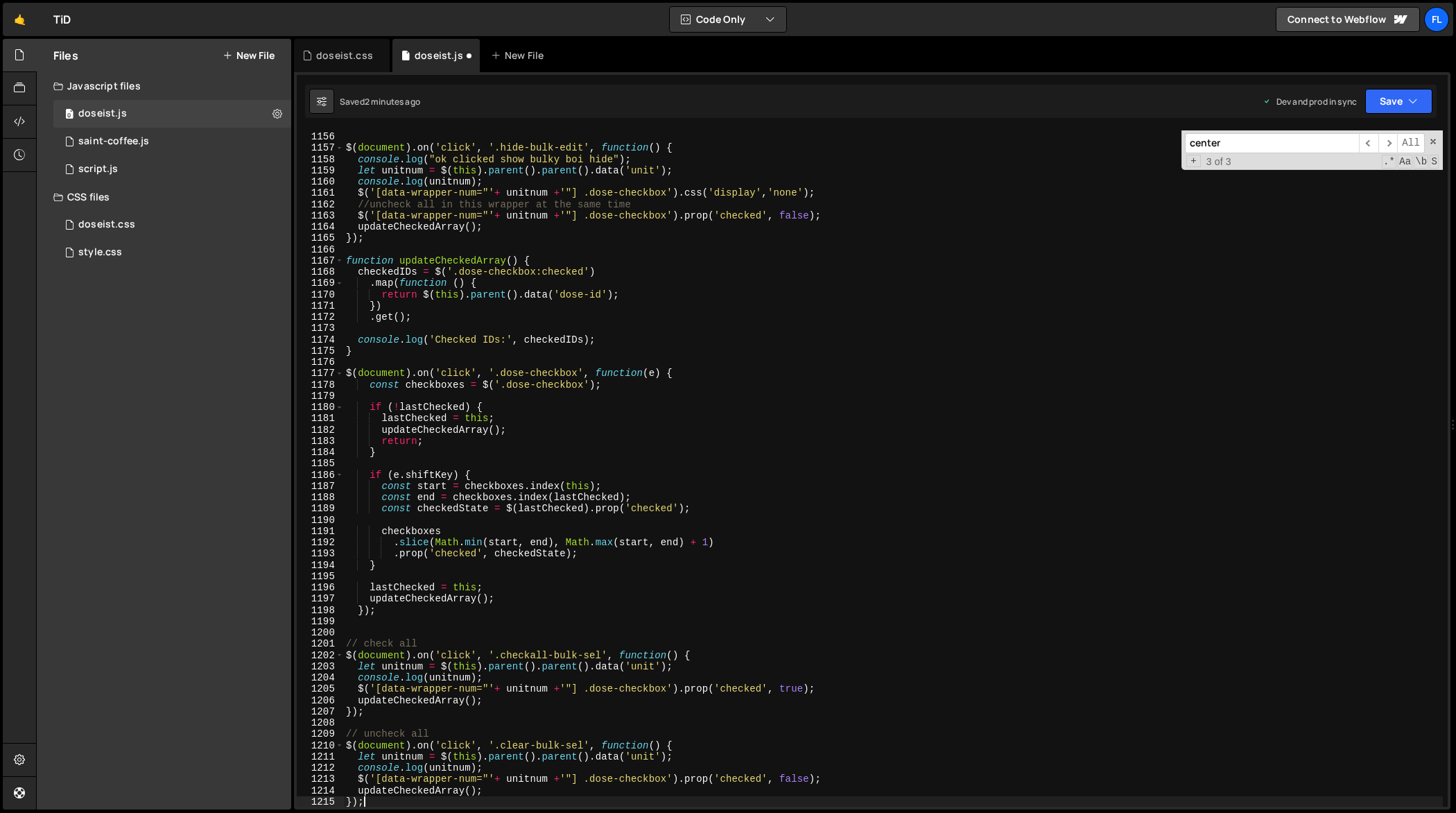
scroll to position [13051, 0]
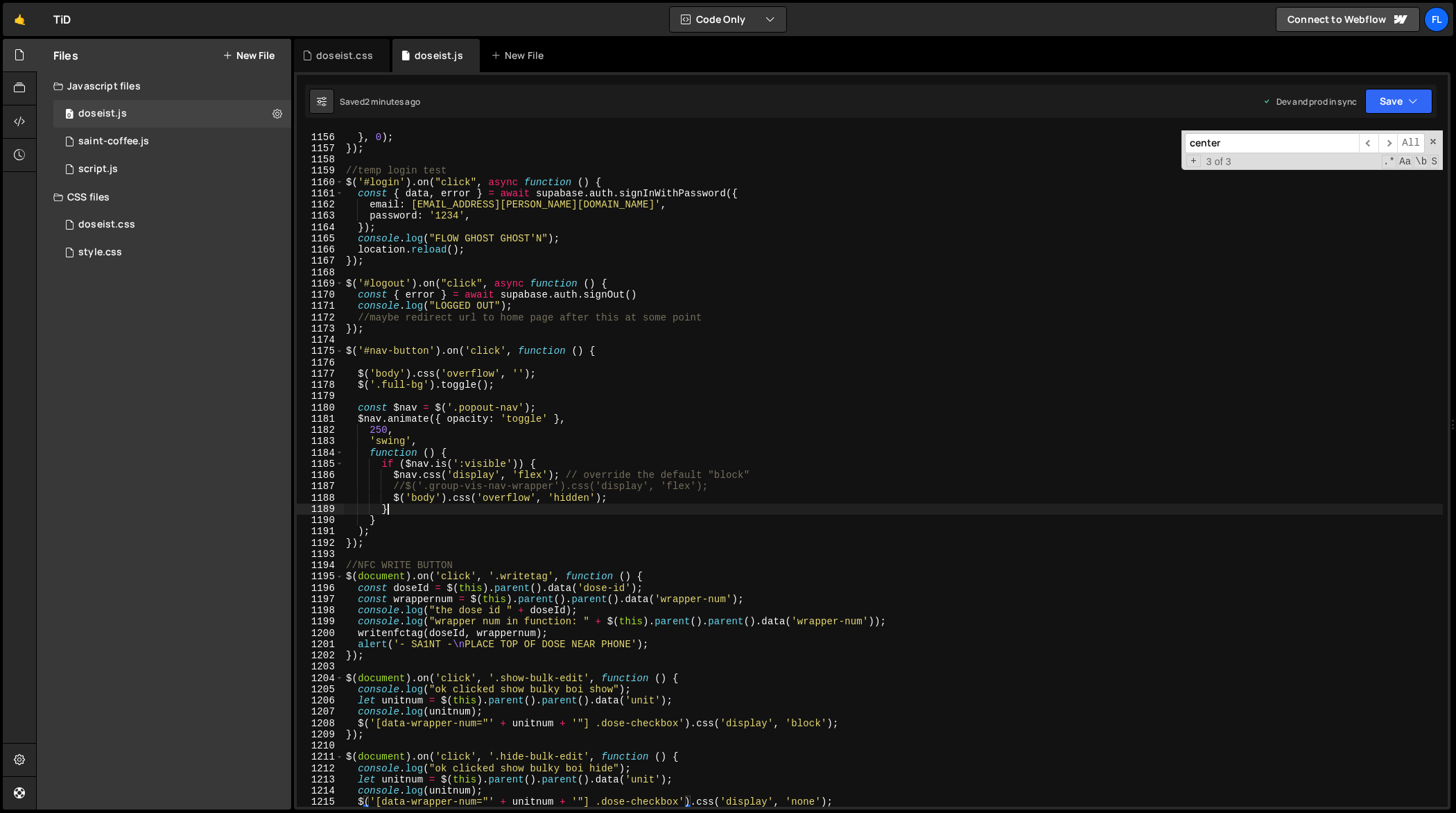
click at [492, 508] on div "history . replaceState ( null , '' , ' ' ) ; // clears hash } , 0 ) ; }) ; //te…" at bounding box center [894, 470] width 1101 height 700
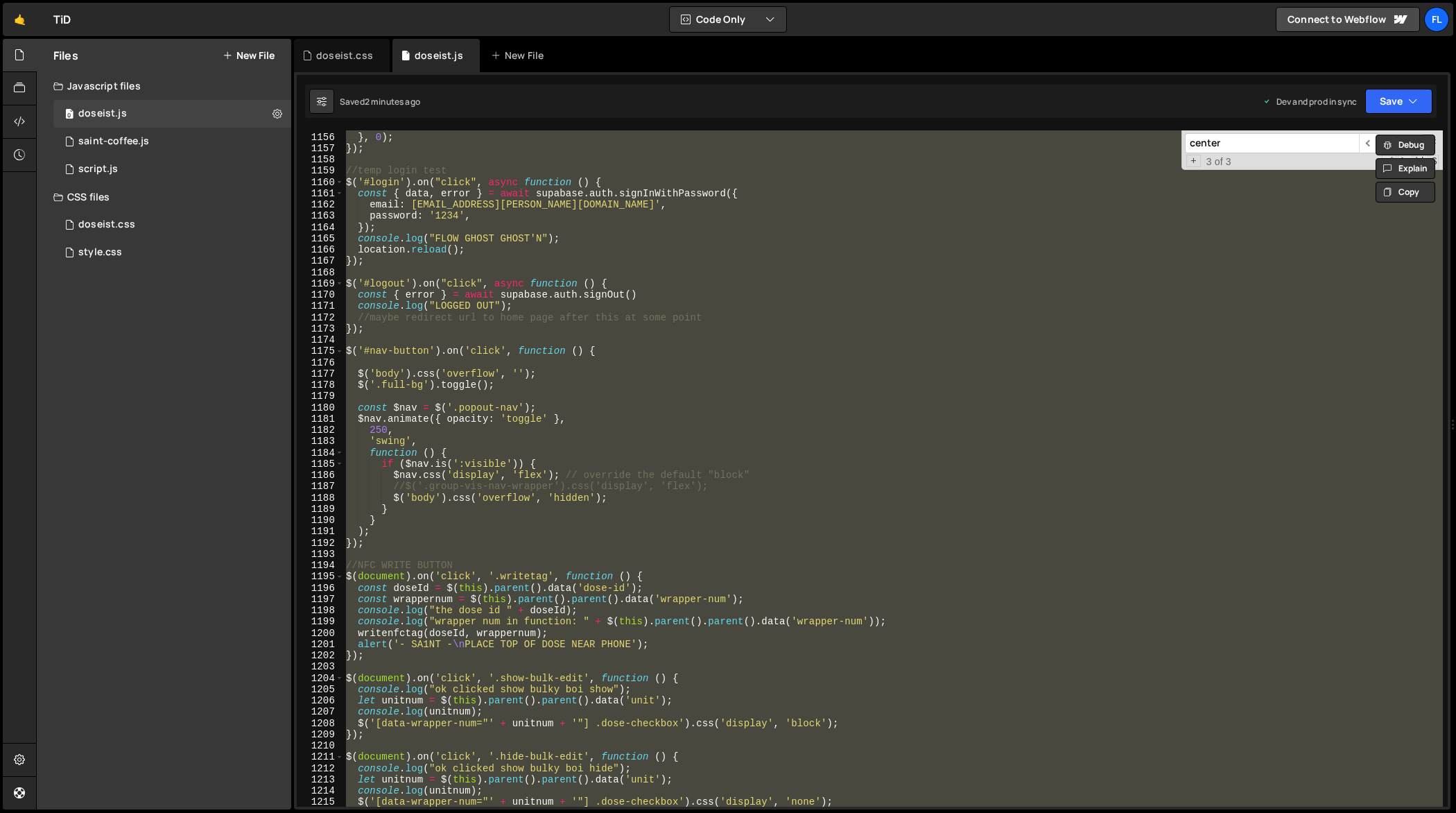
paste textarea
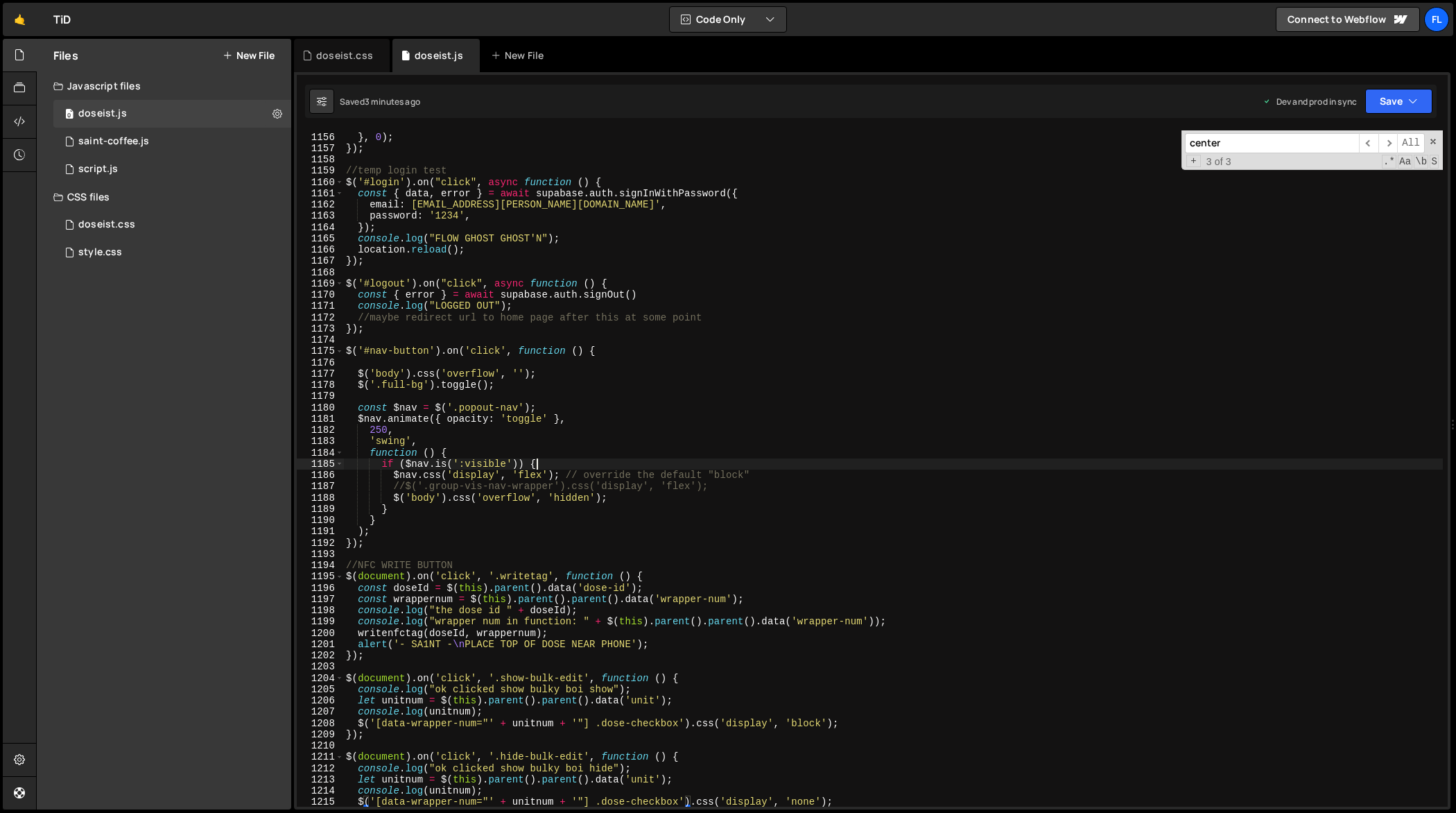
click at [540, 468] on div "history . replaceState ( null , '' , ' ' ) ; // clears hash } , 0 ) ; }) ; //te…" at bounding box center [894, 470] width 1101 height 700
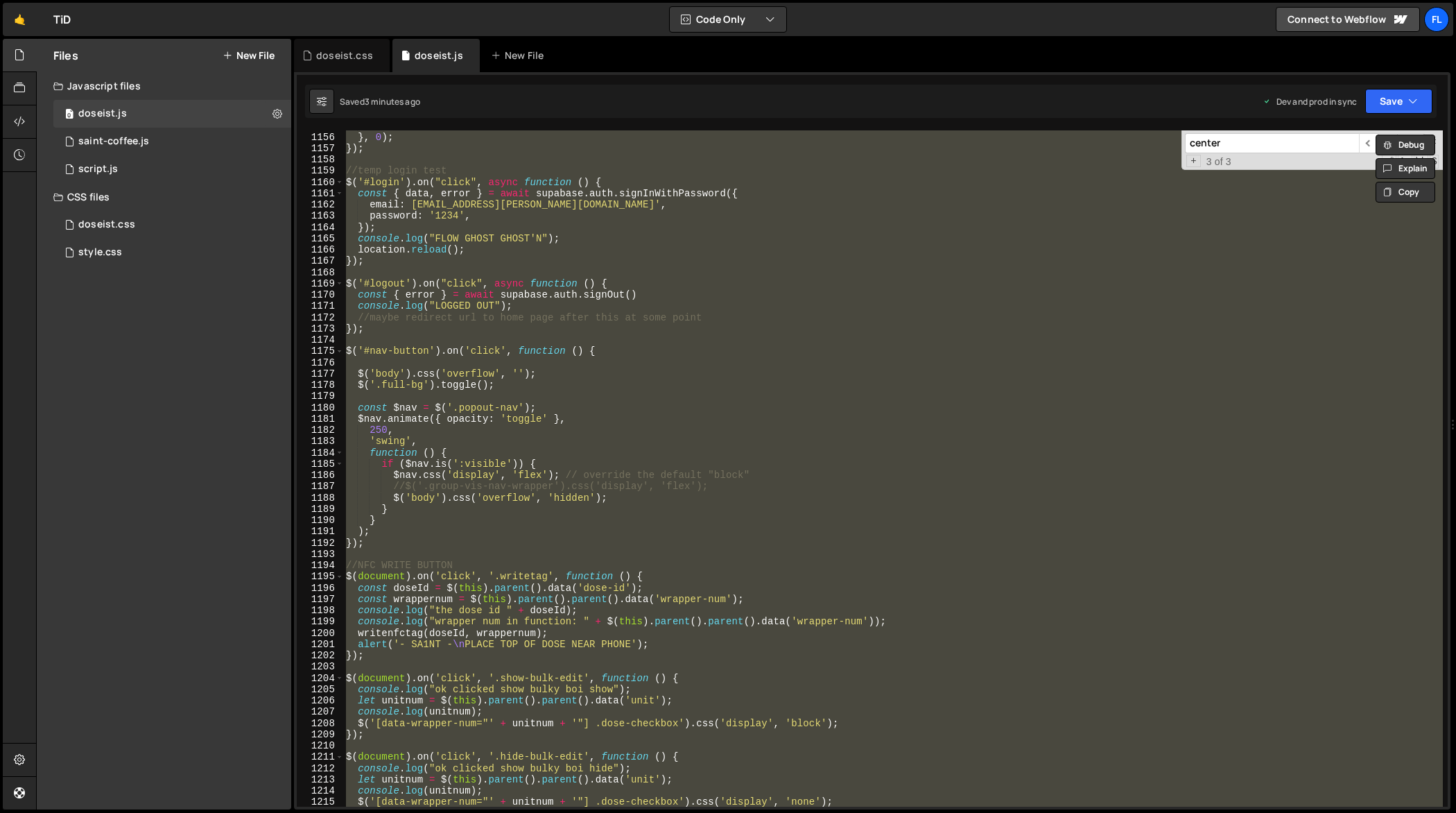
paste textarea
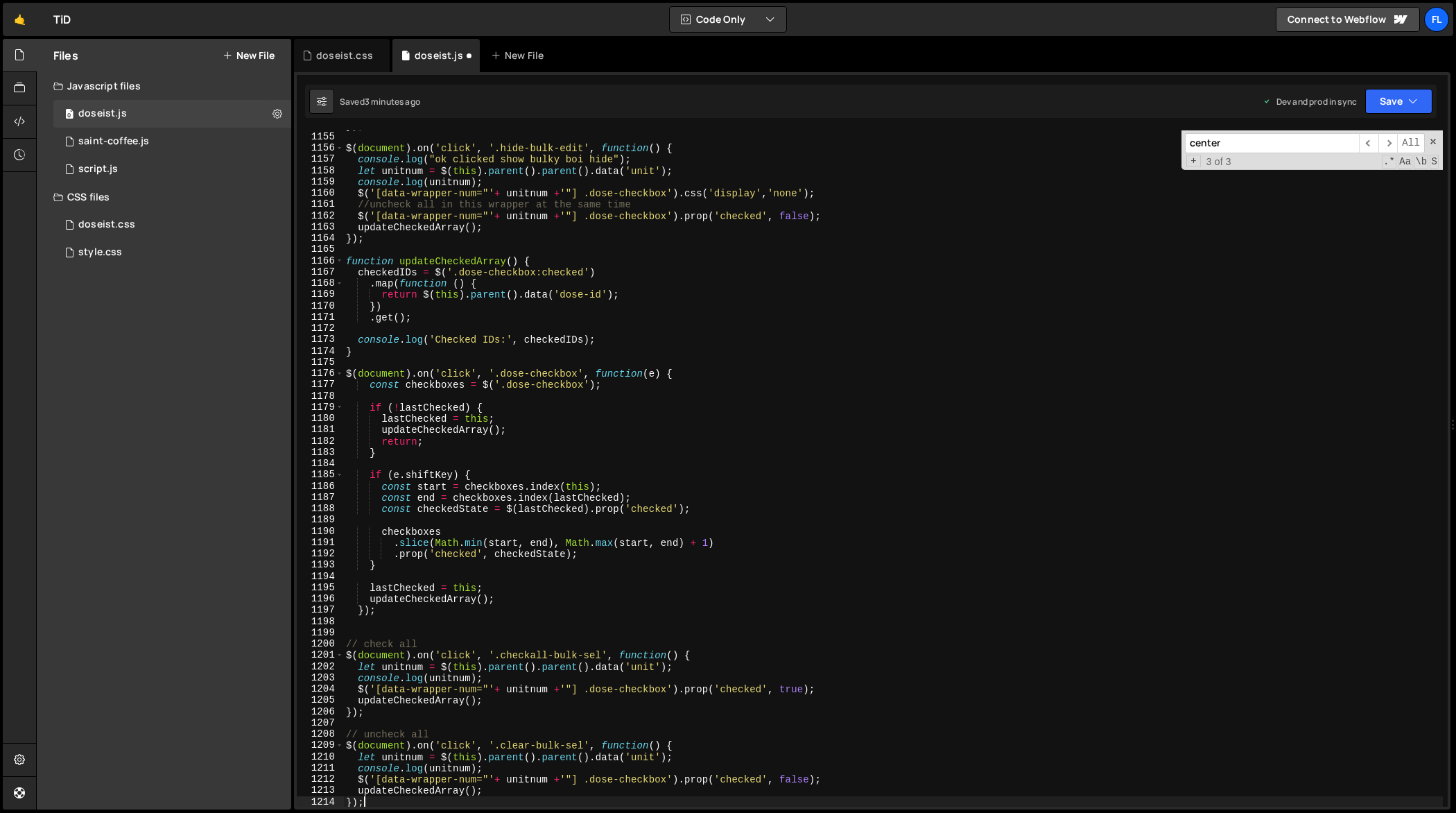
scroll to position [13152, 0]
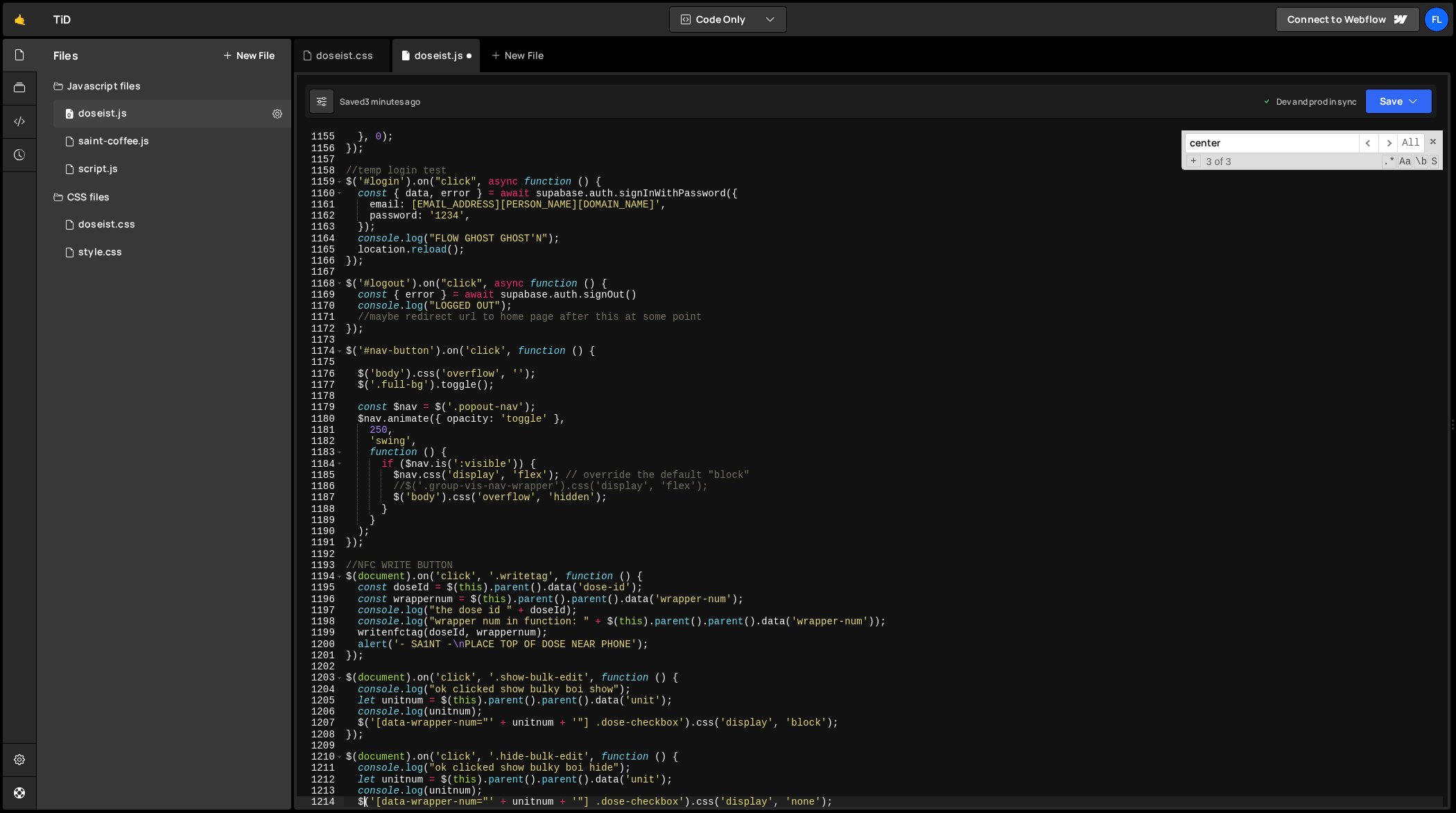
type textarea "$('[data-wrapper-num="' + unitnum + '"] .dose-checkbox').css('display', 'none');"
